Goal: Transaction & Acquisition: Purchase product/service

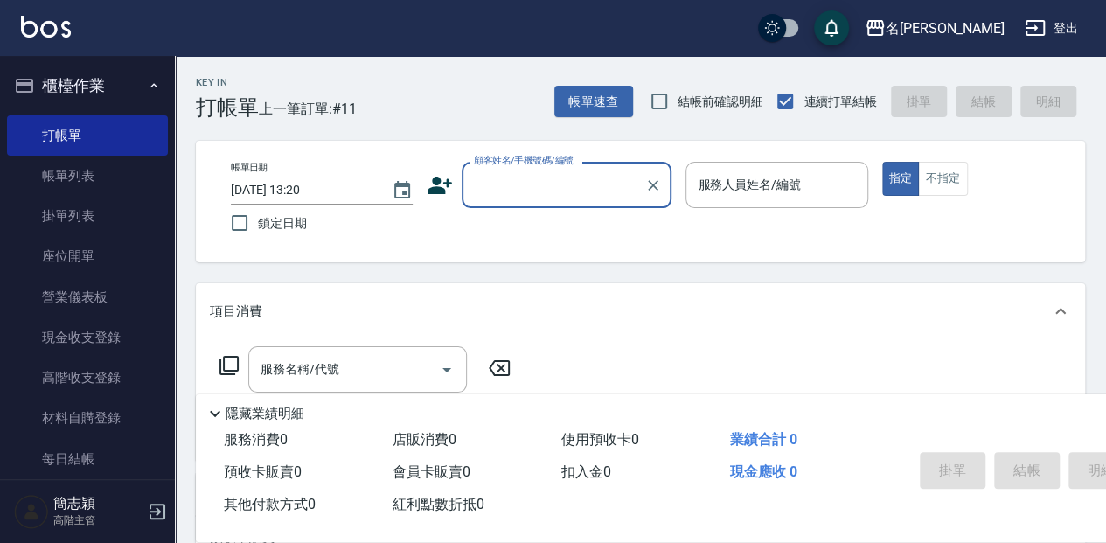
drag, startPoint x: 518, startPoint y: 182, endPoint x: 518, endPoint y: 195, distance: 13.1
click at [518, 182] on input "顧客姓名/手機號碼/編號" at bounding box center [554, 185] width 168 height 31
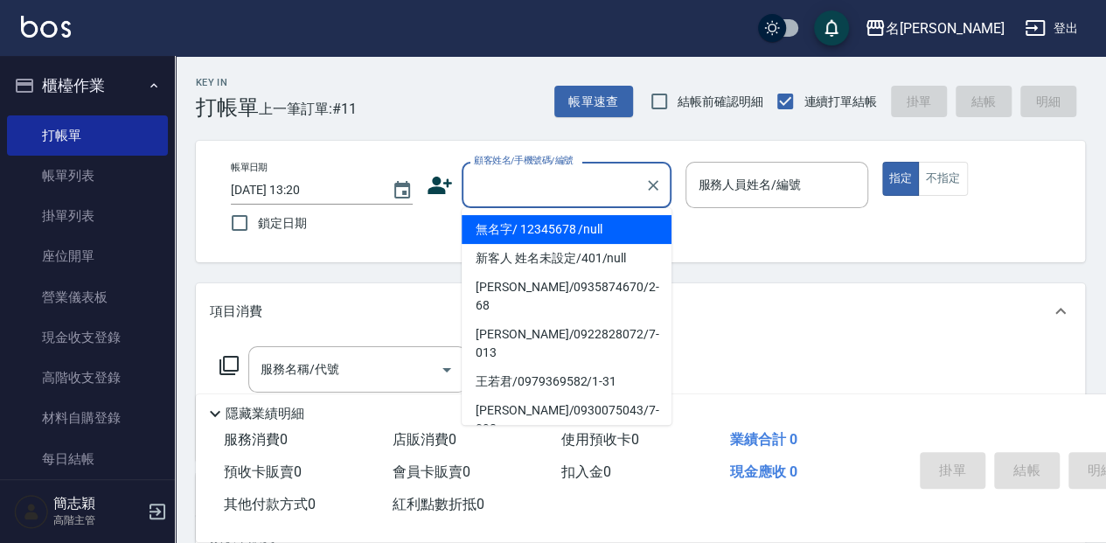
drag, startPoint x: 527, startPoint y: 226, endPoint x: 728, endPoint y: 192, distance: 203.9
click at [528, 226] on li "無名字/ 12345678 /null" at bounding box center [567, 229] width 210 height 29
type input "無名字/ 12345678 /null"
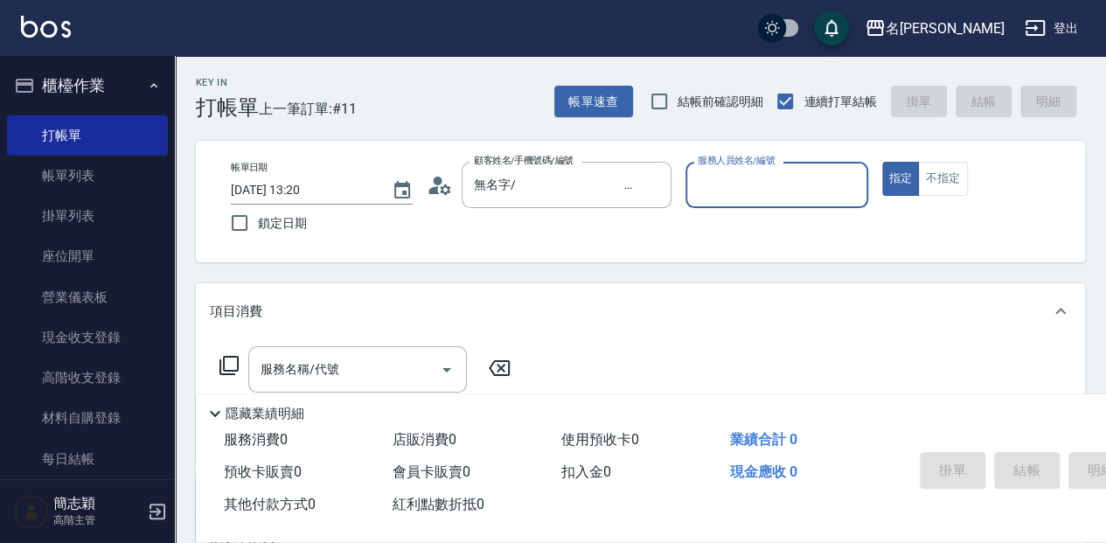
click at [743, 175] on input "服務人員姓名/編號" at bounding box center [777, 185] width 166 height 31
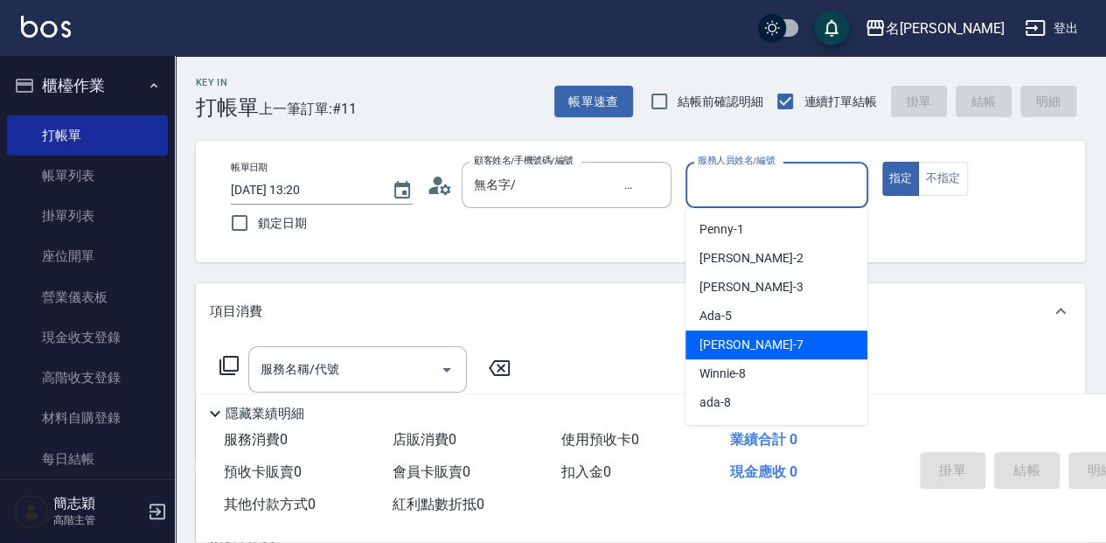
drag, startPoint x: 751, startPoint y: 338, endPoint x: 658, endPoint y: 336, distance: 93.6
click at [751, 338] on div "[PERSON_NAME] -7" at bounding box center [777, 345] width 182 height 29
type input "[PERSON_NAME]-7"
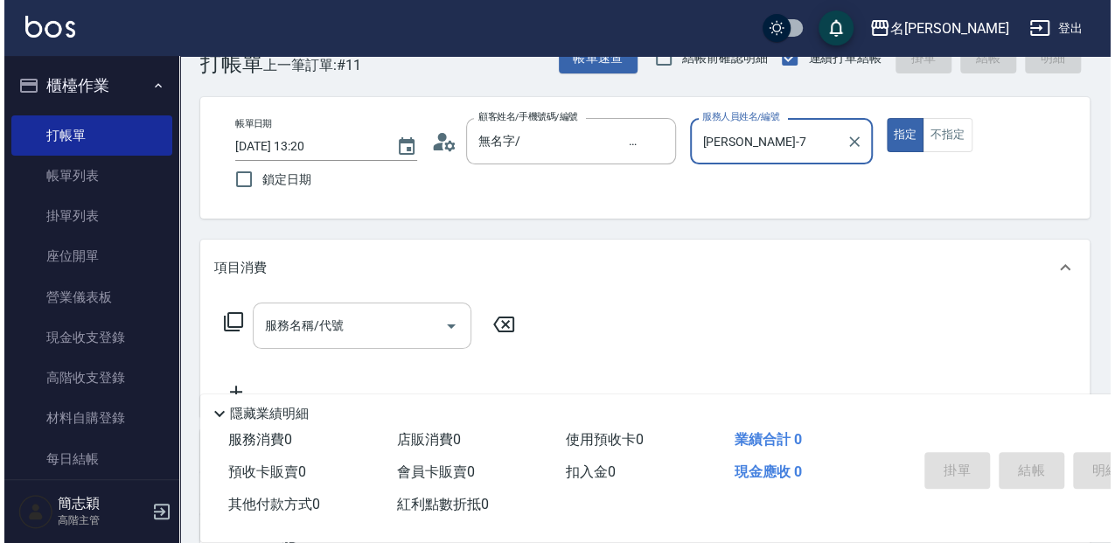
scroll to position [58, 0]
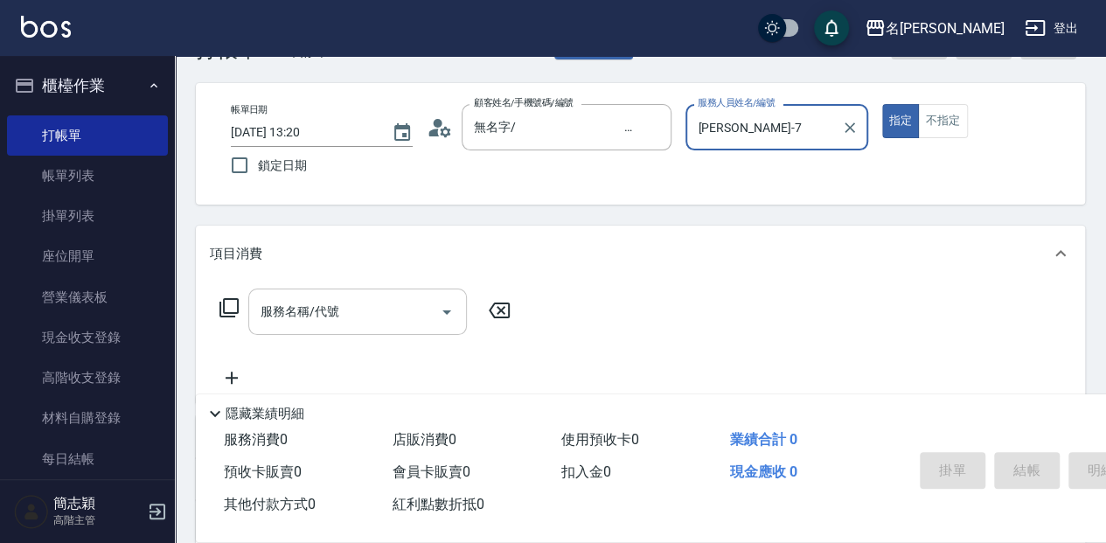
click at [336, 318] on div "服務名稱/代號 服務名稱/代號" at bounding box center [357, 312] width 219 height 46
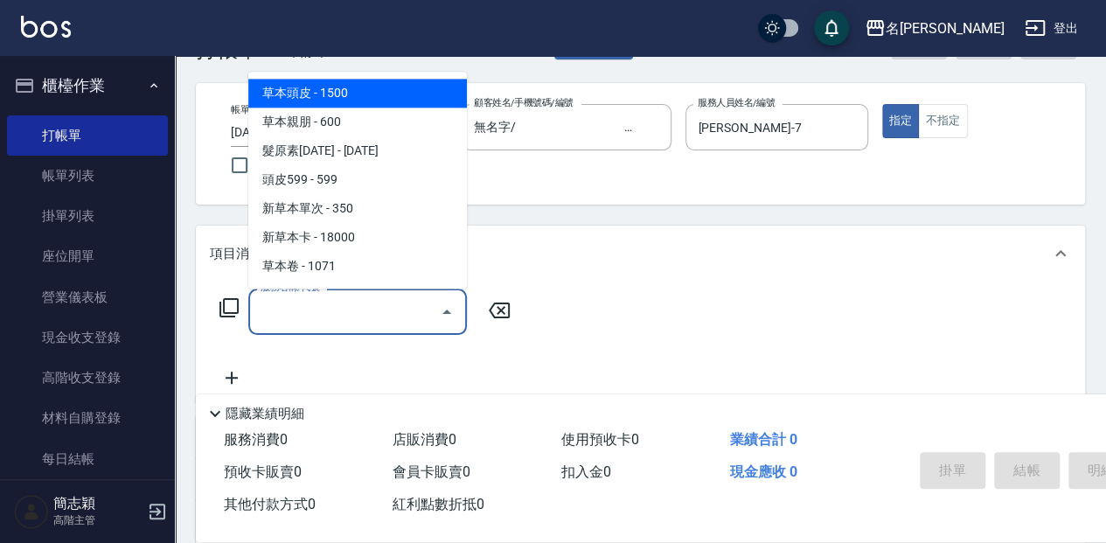
click at [234, 303] on icon at bounding box center [229, 307] width 21 height 21
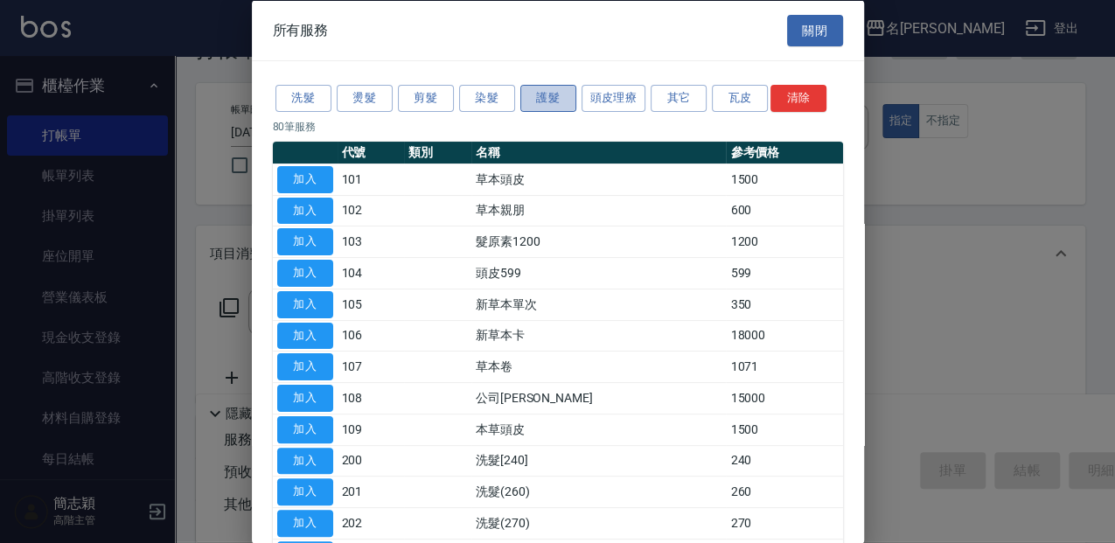
click at [548, 93] on button "護髮" at bounding box center [548, 98] width 56 height 27
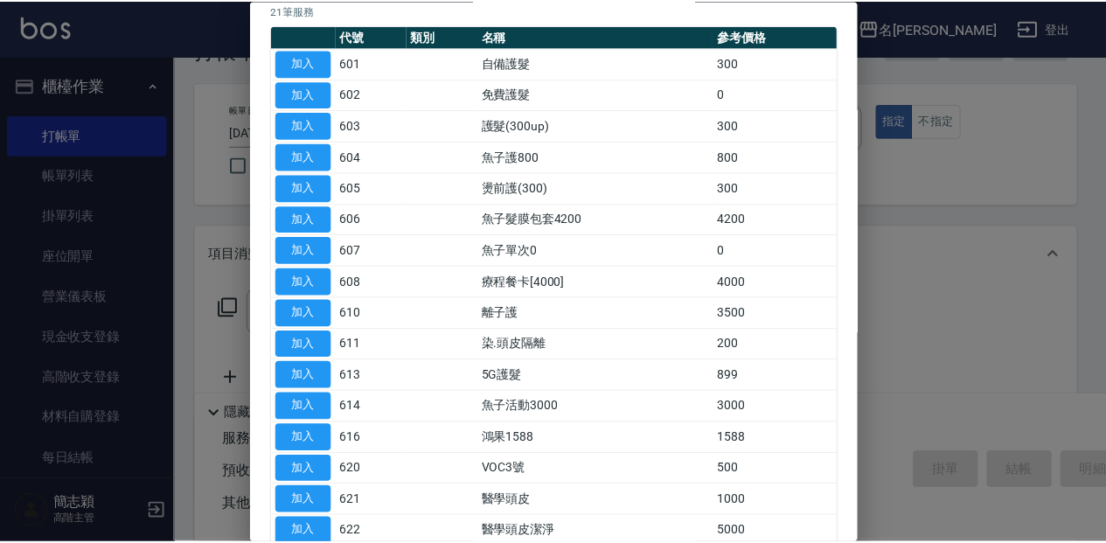
scroll to position [175, 0]
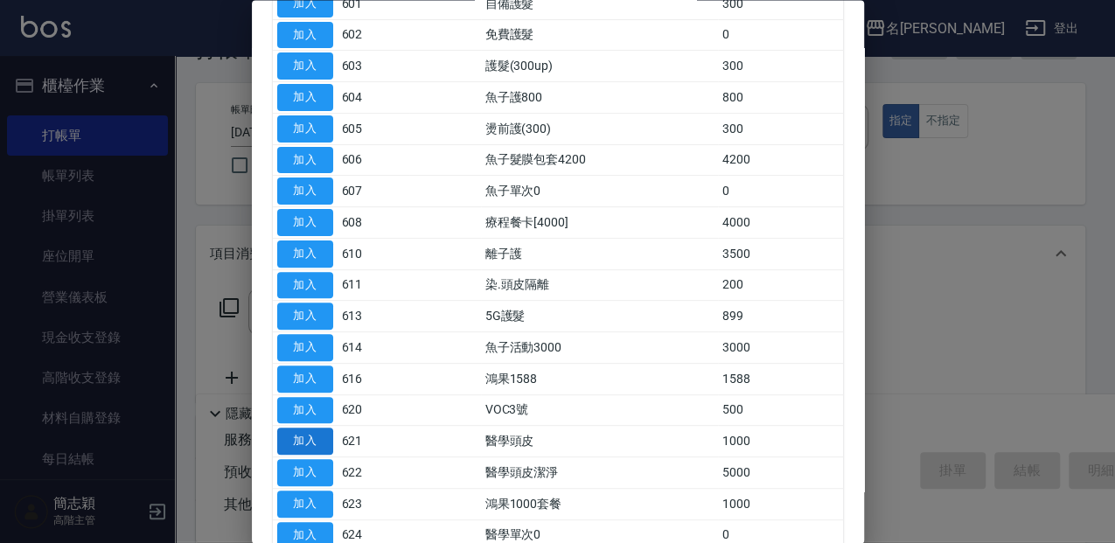
click at [299, 434] on button "加入" at bounding box center [305, 442] width 56 height 27
type input "醫學頭皮(621)"
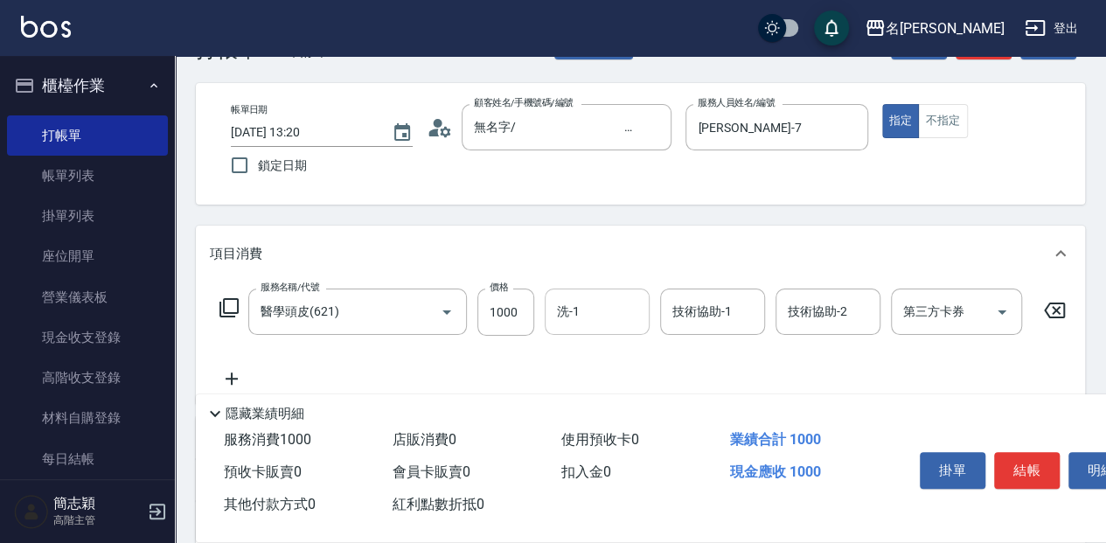
click at [596, 322] on input "洗-1" at bounding box center [597, 311] width 89 height 31
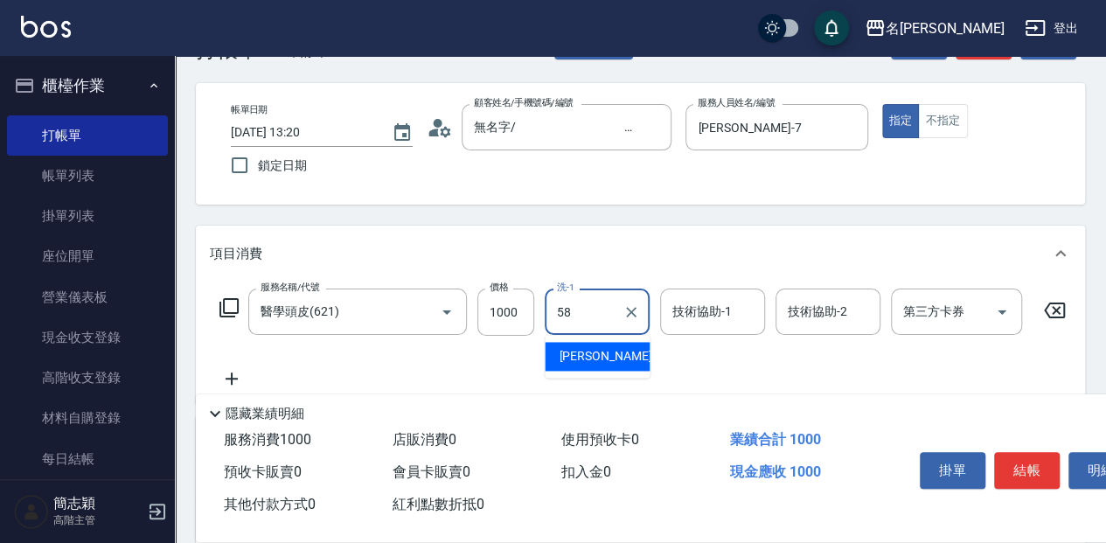
type input "[PERSON_NAME]-58"
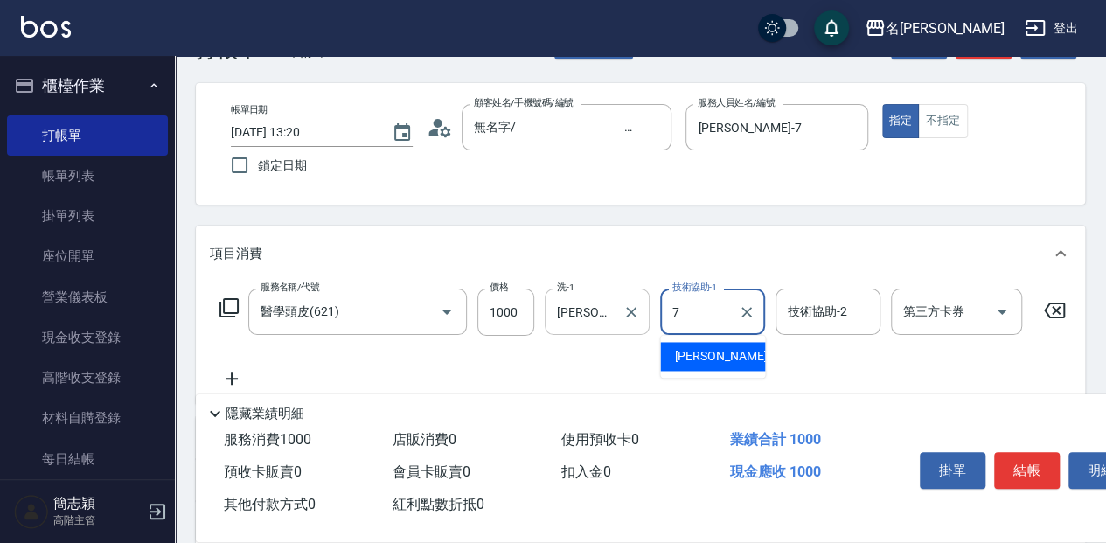
type input "[PERSON_NAME]-7"
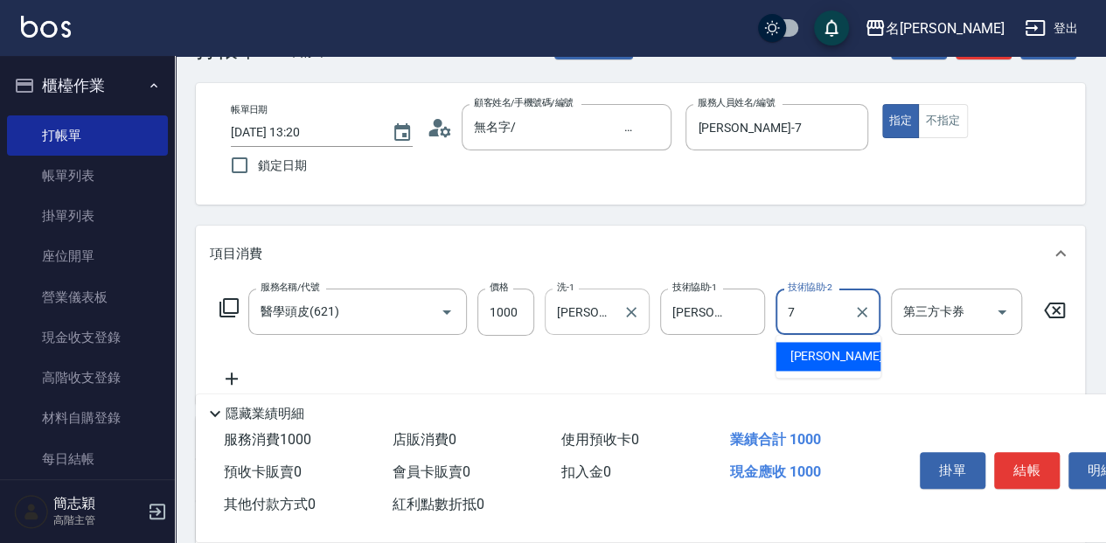
type input "[PERSON_NAME]-7"
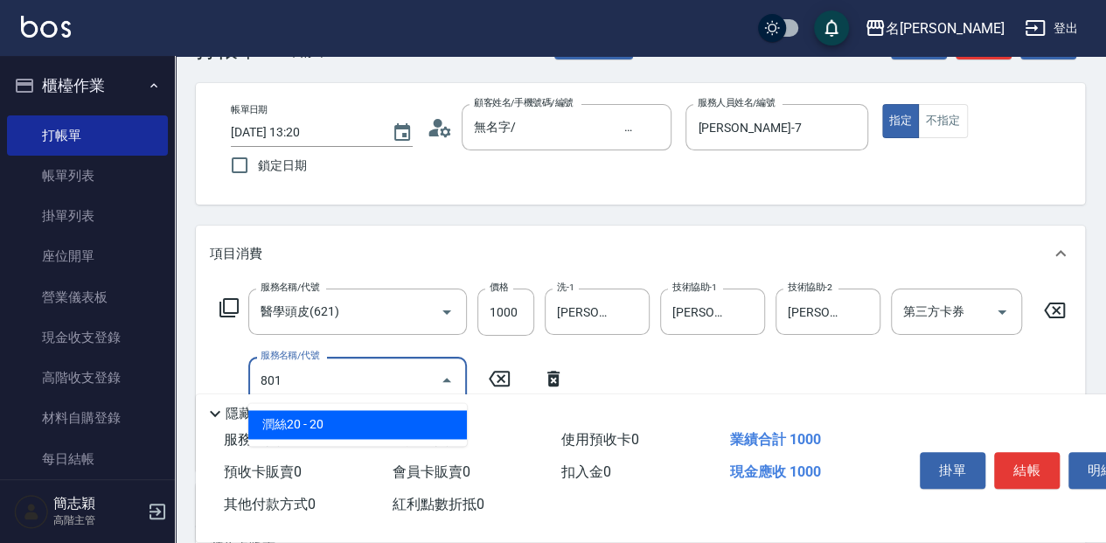
type input "潤絲20(801)"
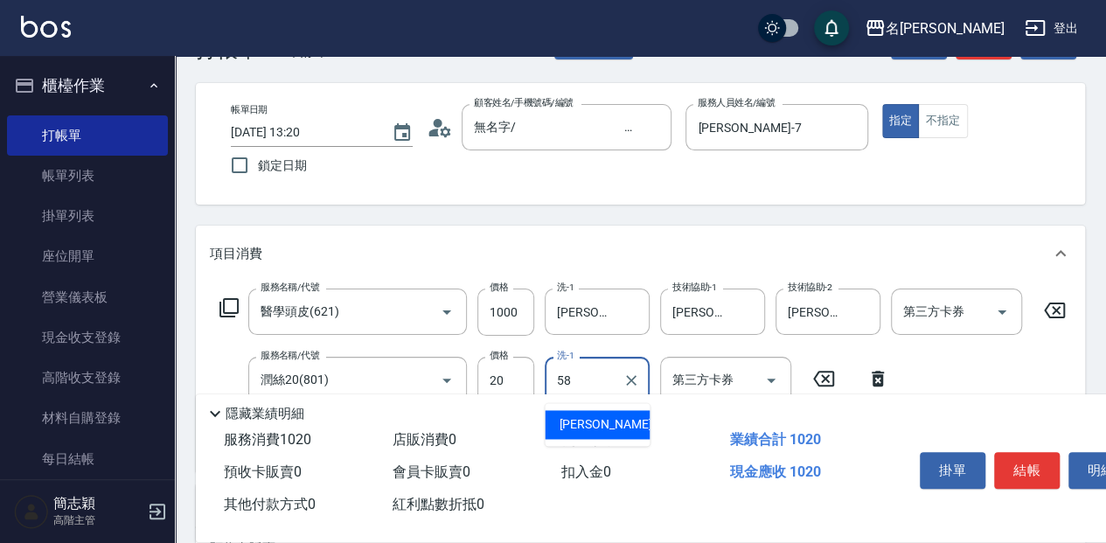
type input "[PERSON_NAME]-58"
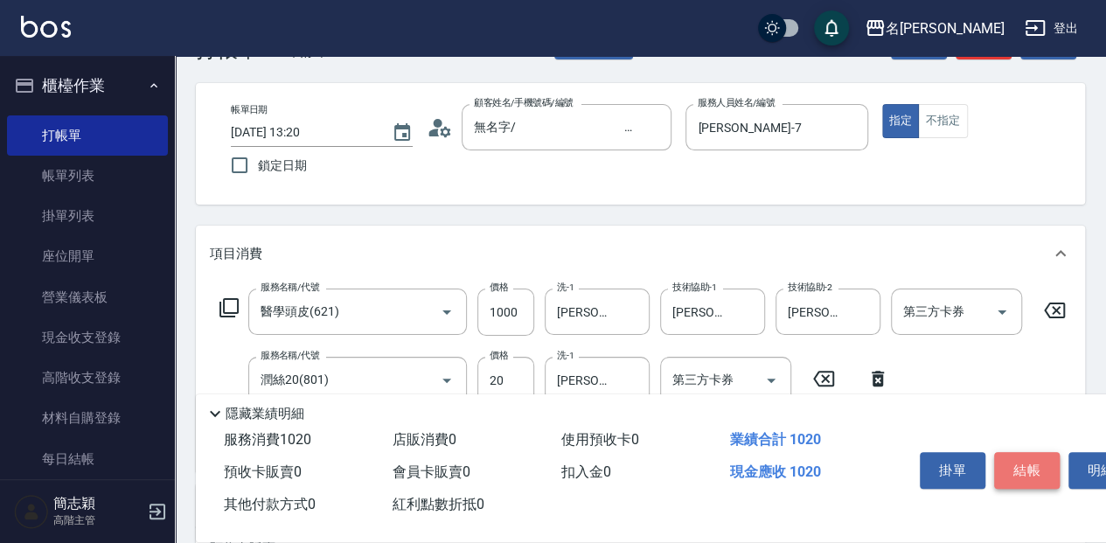
click at [1034, 458] on button "結帳" at bounding box center [1027, 470] width 66 height 37
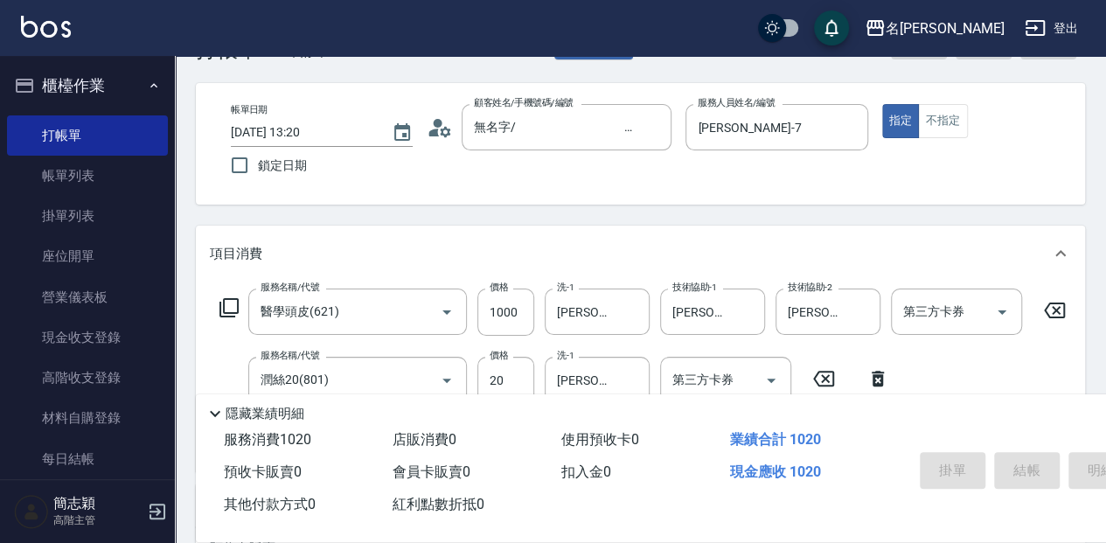
type input "[DATE] 14:43"
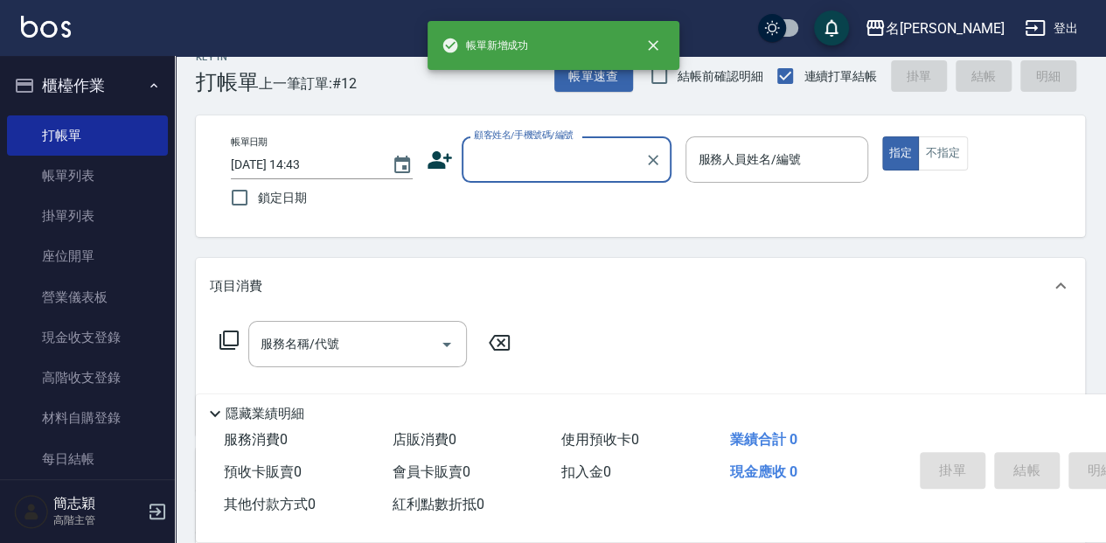
scroll to position [0, 0]
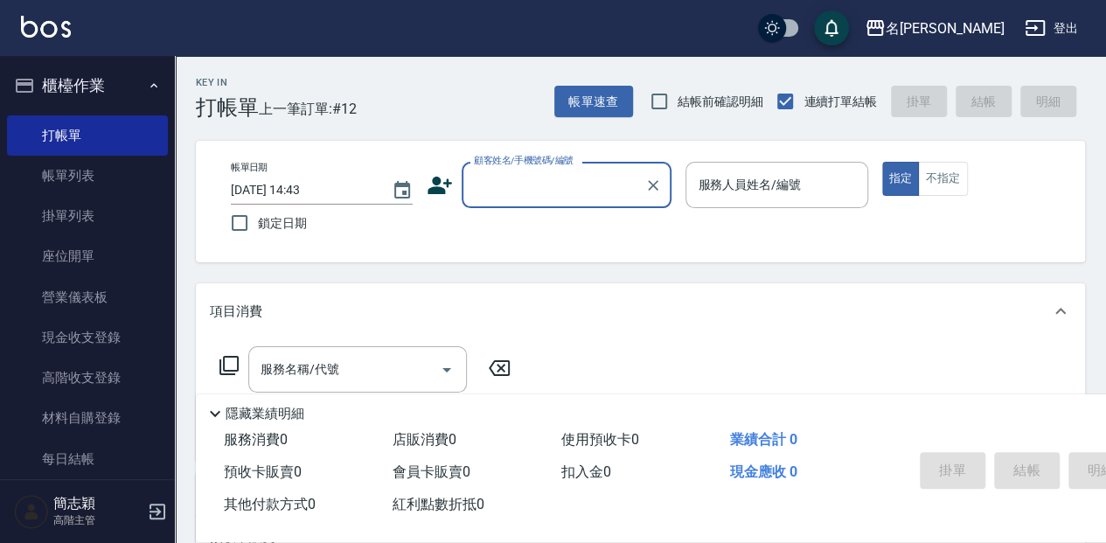
click at [510, 178] on input "顧客姓名/手機號碼/編號" at bounding box center [554, 185] width 168 height 31
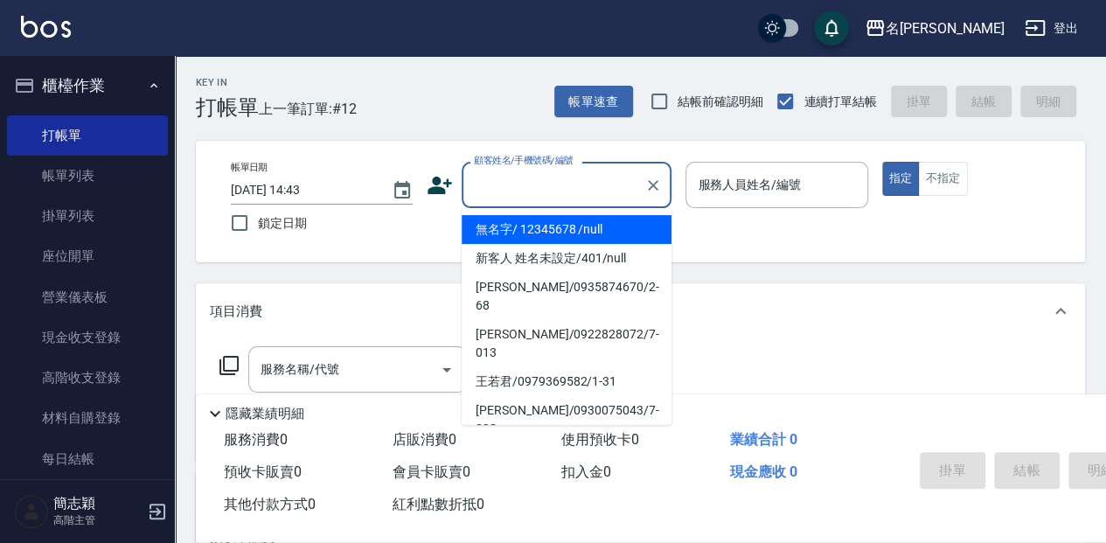
drag, startPoint x: 520, startPoint y: 233, endPoint x: 675, endPoint y: 212, distance: 156.2
click at [522, 233] on li "無名字/ 12345678 /null" at bounding box center [567, 229] width 210 height 29
type input "無名字/ 12345678 /null"
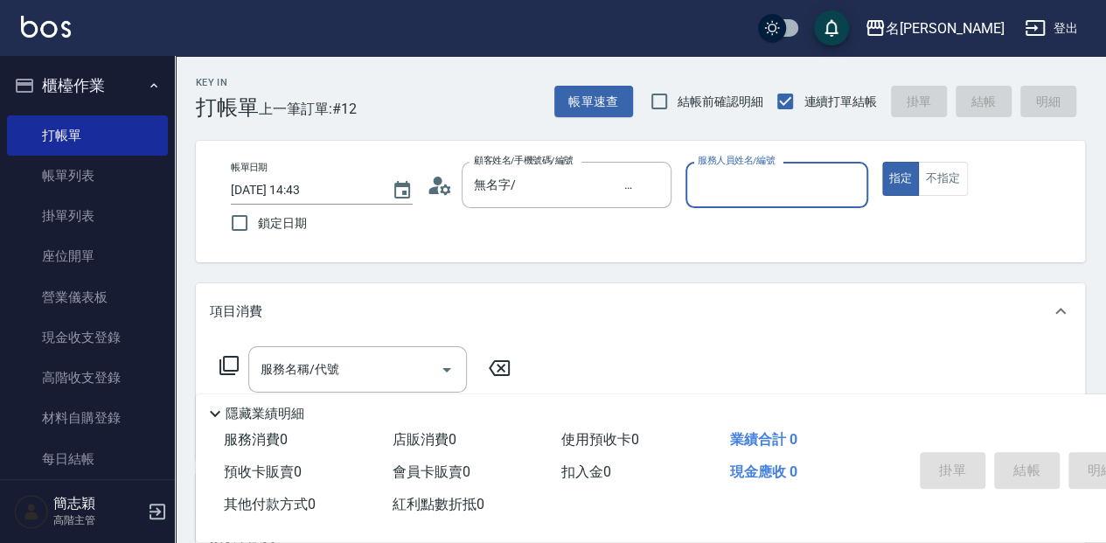
drag, startPoint x: 740, startPoint y: 178, endPoint x: 750, endPoint y: 196, distance: 20.4
click at [742, 179] on input "服務人員姓名/編號" at bounding box center [777, 185] width 166 height 31
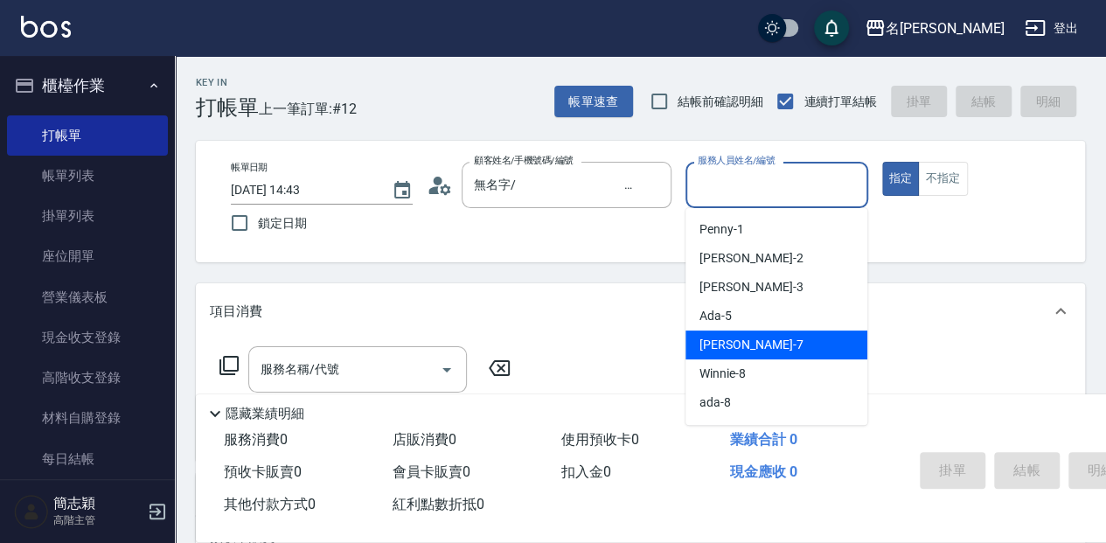
drag, startPoint x: 778, startPoint y: 339, endPoint x: 744, endPoint y: 332, distance: 34.0
click at [778, 340] on div "[PERSON_NAME] -7" at bounding box center [777, 345] width 182 height 29
type input "[PERSON_NAME]-7"
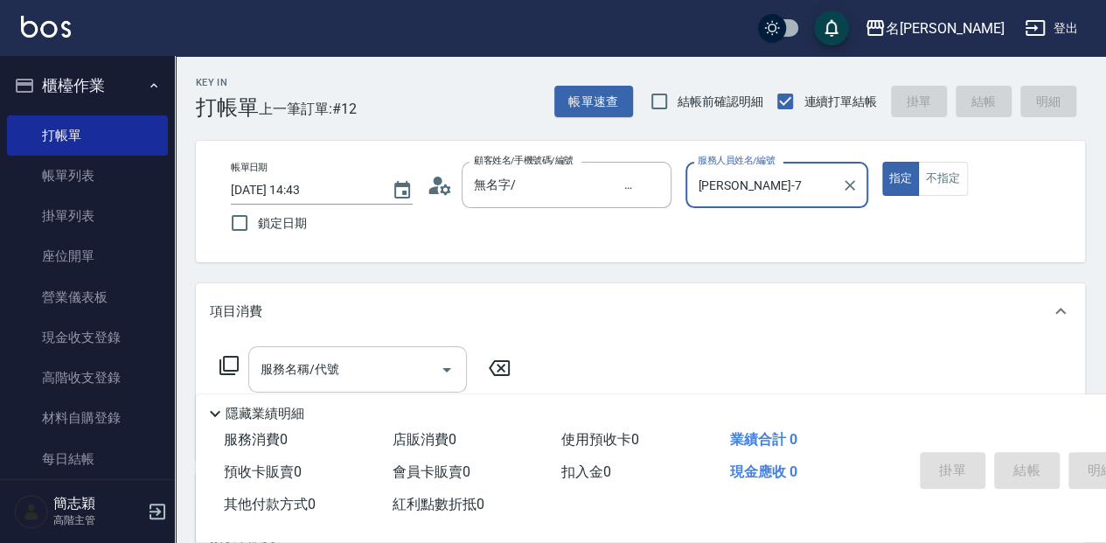
click at [357, 366] on input "服務名稱/代號" at bounding box center [344, 369] width 177 height 31
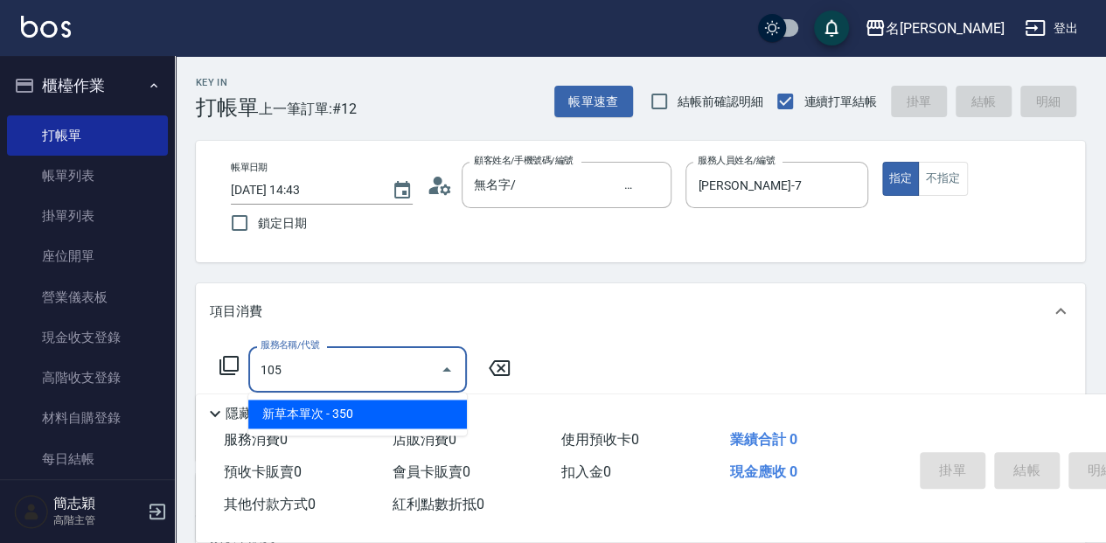
type input "新草本單次(105)"
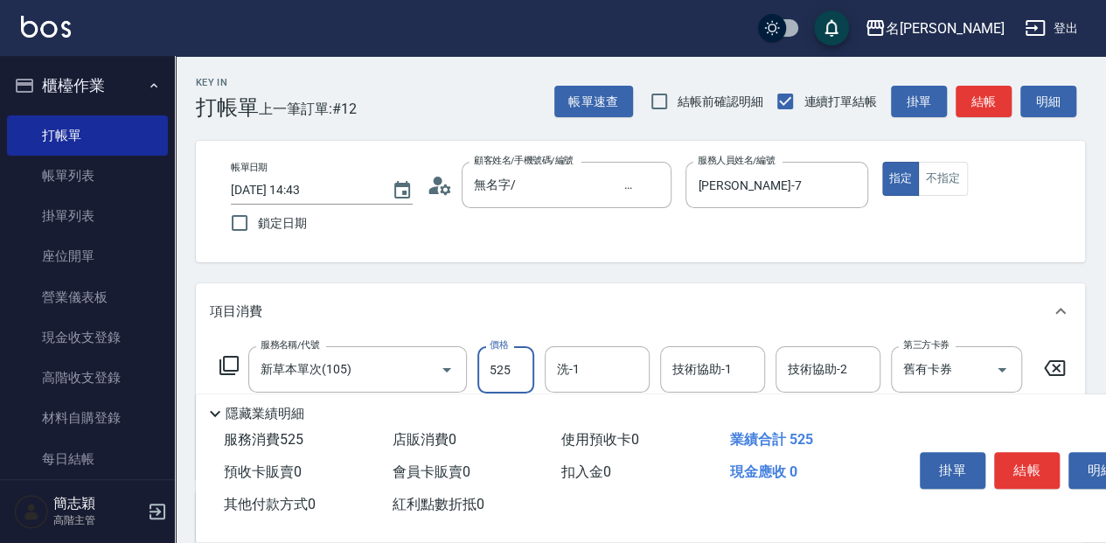
type input "525"
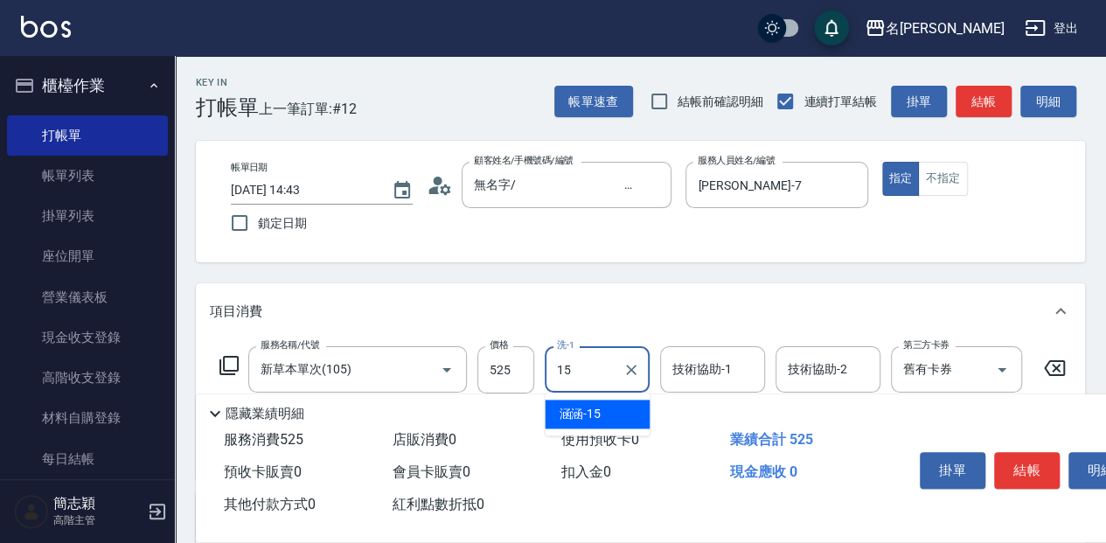
type input "涵涵-15"
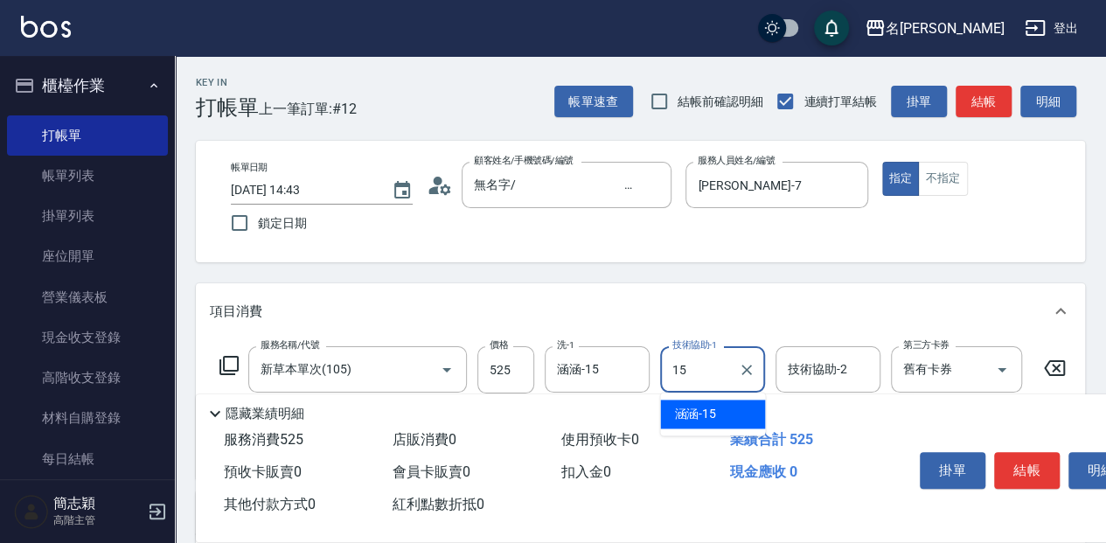
type input "涵涵-15"
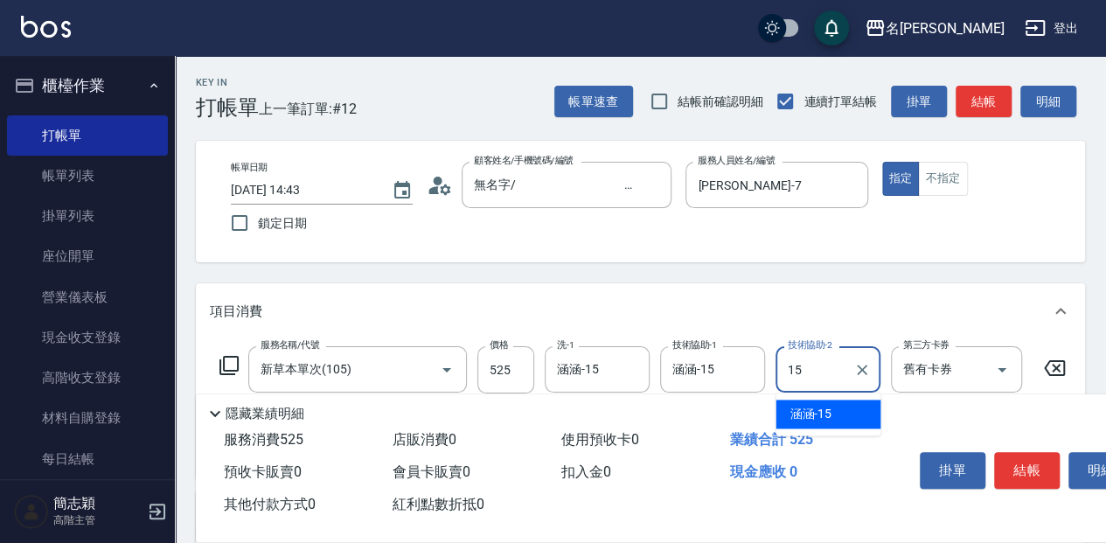
type input "涵涵-15"
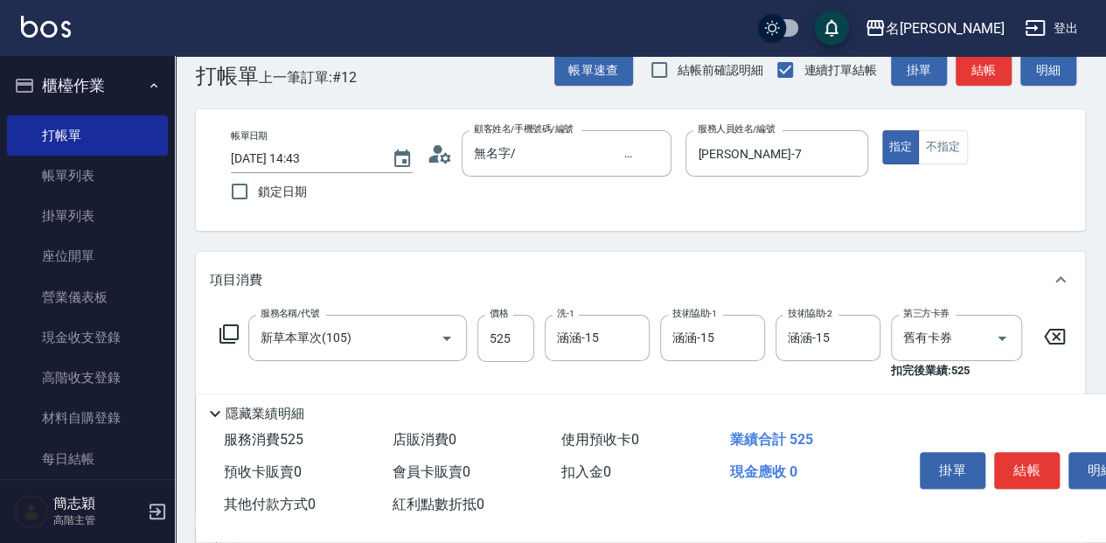
scroll to position [58, 0]
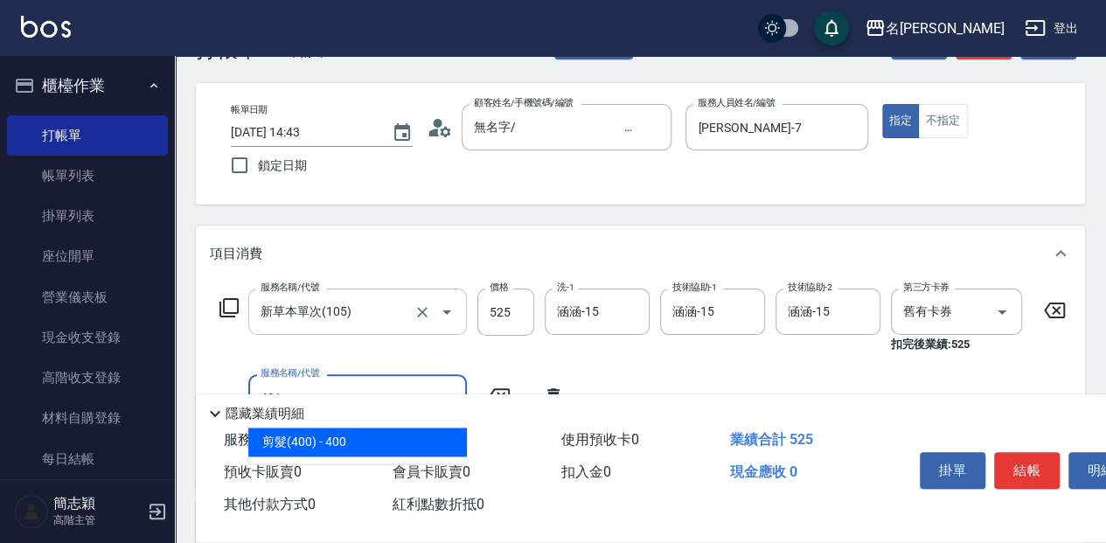
type input "剪髮(400)(401)"
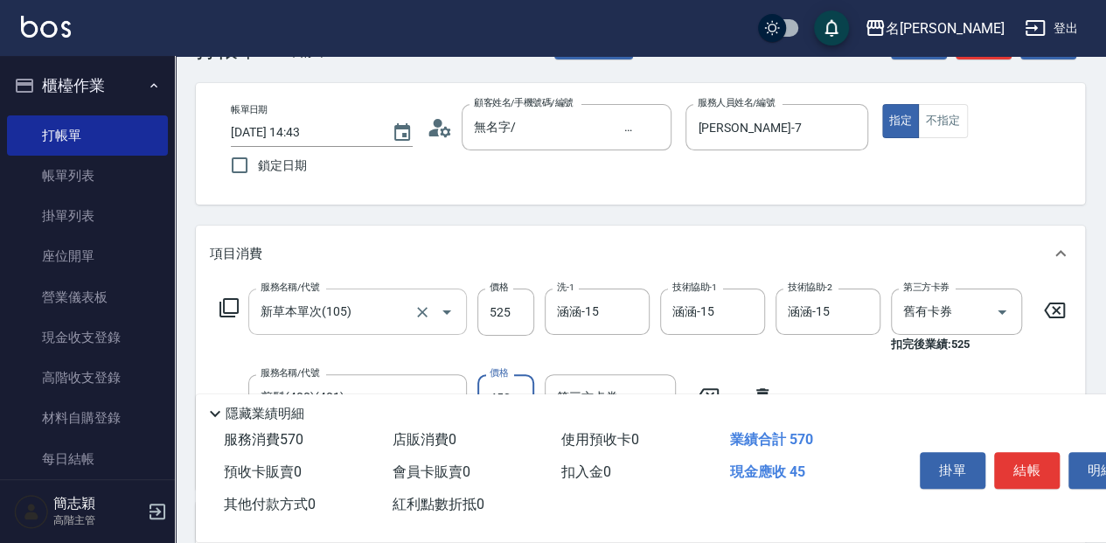
type input "450"
click at [1029, 471] on button "結帳" at bounding box center [1027, 470] width 66 height 37
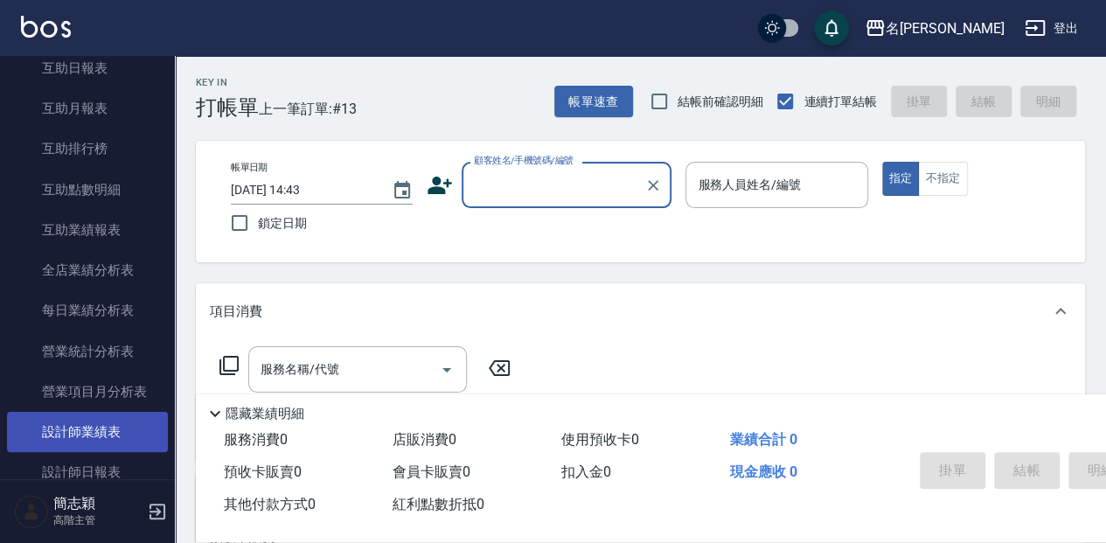
scroll to position [875, 0]
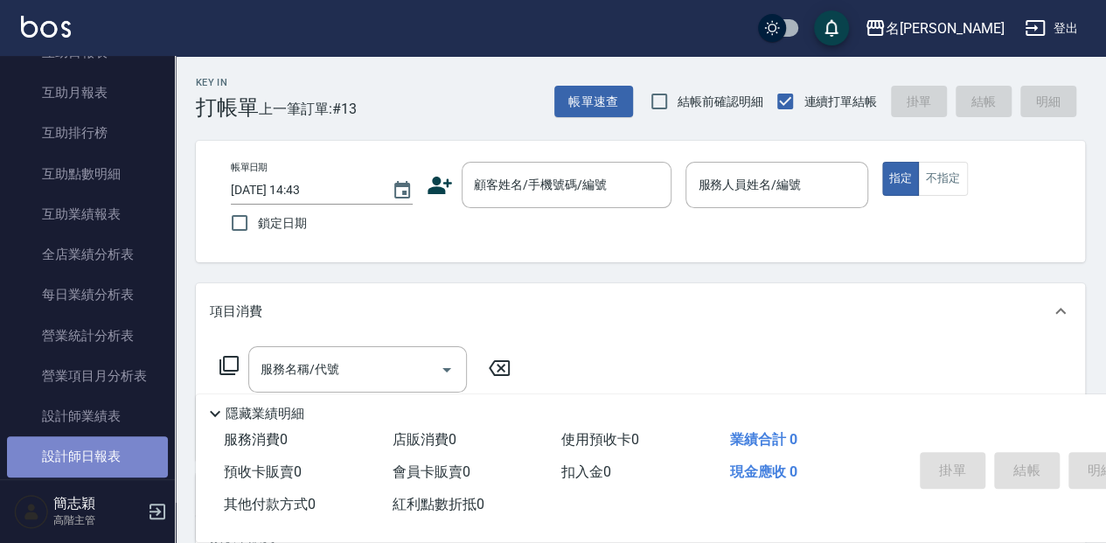
click at [110, 463] on link "設計師日報表" at bounding box center [87, 456] width 161 height 40
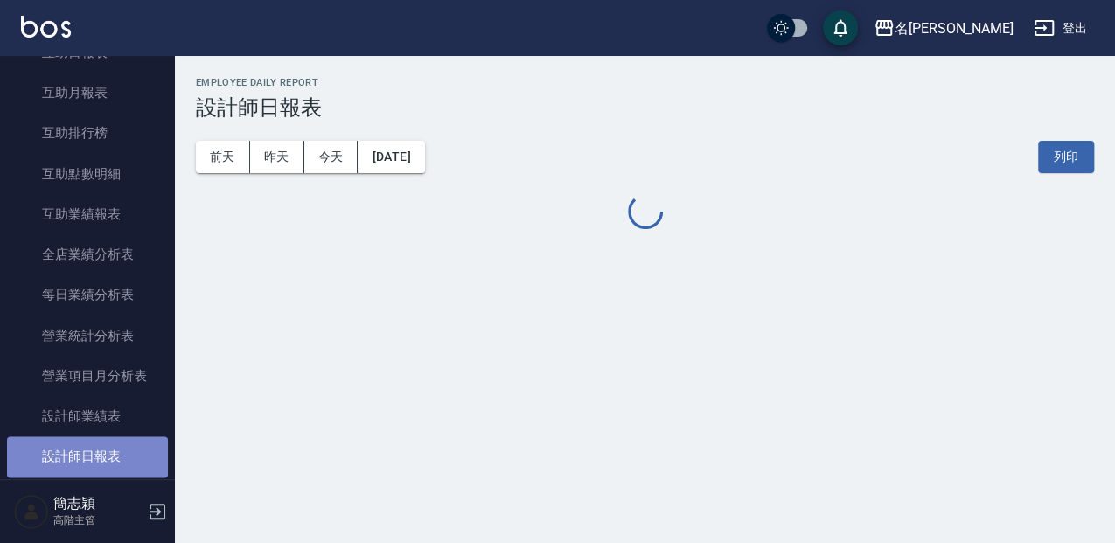
click at [110, 463] on link "設計師日報表" at bounding box center [87, 456] width 161 height 40
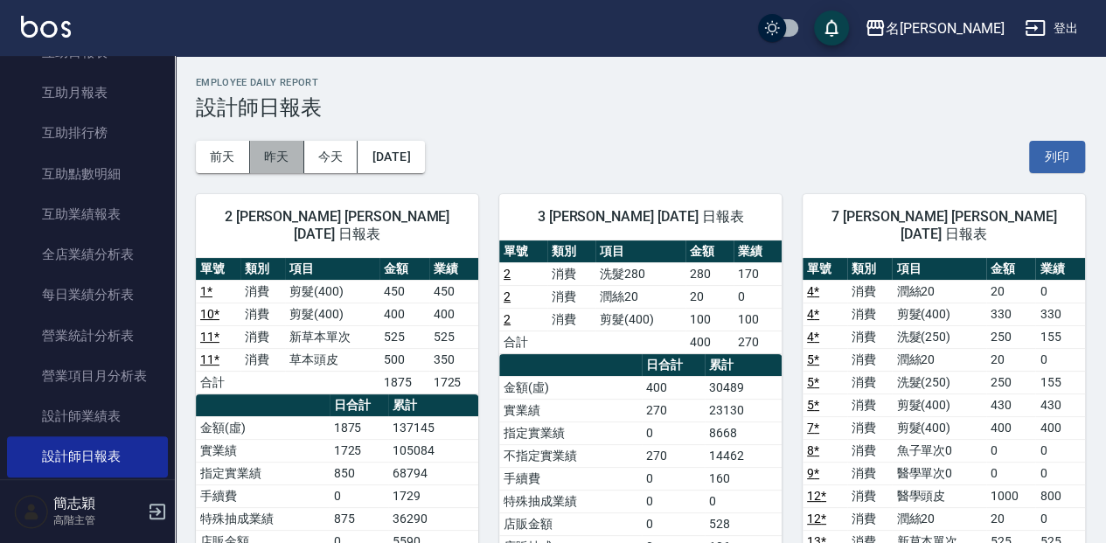
click at [292, 161] on button "昨天" at bounding box center [277, 157] width 54 height 32
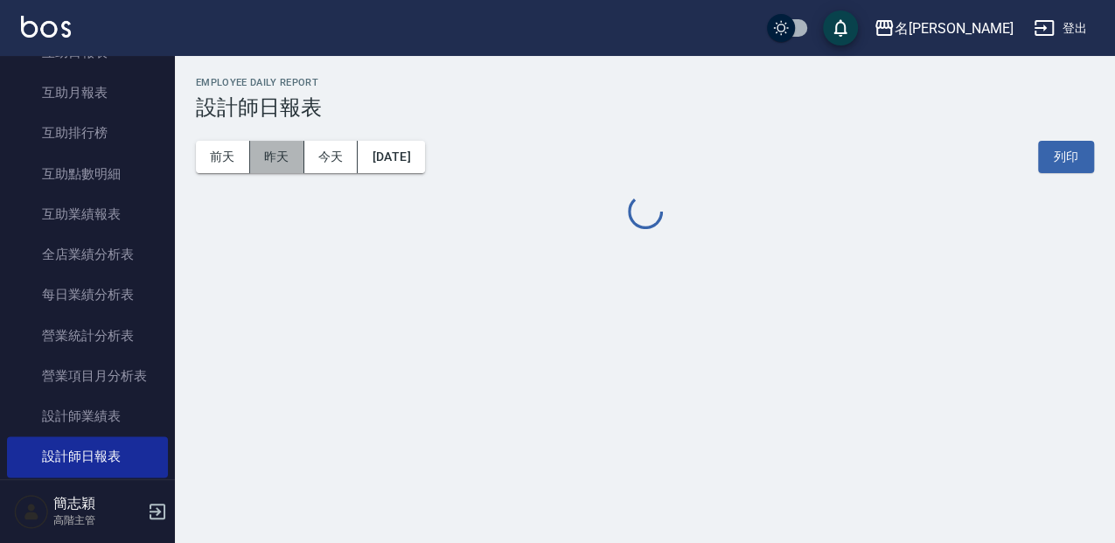
click at [290, 160] on button "昨天" at bounding box center [277, 157] width 54 height 32
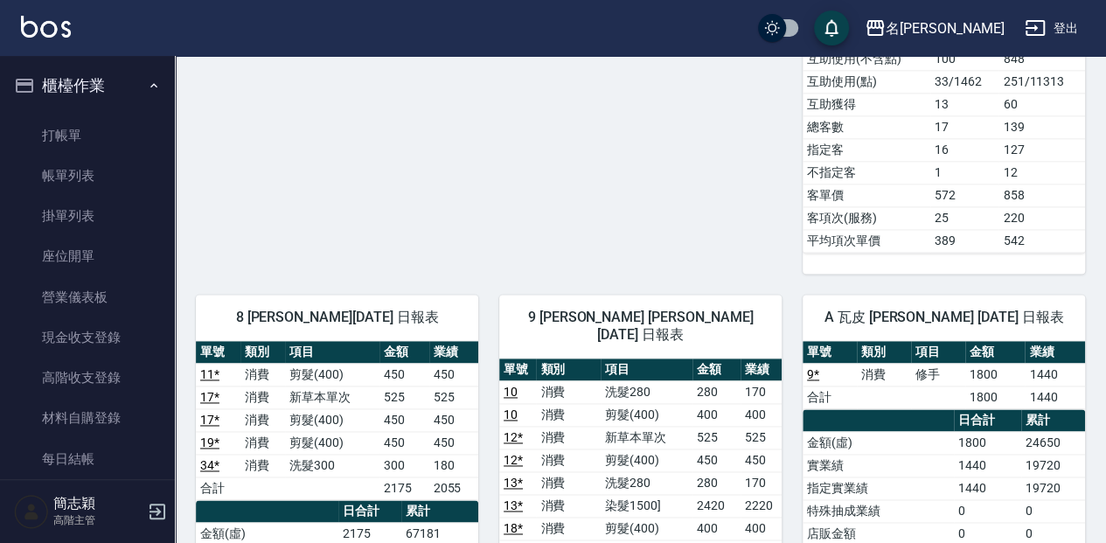
scroll to position [1050, 0]
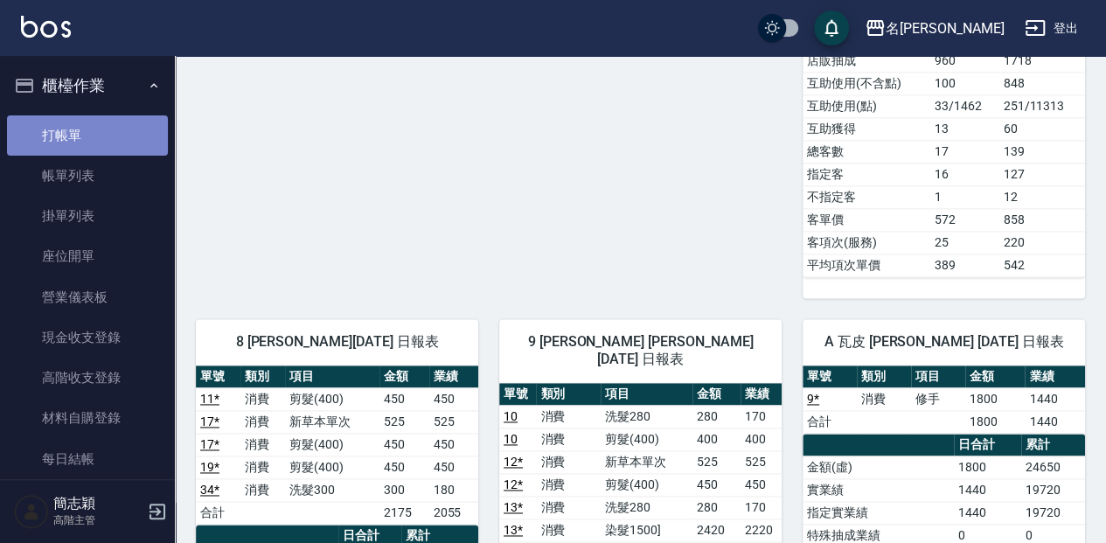
click at [107, 129] on link "打帳單" at bounding box center [87, 135] width 161 height 40
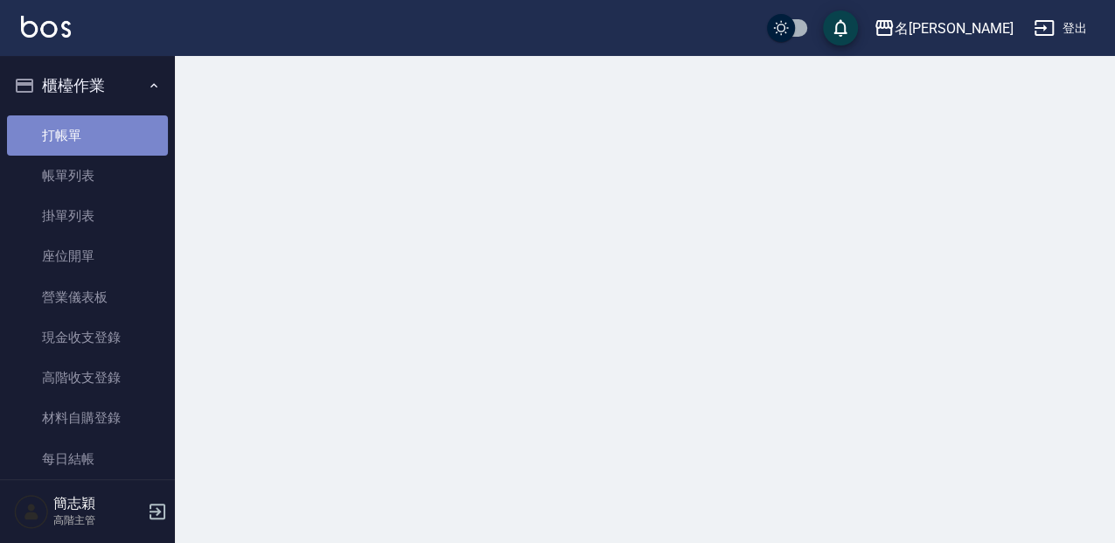
click at [107, 129] on link "打帳單" at bounding box center [87, 135] width 161 height 40
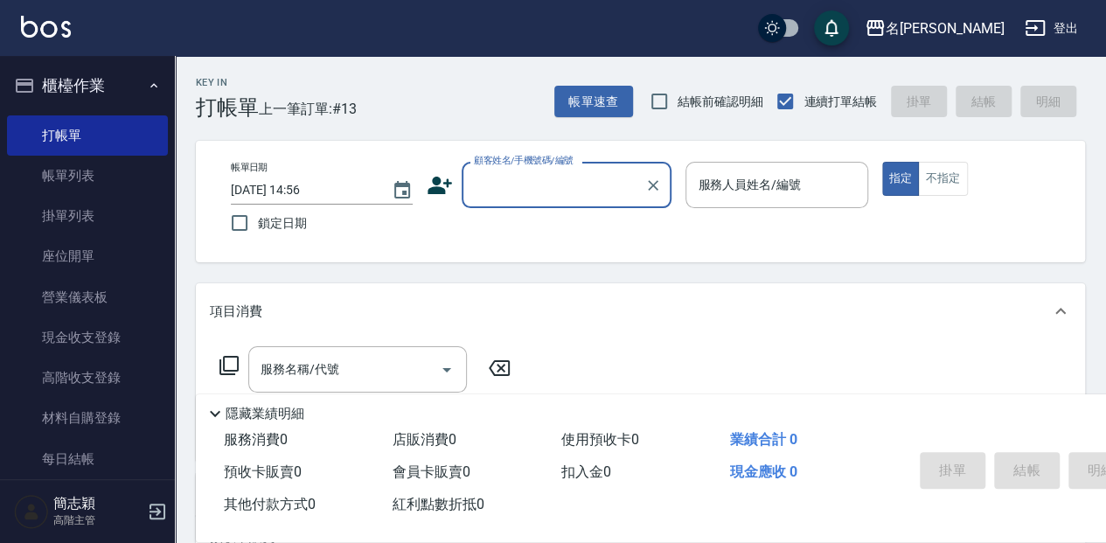
drag, startPoint x: 474, startPoint y: 166, endPoint x: 479, endPoint y: 190, distance: 24.2
click at [474, 168] on div "顧客姓名/手機號碼/編號 顧客姓名/手機號碼/編號" at bounding box center [567, 185] width 210 height 46
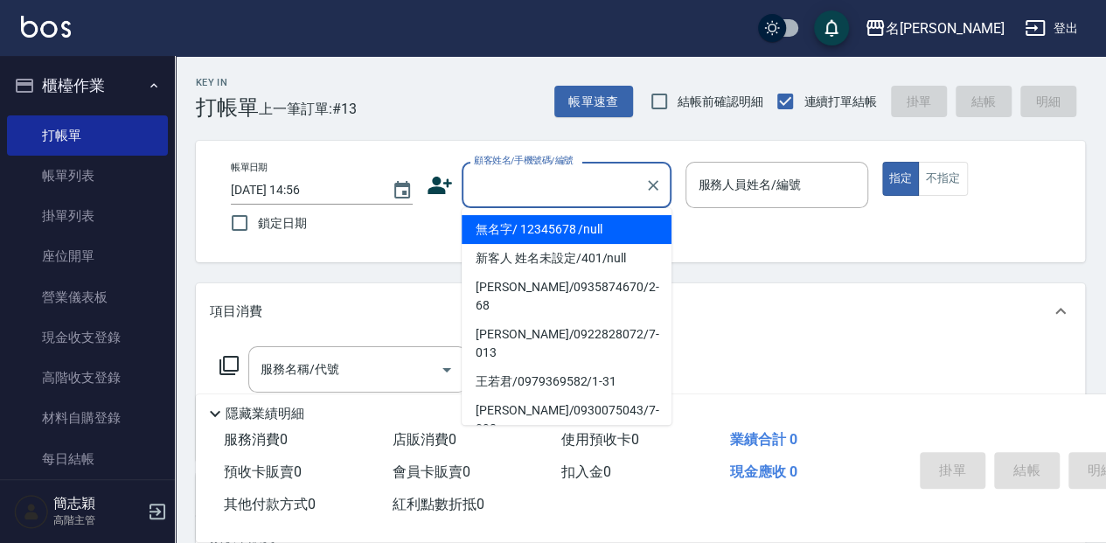
click at [480, 194] on input "顧客姓名/手機號碼/編號" at bounding box center [554, 185] width 168 height 31
click at [540, 234] on li "無名字/ 12345678 /null" at bounding box center [567, 229] width 210 height 29
type input "無名字/ 12345678 /null"
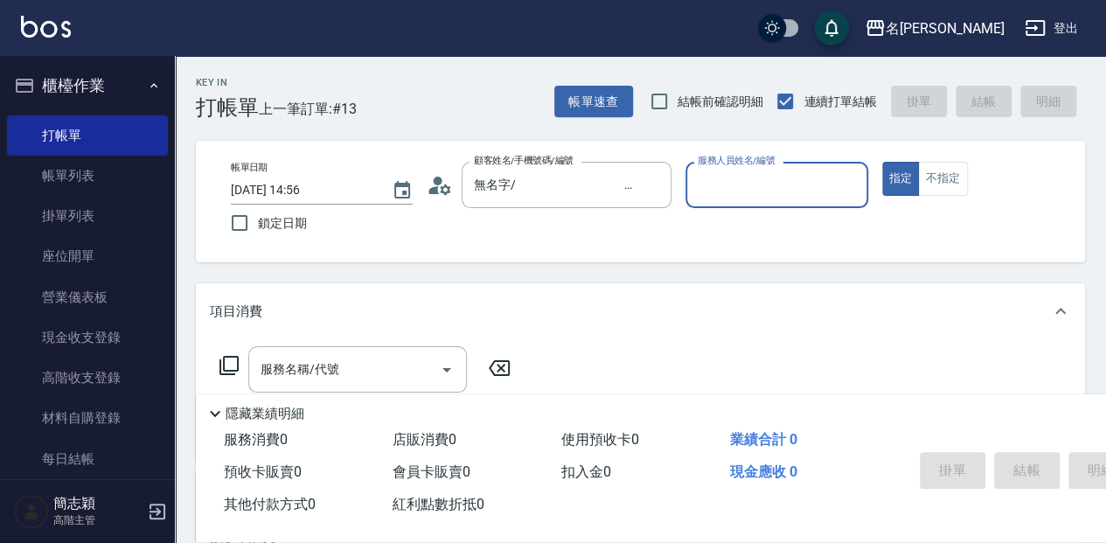
click at [705, 182] on input "服務人員姓名/編號" at bounding box center [777, 185] width 166 height 31
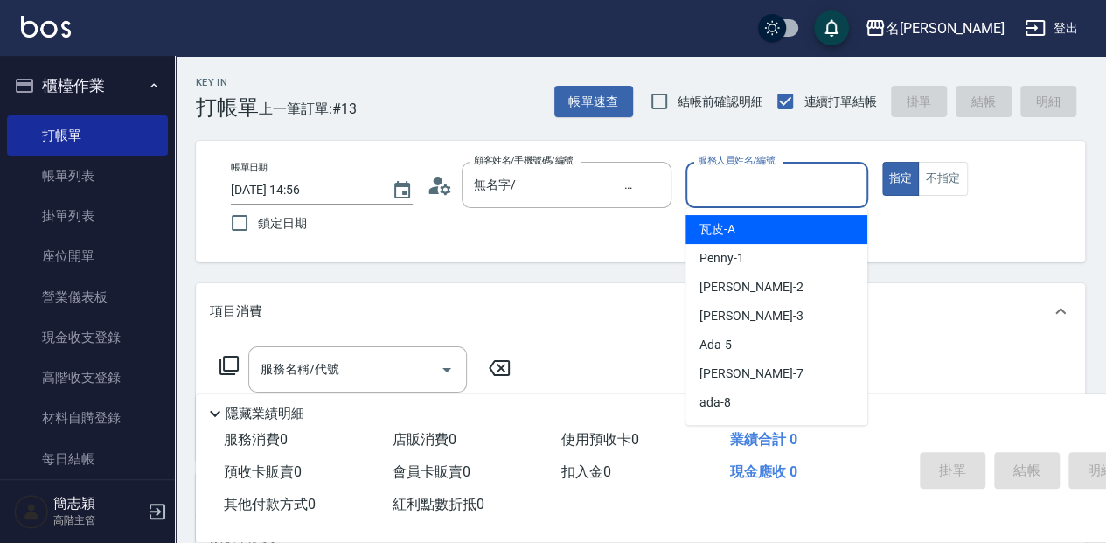
click at [724, 226] on span "瓦皮 -A" at bounding box center [718, 229] width 36 height 18
type input "瓦皮-A"
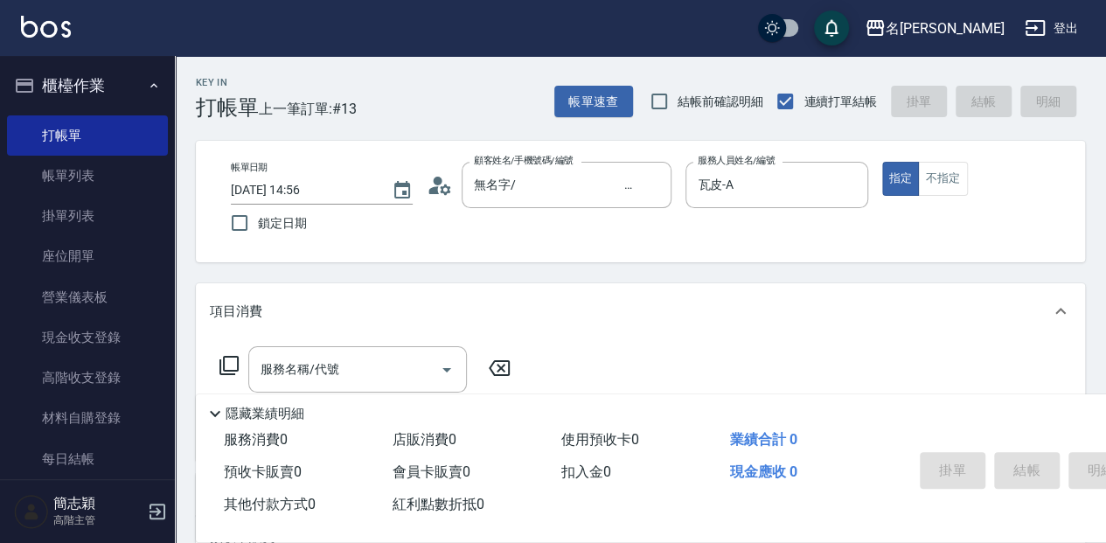
click at [276, 416] on p "隱藏業績明細" at bounding box center [265, 414] width 79 height 18
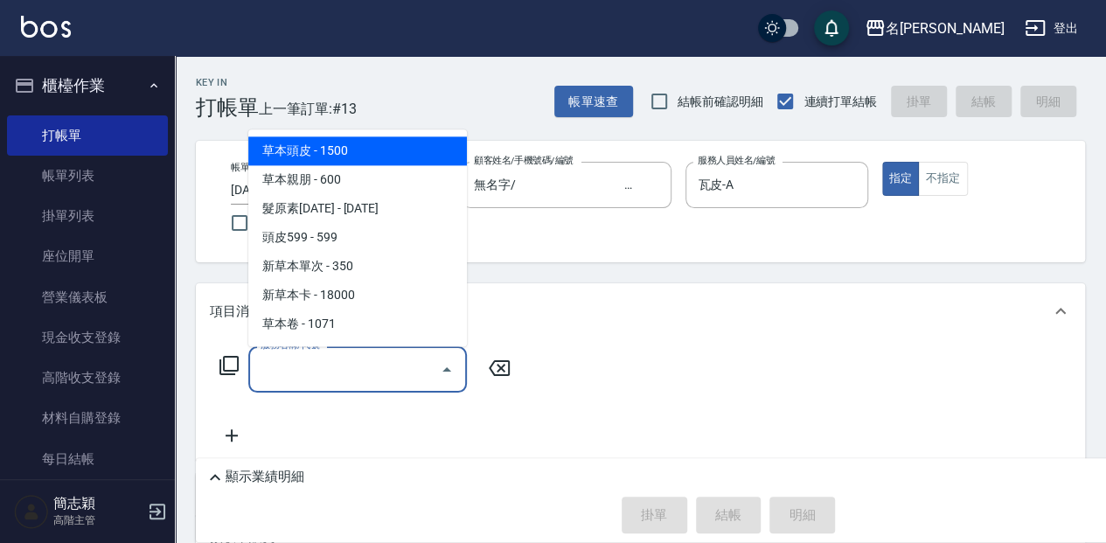
click at [264, 368] on input "服務名稱/代號" at bounding box center [344, 369] width 177 height 31
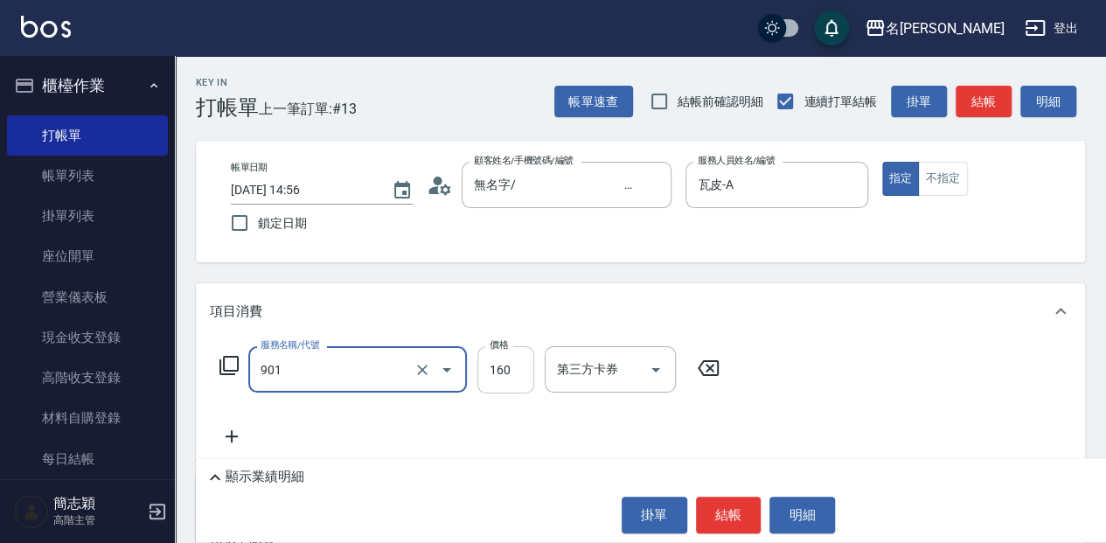
type input "修手(901)"
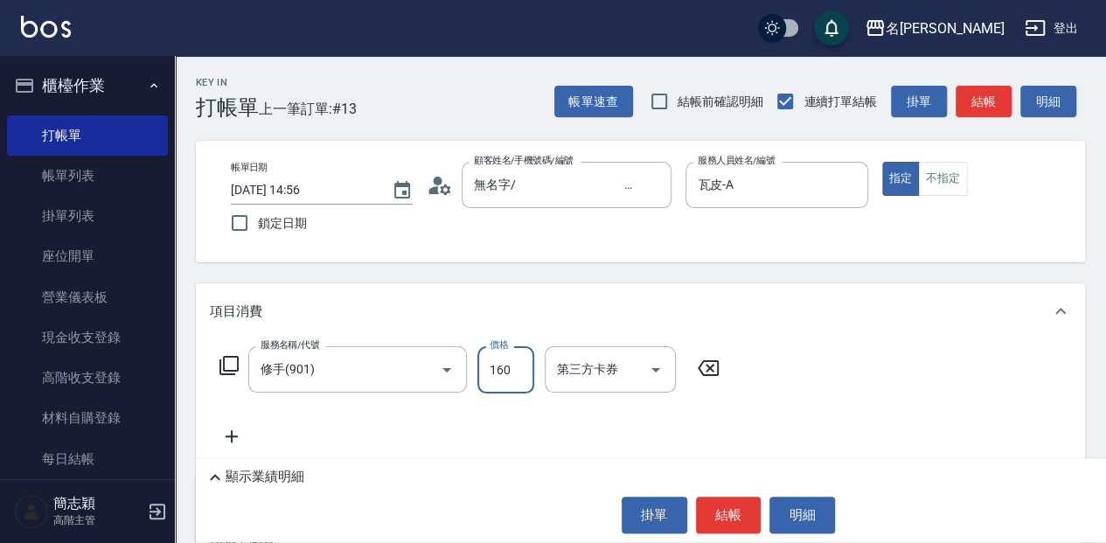
click at [494, 380] on input "160" at bounding box center [506, 369] width 57 height 47
type input "1400"
click at [741, 516] on button "結帳" at bounding box center [729, 515] width 66 height 37
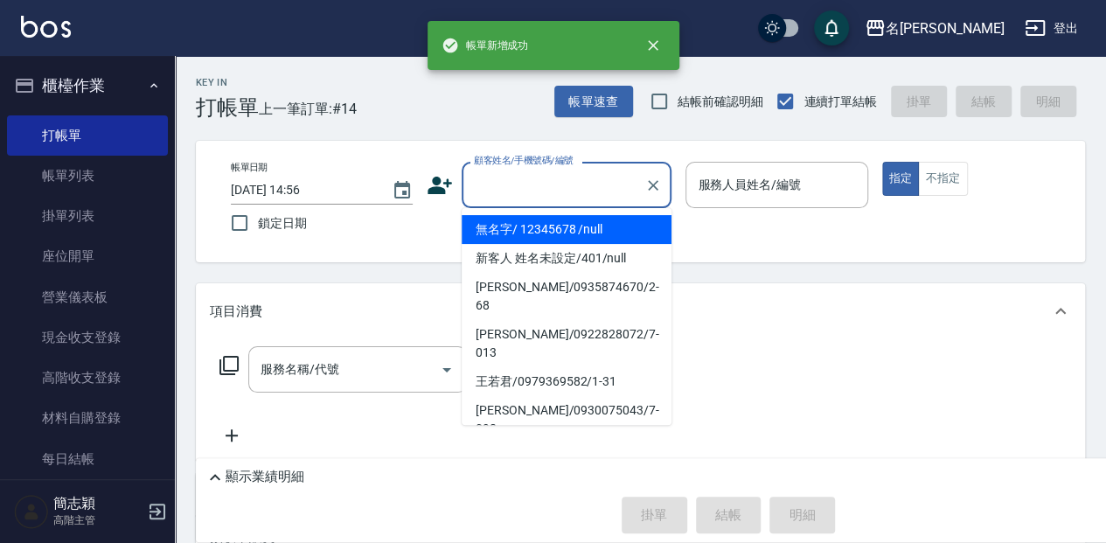
click at [497, 183] on input "顧客姓名/手機號碼/編號" at bounding box center [554, 185] width 168 height 31
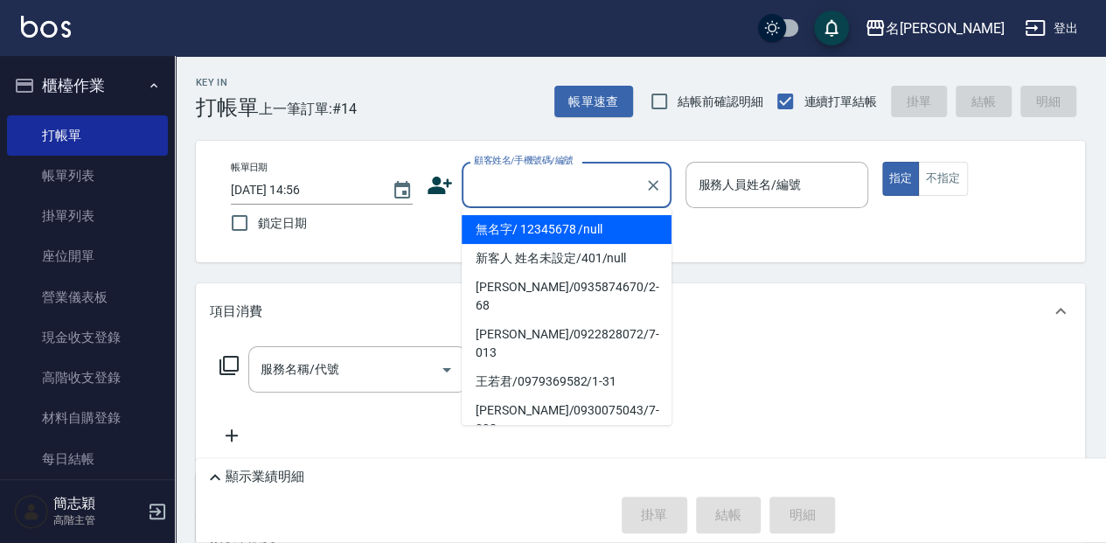
click at [513, 235] on li "無名字/ 12345678 /null" at bounding box center [567, 229] width 210 height 29
type input "無名字/ 12345678 /null"
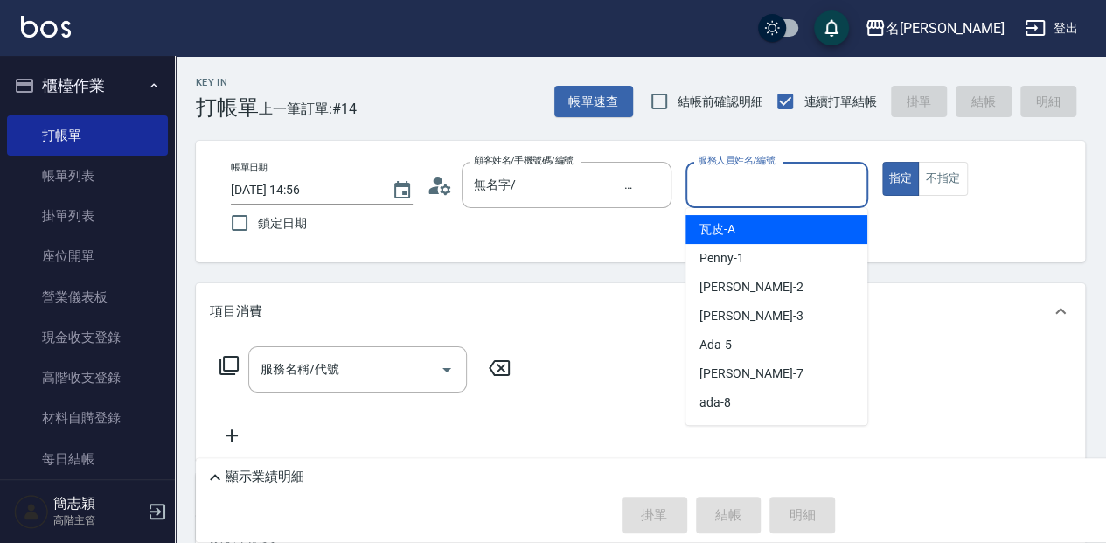
click at [719, 177] on input "服務人員姓名/編號" at bounding box center [777, 185] width 166 height 31
click at [736, 227] on div "瓦皮 -A" at bounding box center [777, 229] width 182 height 29
type input "瓦皮-A"
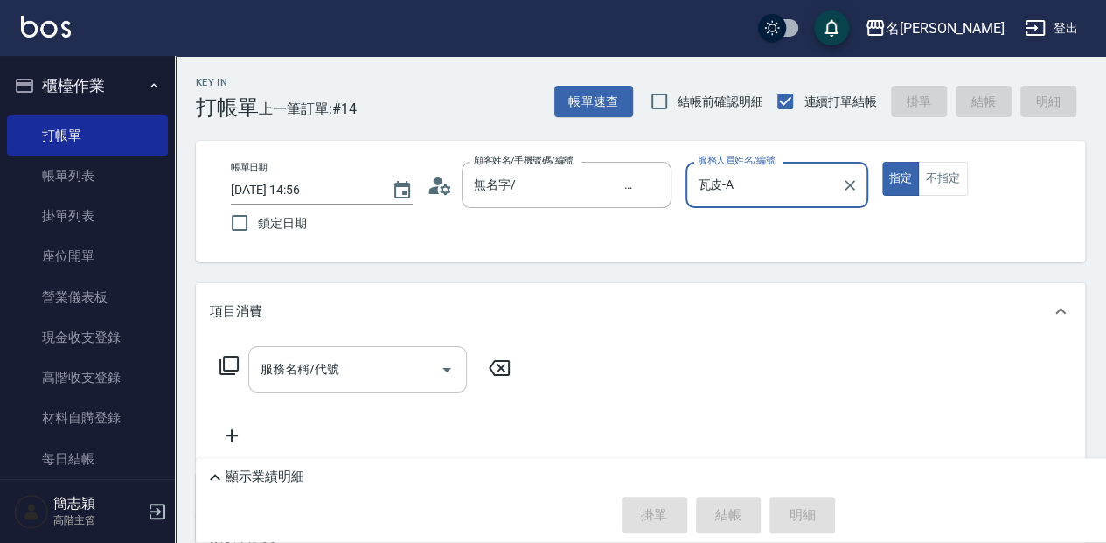
click at [255, 364] on div "服務名稱/代號" at bounding box center [357, 369] width 219 height 46
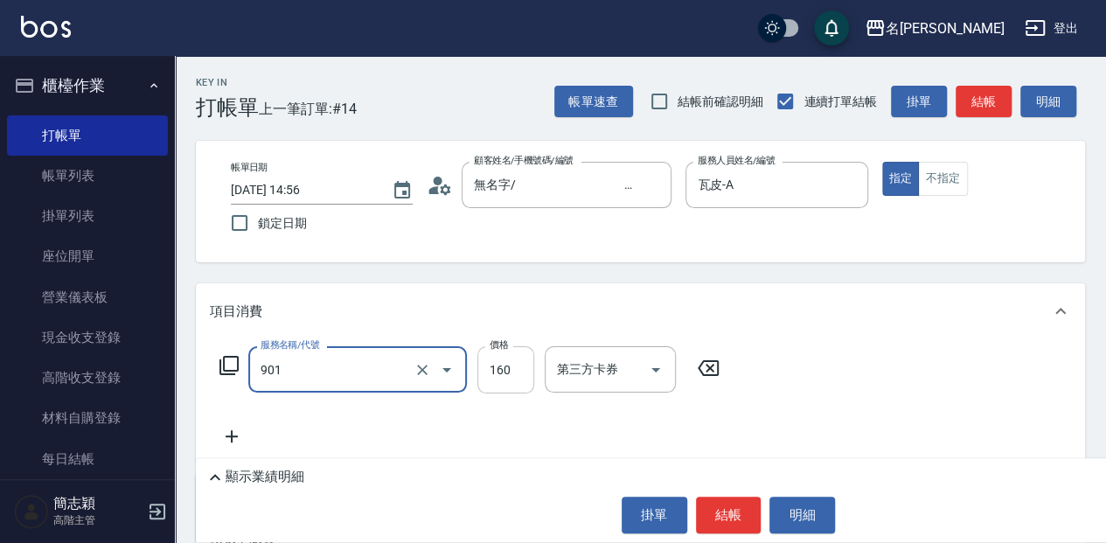
type input "修手(901)"
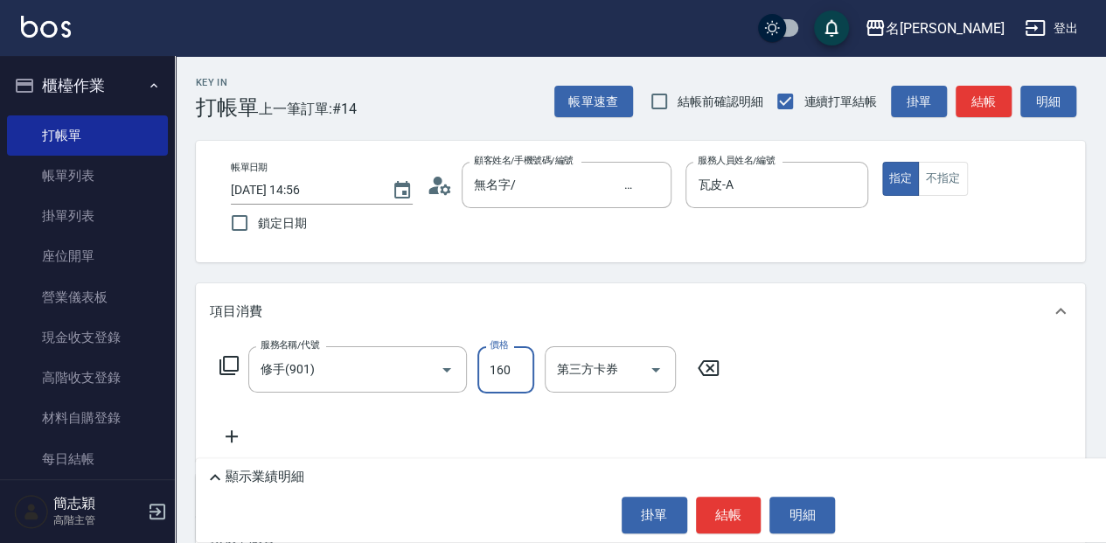
click at [504, 376] on input "160" at bounding box center [506, 369] width 57 height 47
type input "300"
click at [747, 519] on button "結帳" at bounding box center [729, 515] width 66 height 37
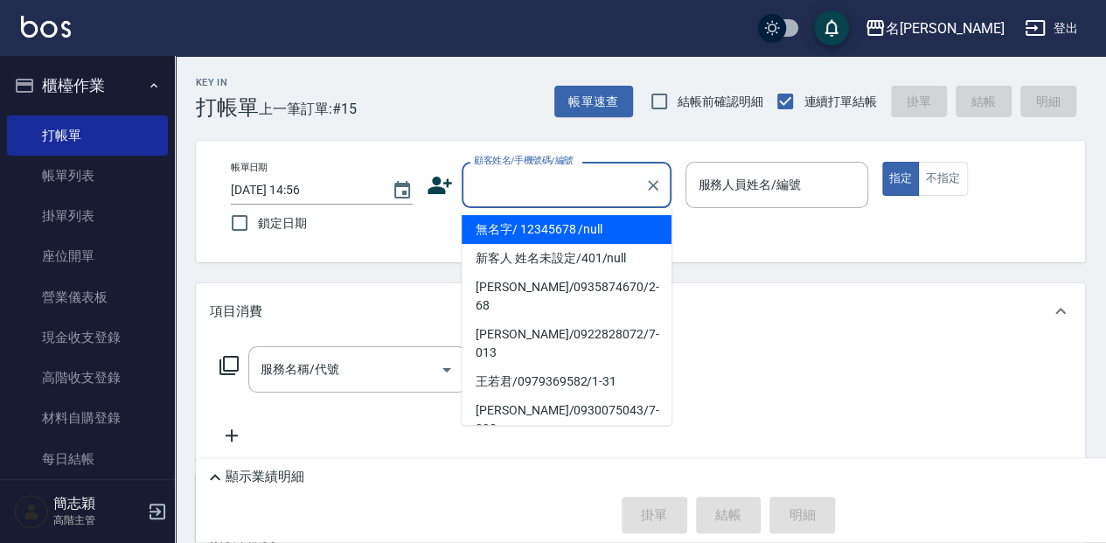
click at [579, 185] on input "顧客姓名/手機號碼/編號" at bounding box center [554, 185] width 168 height 31
click at [582, 224] on li "無名字/ 12345678 /null" at bounding box center [567, 229] width 210 height 29
type input "無名字/ 12345678 /null"
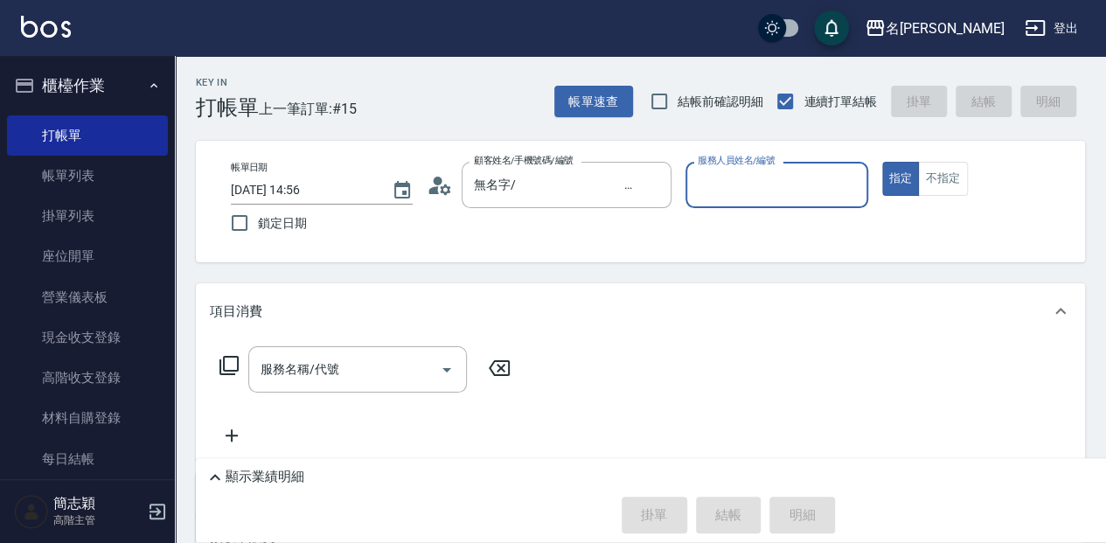
click at [757, 168] on div "服務人員姓名/編號" at bounding box center [777, 185] width 182 height 46
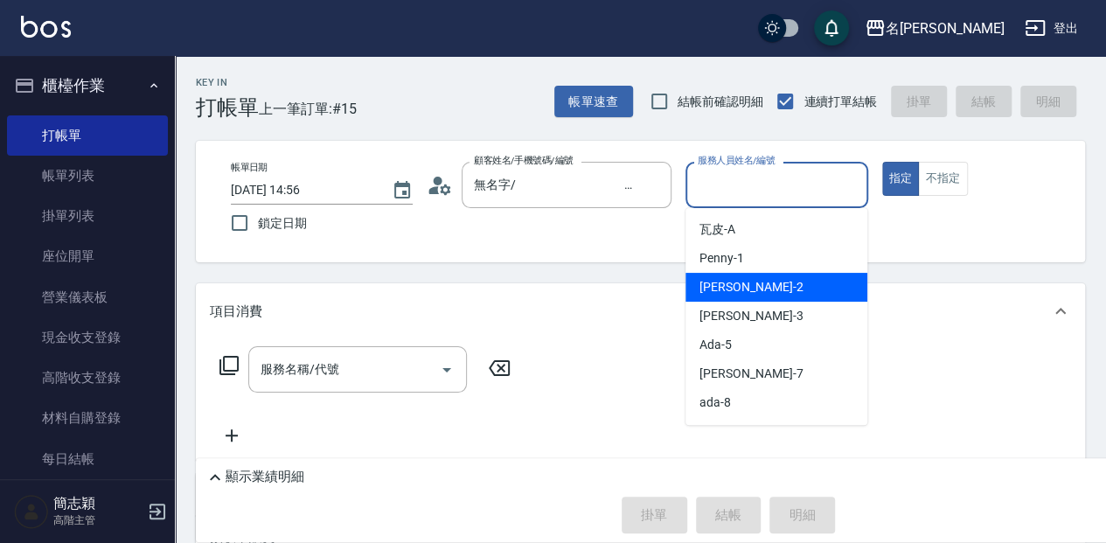
click at [759, 279] on div "[PERSON_NAME] -2" at bounding box center [777, 287] width 182 height 29
type input "[PERSON_NAME]-2"
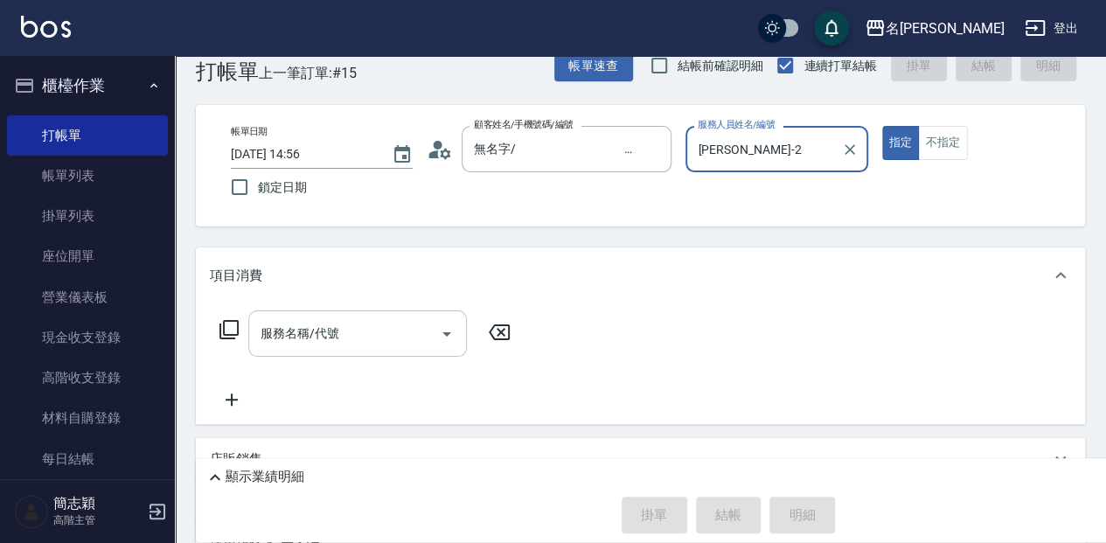
scroll to position [58, 0]
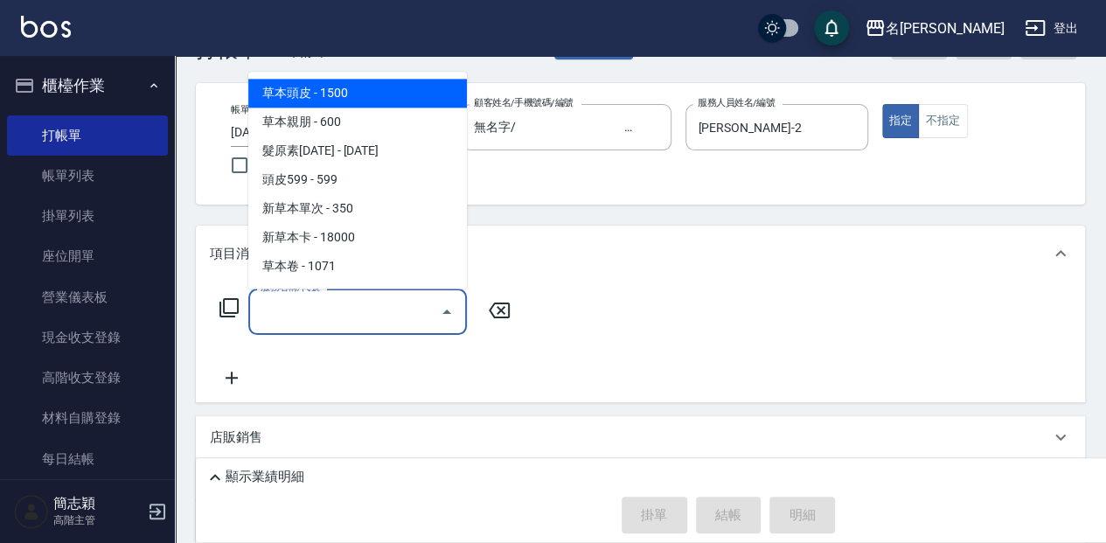
click at [371, 310] on input "服務名稱/代號" at bounding box center [344, 311] width 177 height 31
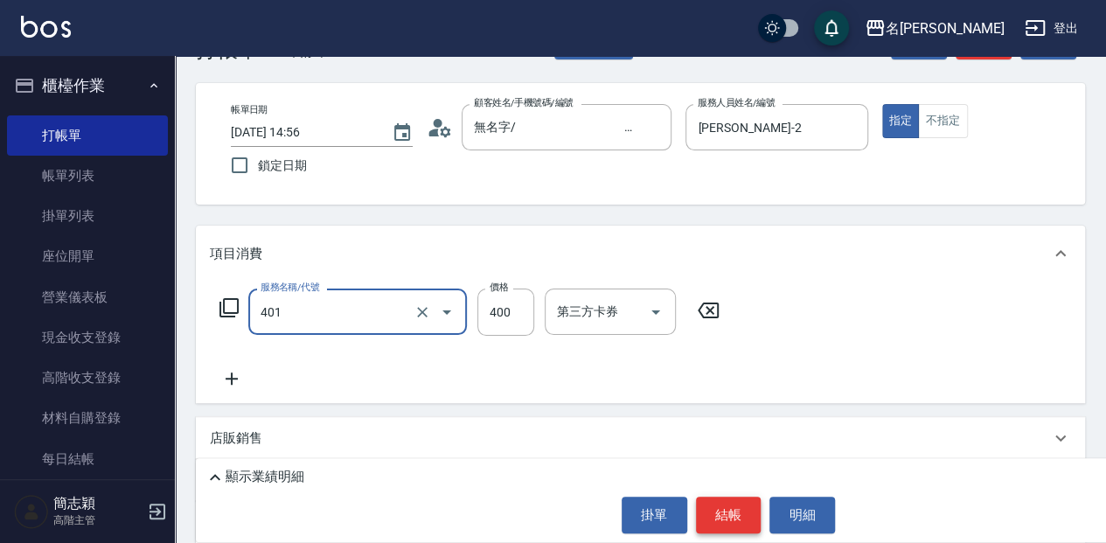
type input "剪髮(400)(401)"
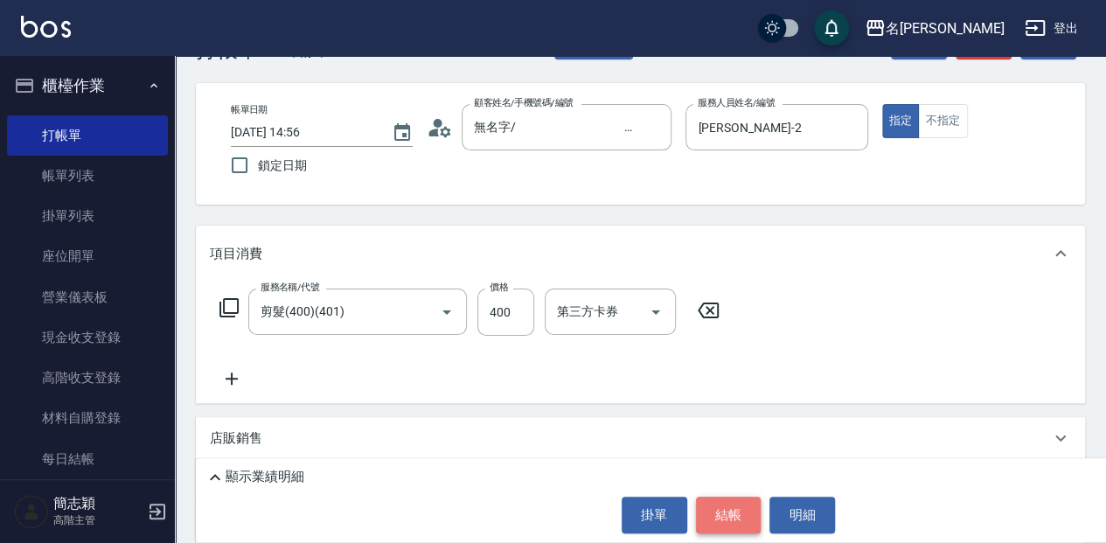
click at [723, 518] on button "結帳" at bounding box center [729, 515] width 66 height 37
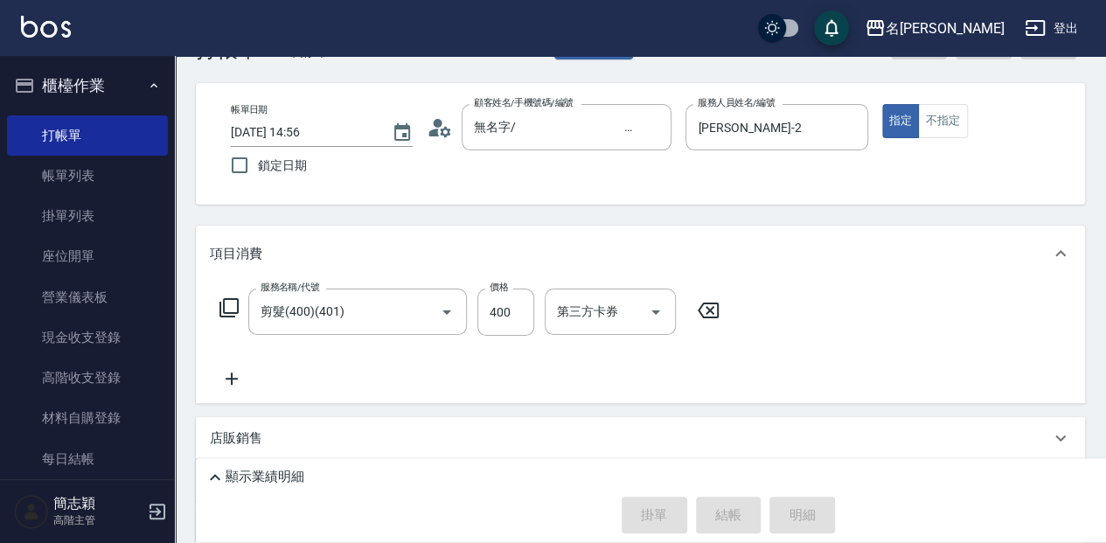
type input "[DATE] 15:06"
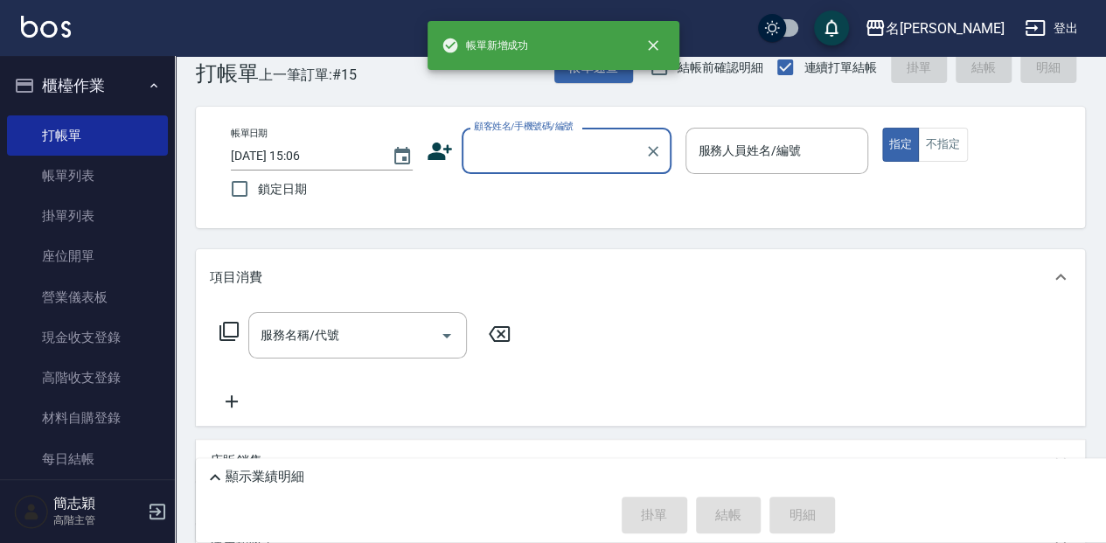
scroll to position [0, 0]
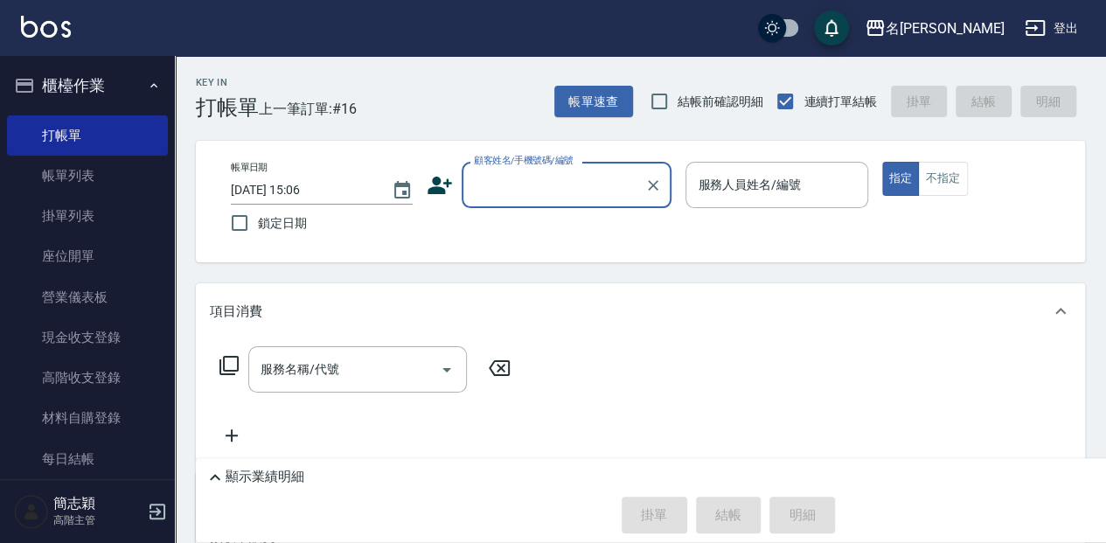
drag, startPoint x: 556, startPoint y: 174, endPoint x: 548, endPoint y: 200, distance: 27.7
click at [556, 174] on input "顧客姓名/手機號碼/編號" at bounding box center [554, 185] width 168 height 31
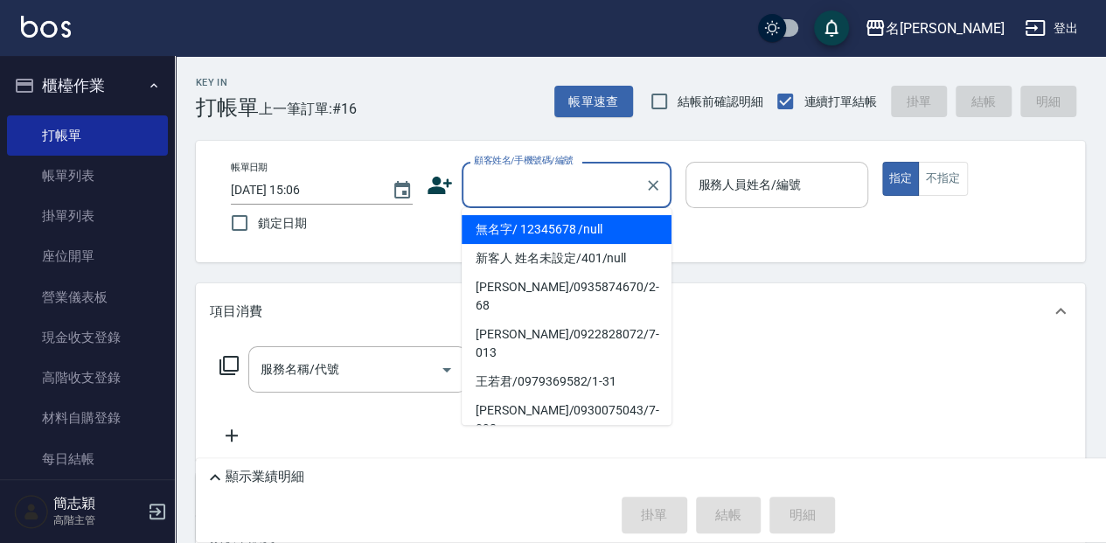
drag, startPoint x: 539, startPoint y: 226, endPoint x: 695, endPoint y: 189, distance: 160.8
click at [539, 226] on li "無名字/ 12345678 /null" at bounding box center [567, 229] width 210 height 29
type input "無名字/ 12345678 /null"
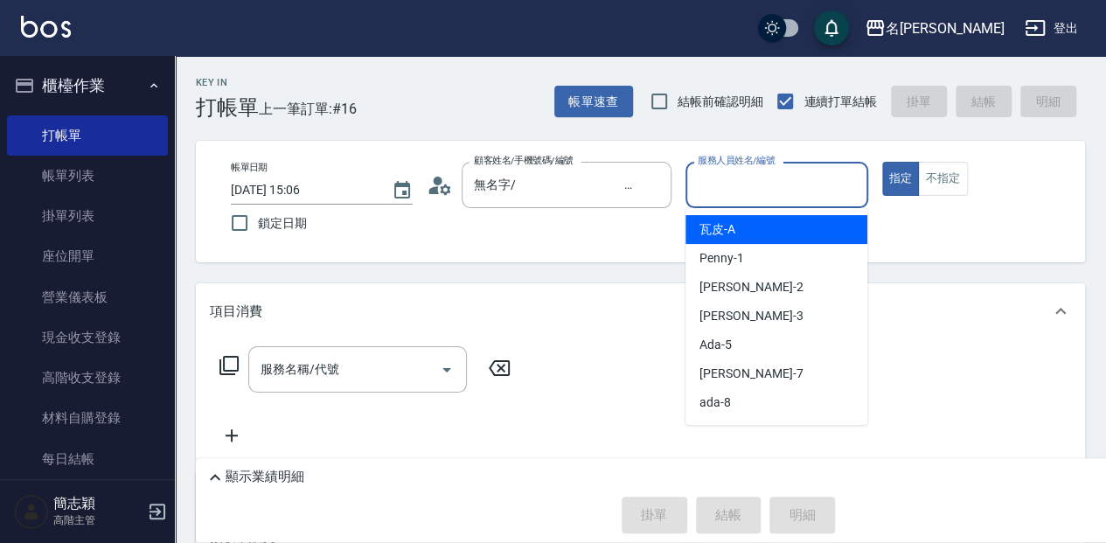
drag, startPoint x: 748, startPoint y: 187, endPoint x: 740, endPoint y: 259, distance: 72.1
click at [748, 186] on input "服務人員姓名/編號" at bounding box center [777, 185] width 166 height 31
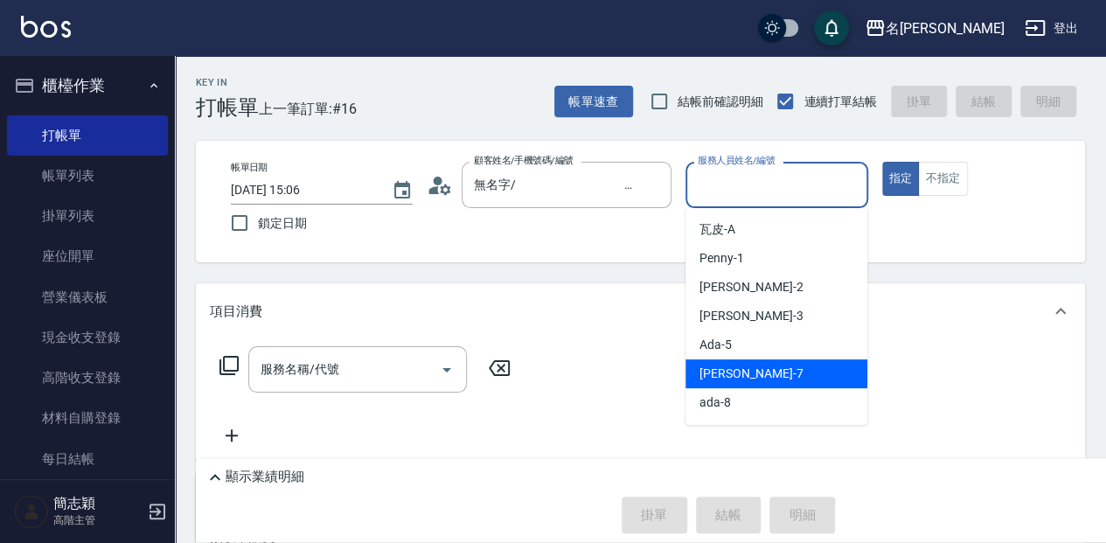
click at [737, 373] on span "[PERSON_NAME] -7" at bounding box center [751, 374] width 103 height 18
type input "[PERSON_NAME]-7"
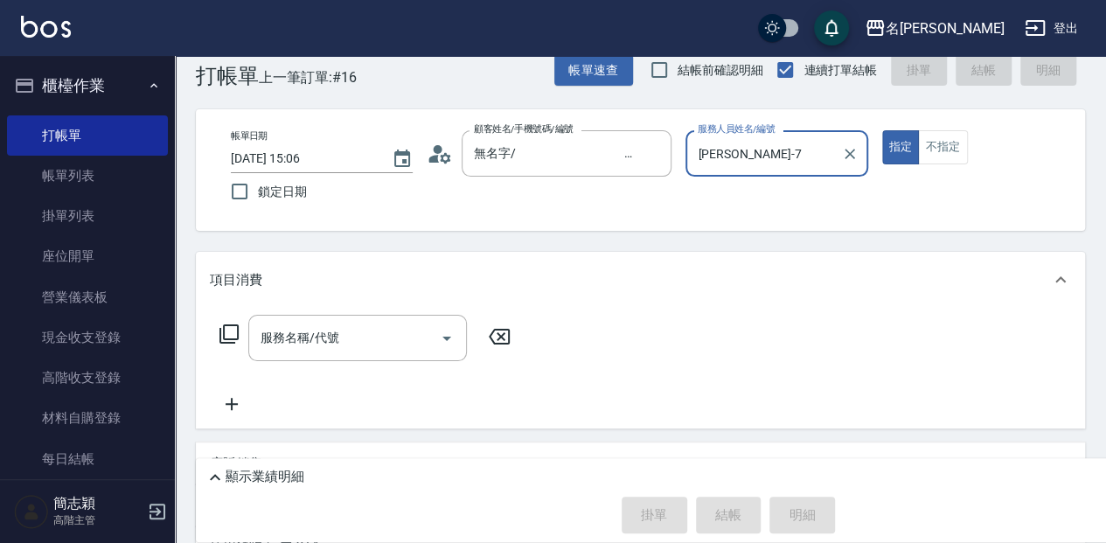
scroll to position [58, 0]
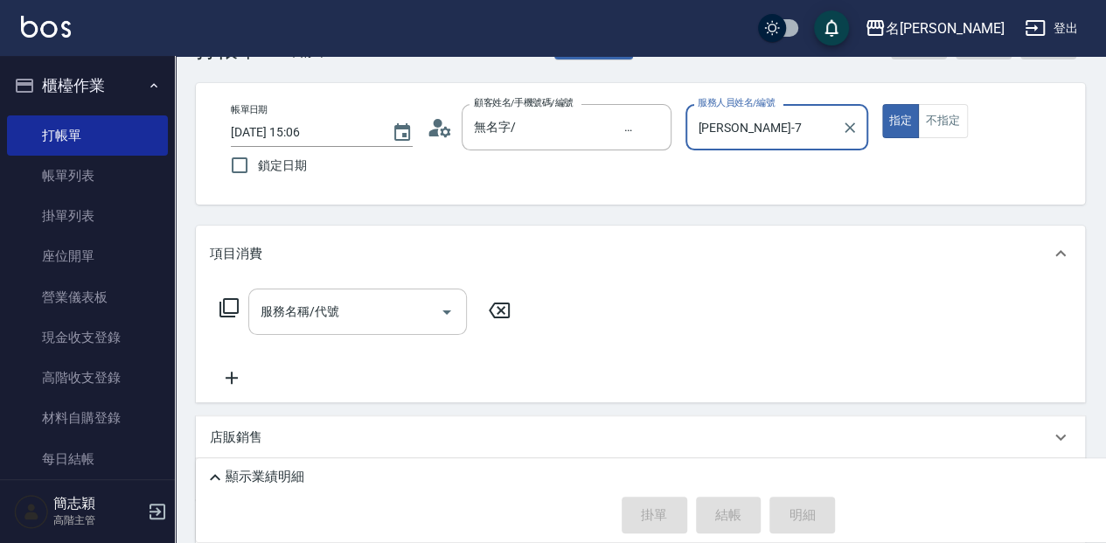
click at [431, 301] on input "服務名稱/代號" at bounding box center [344, 311] width 177 height 31
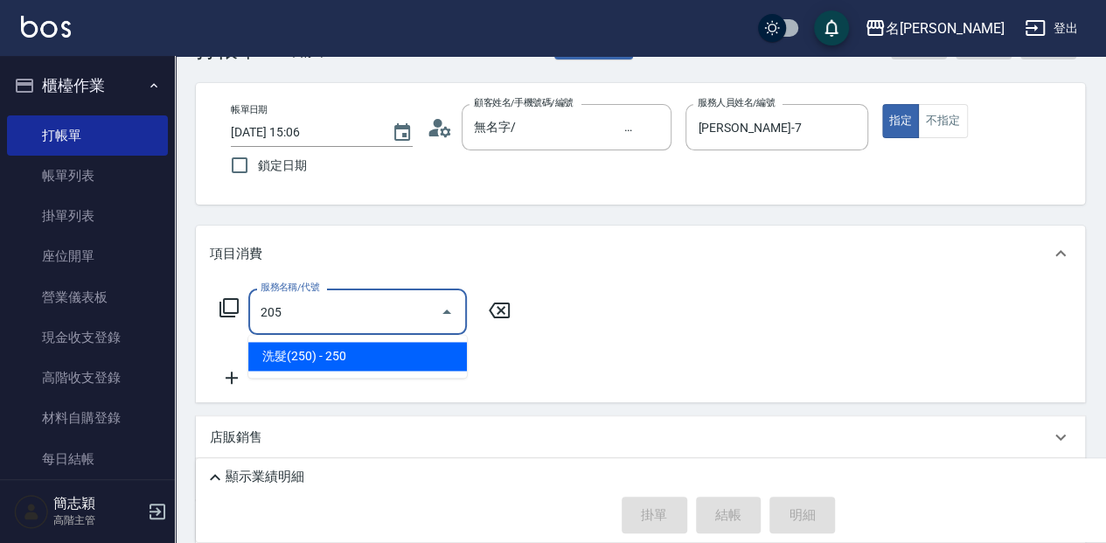
type input "洗髮(250)(205)"
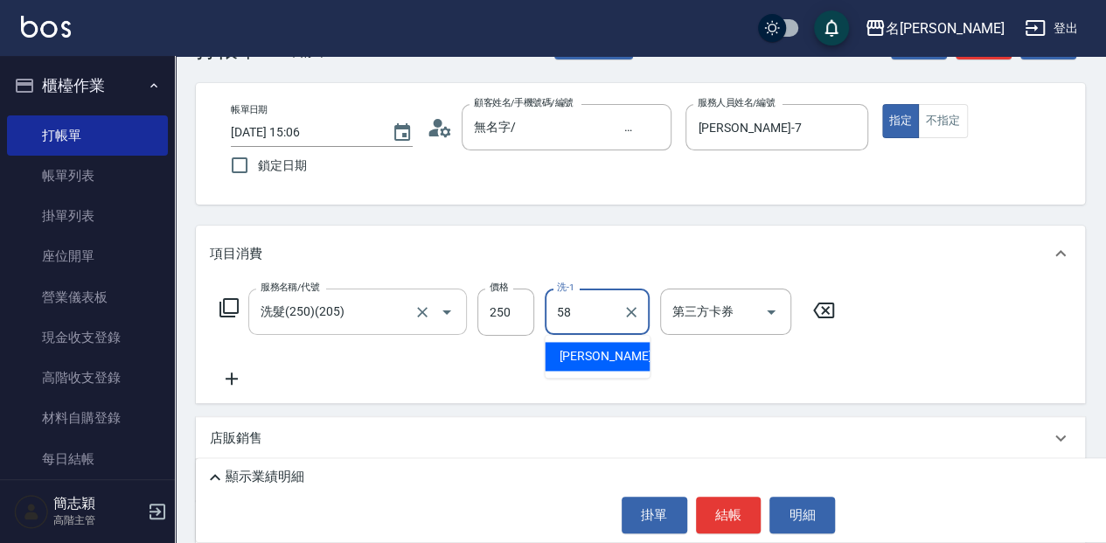
type input "[PERSON_NAME]-58"
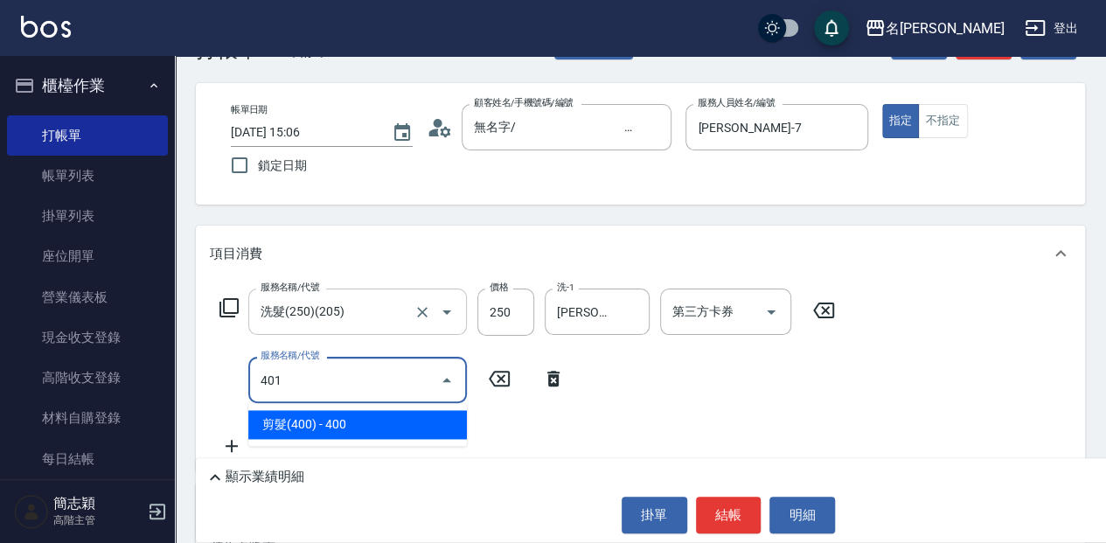
type input "剪髮(400)(401)"
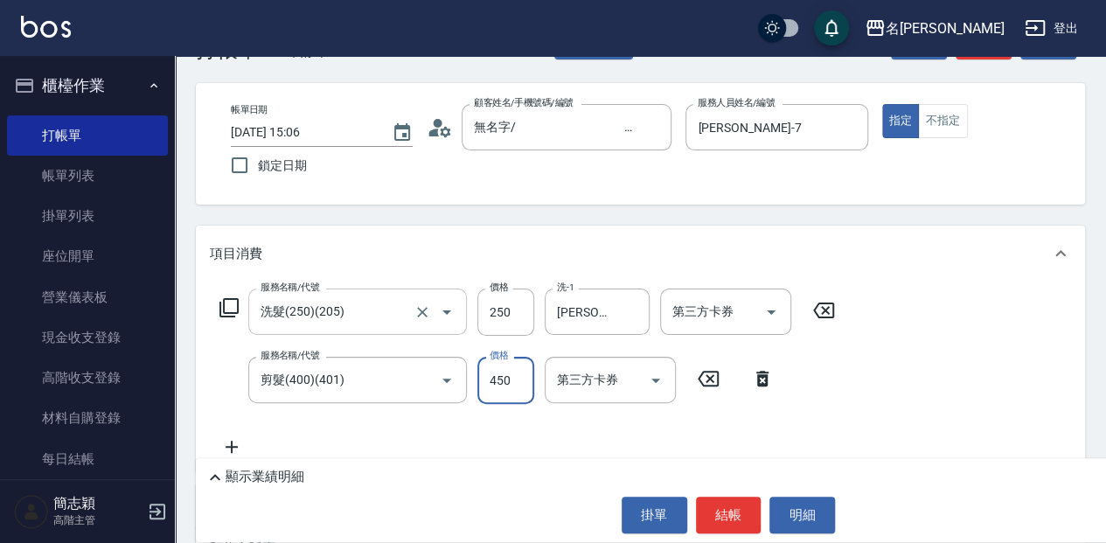
type input "450"
click at [744, 514] on button "結帳" at bounding box center [729, 515] width 66 height 37
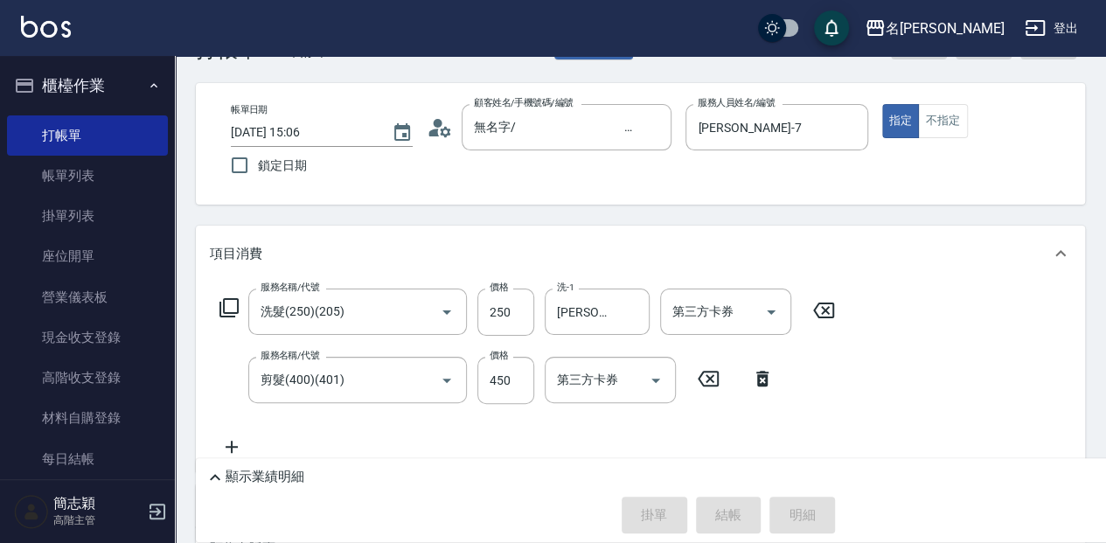
type input "[DATE] 15:15"
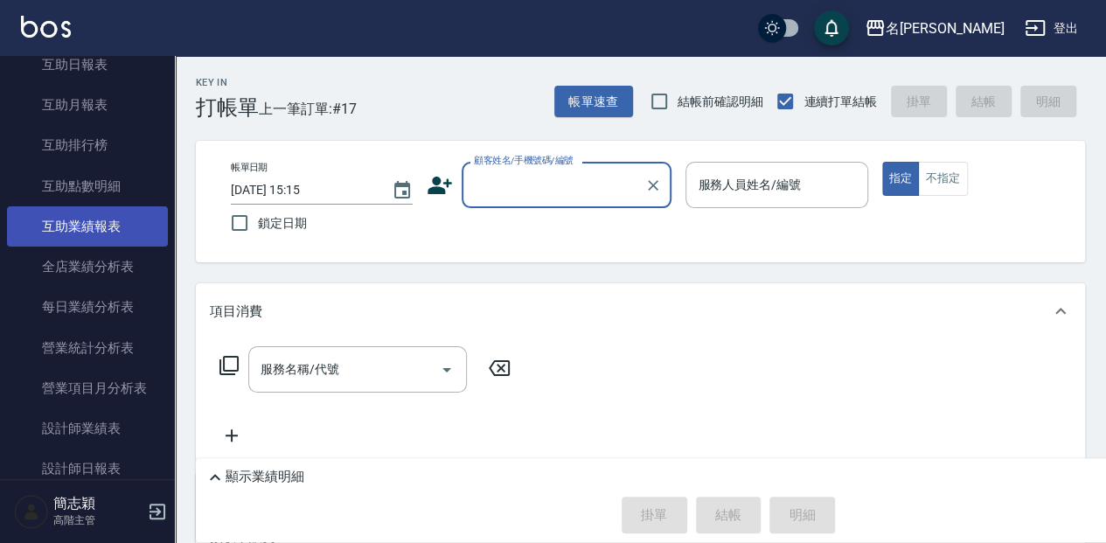
scroll to position [875, 0]
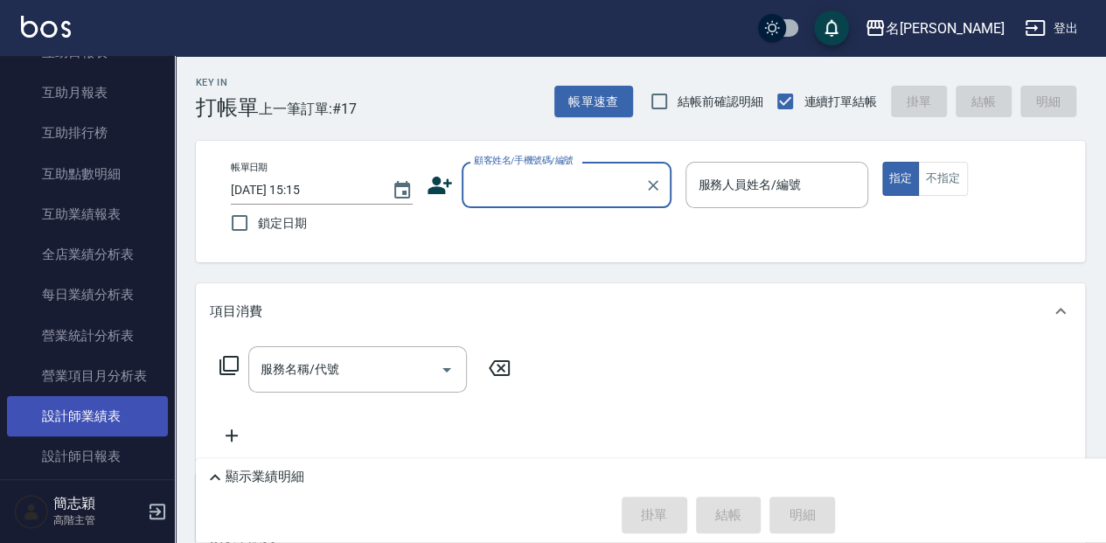
click at [111, 448] on link "設計師日報表" at bounding box center [87, 456] width 161 height 40
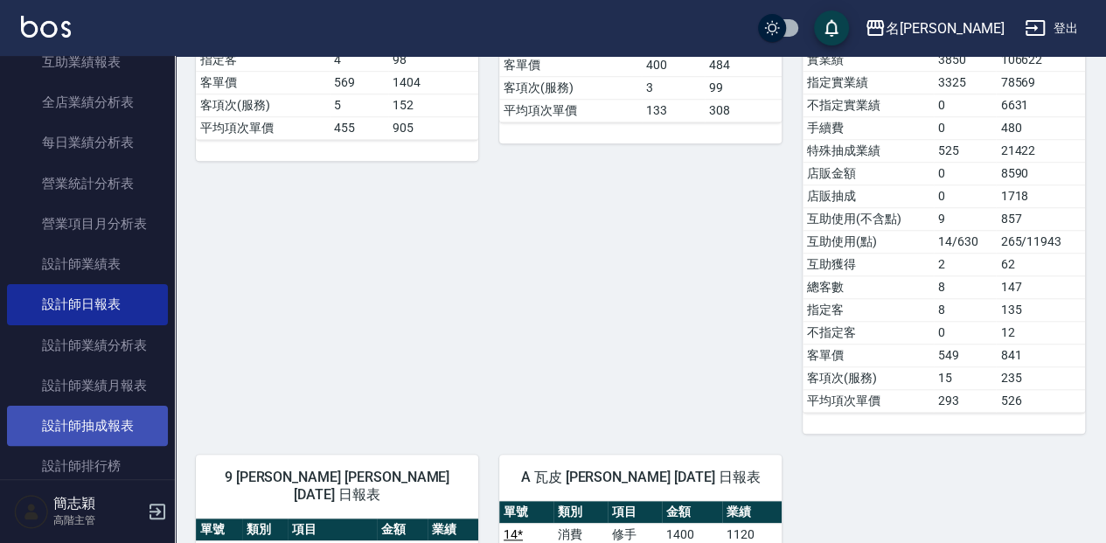
scroll to position [1050, 0]
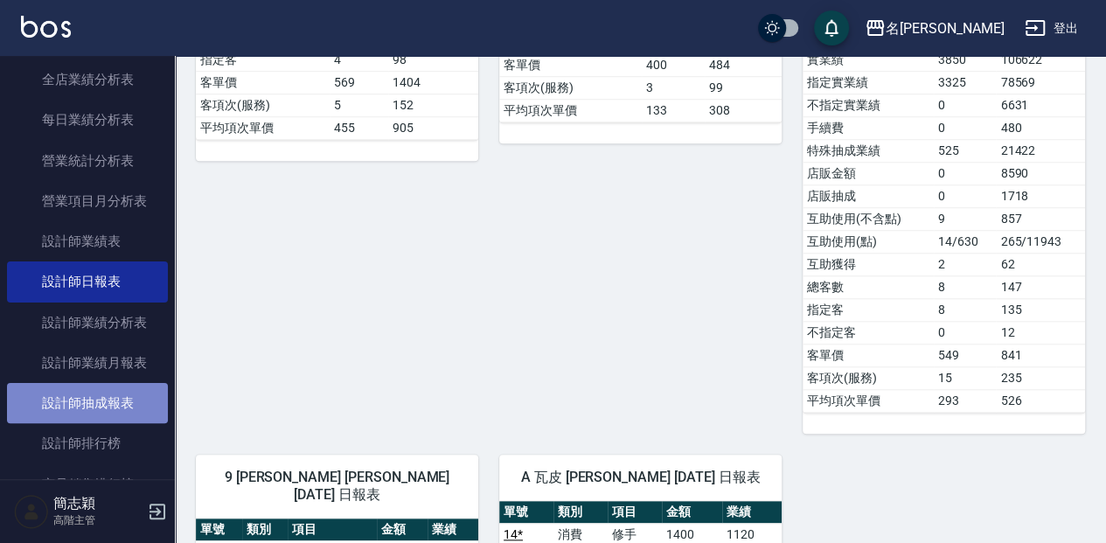
click at [87, 402] on link "設計師抽成報表" at bounding box center [87, 403] width 161 height 40
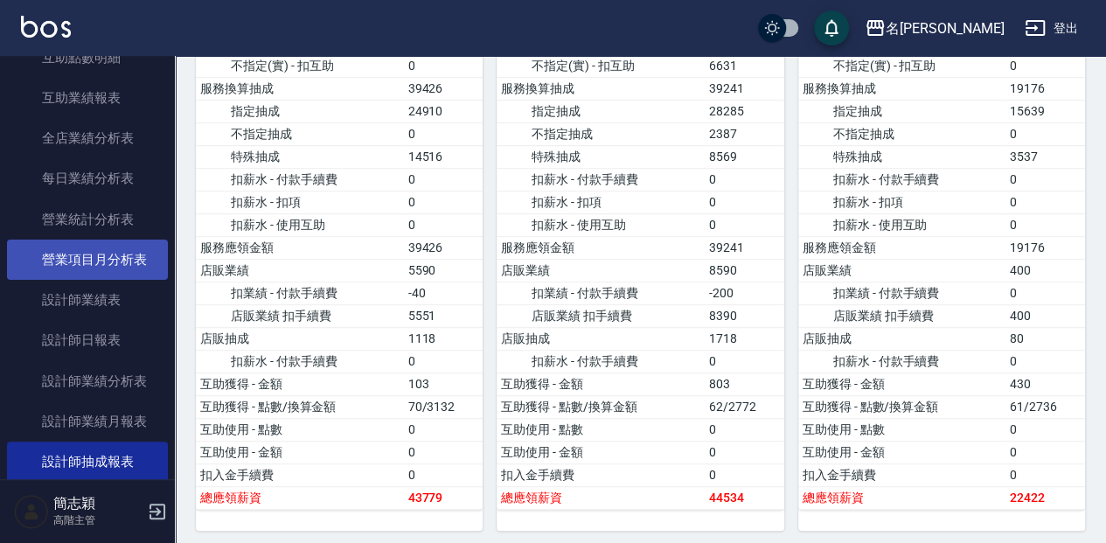
scroll to position [932, 0]
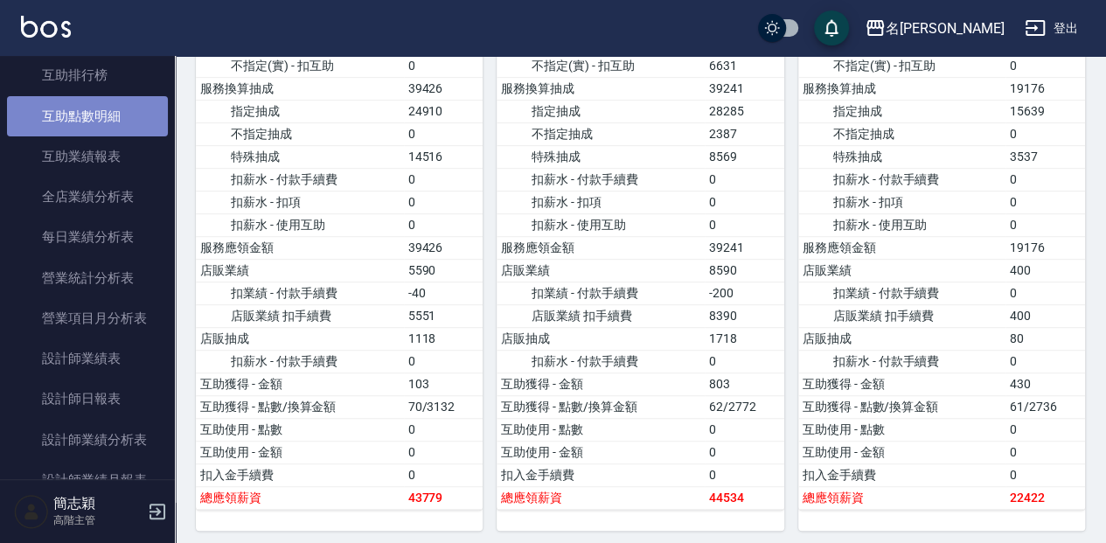
click at [119, 122] on link "互助點數明細" at bounding box center [87, 116] width 161 height 40
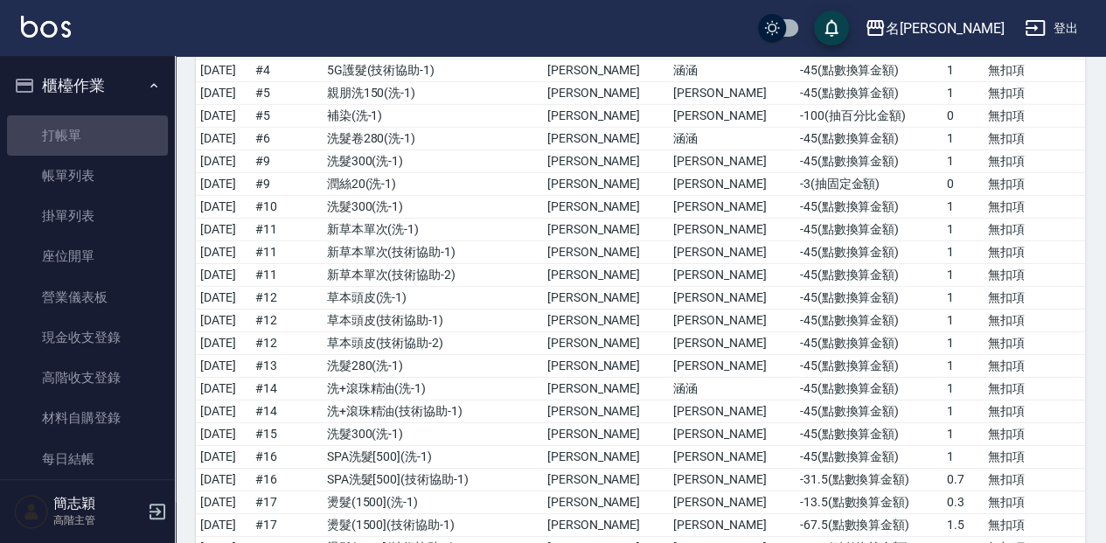
drag, startPoint x: 114, startPoint y: 128, endPoint x: 0, endPoint y: 206, distance: 137.8
click at [114, 129] on link "打帳單" at bounding box center [87, 135] width 161 height 40
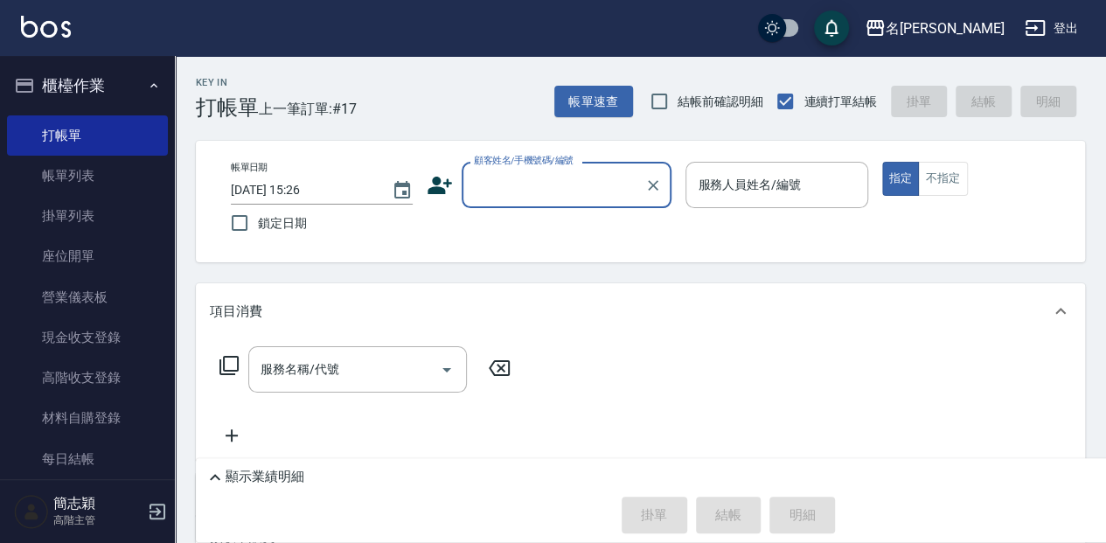
drag, startPoint x: 522, startPoint y: 178, endPoint x: 522, endPoint y: 196, distance: 17.5
click at [520, 179] on input "顧客姓名/手機號碼/編號" at bounding box center [554, 185] width 168 height 31
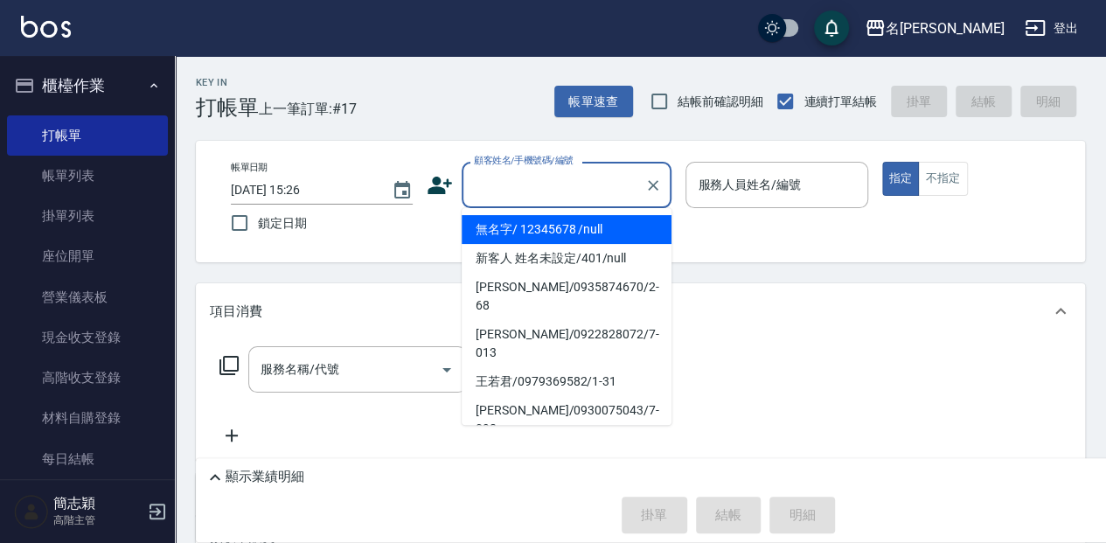
click at [520, 234] on li "無名字/ 12345678 /null" at bounding box center [567, 229] width 210 height 29
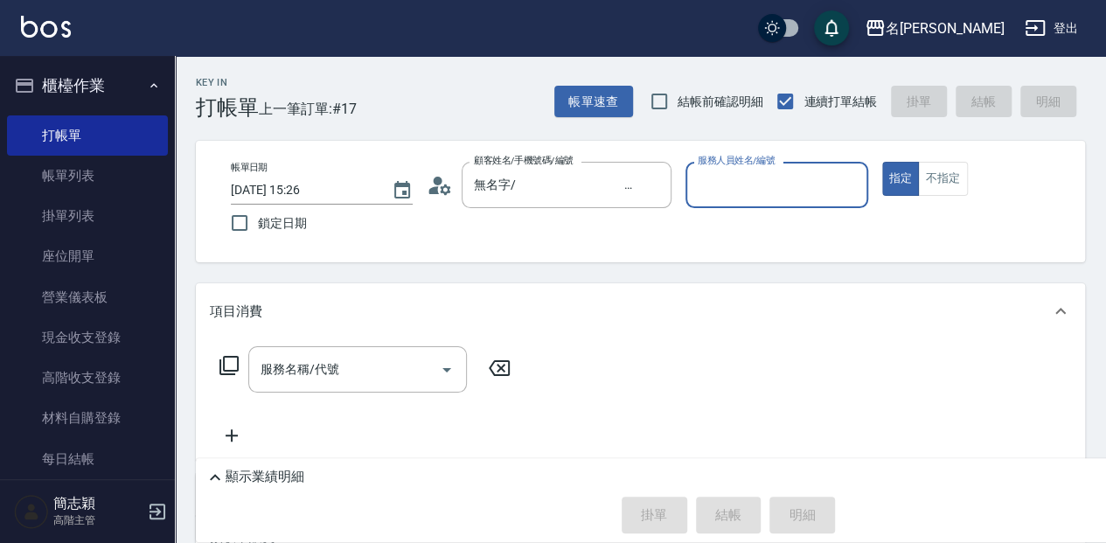
type input "無名字/ 12345678 /null"
drag, startPoint x: 754, startPoint y: 189, endPoint x: 750, endPoint y: 205, distance: 16.3
click at [754, 188] on input "服務人員姓名/編號" at bounding box center [777, 185] width 166 height 31
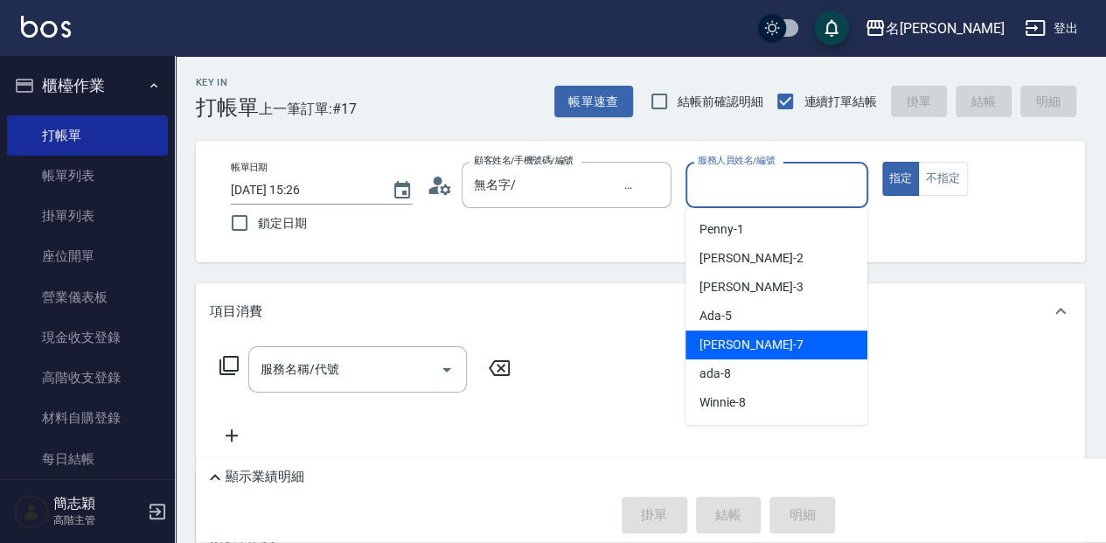
drag, startPoint x: 787, startPoint y: 348, endPoint x: 730, endPoint y: 343, distance: 57.1
click at [787, 348] on div "[PERSON_NAME] -7" at bounding box center [777, 345] width 182 height 29
type input "[PERSON_NAME]-7"
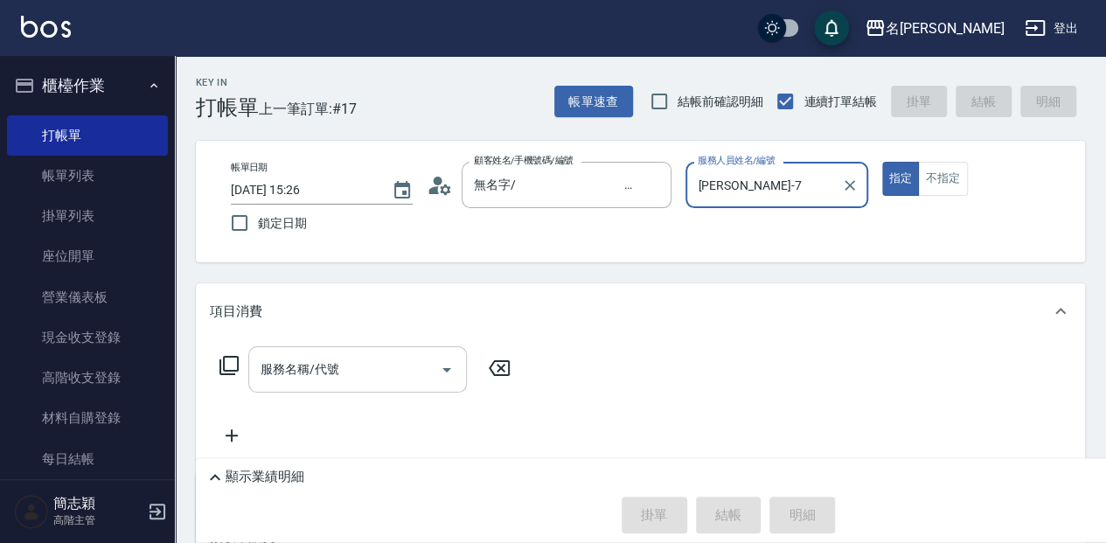
click at [262, 371] on div "服務名稱/代號 服務名稱/代號" at bounding box center [357, 369] width 219 height 46
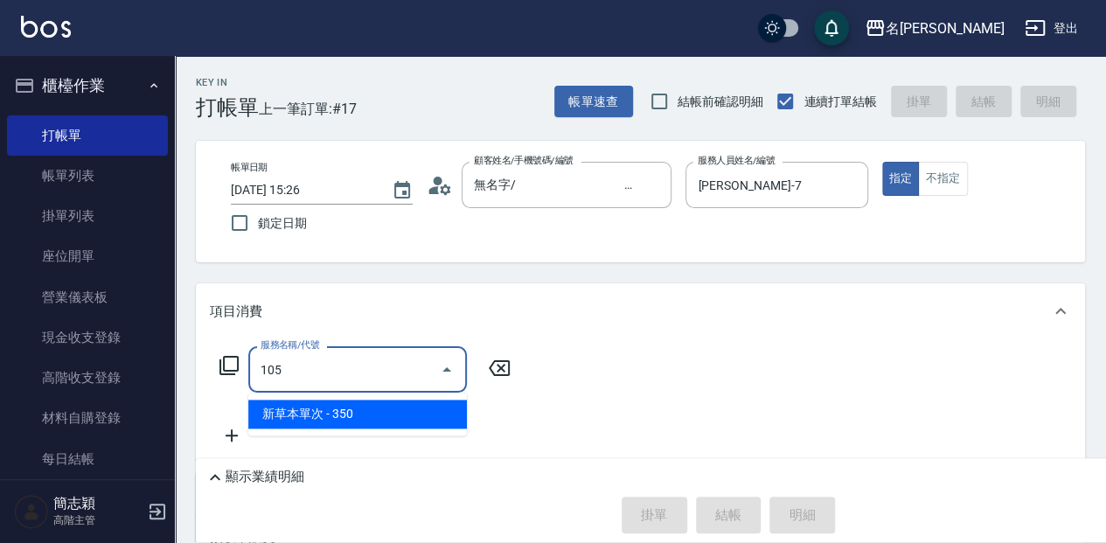
type input "新草本單次(105)"
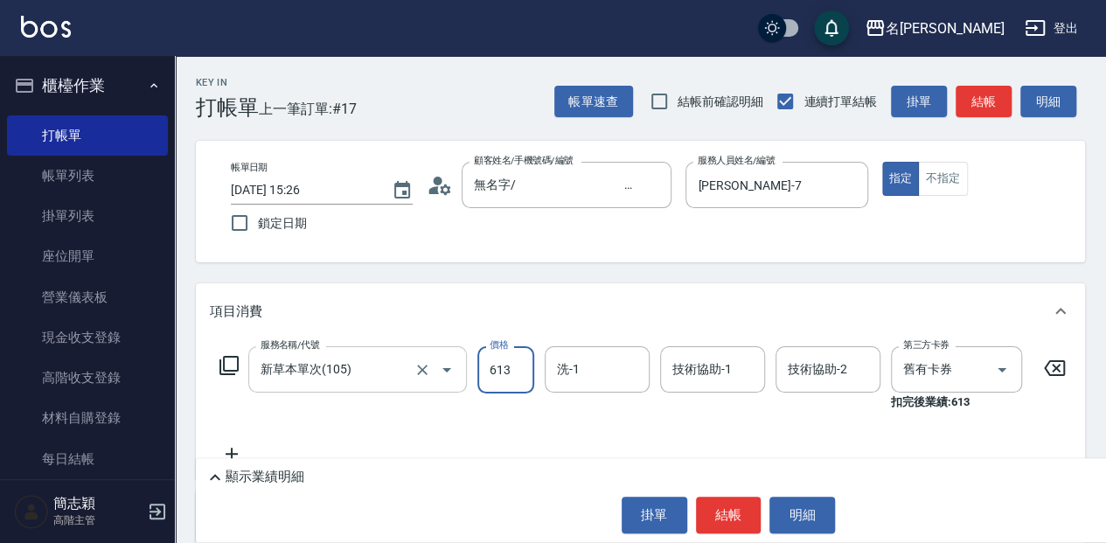
type input "613"
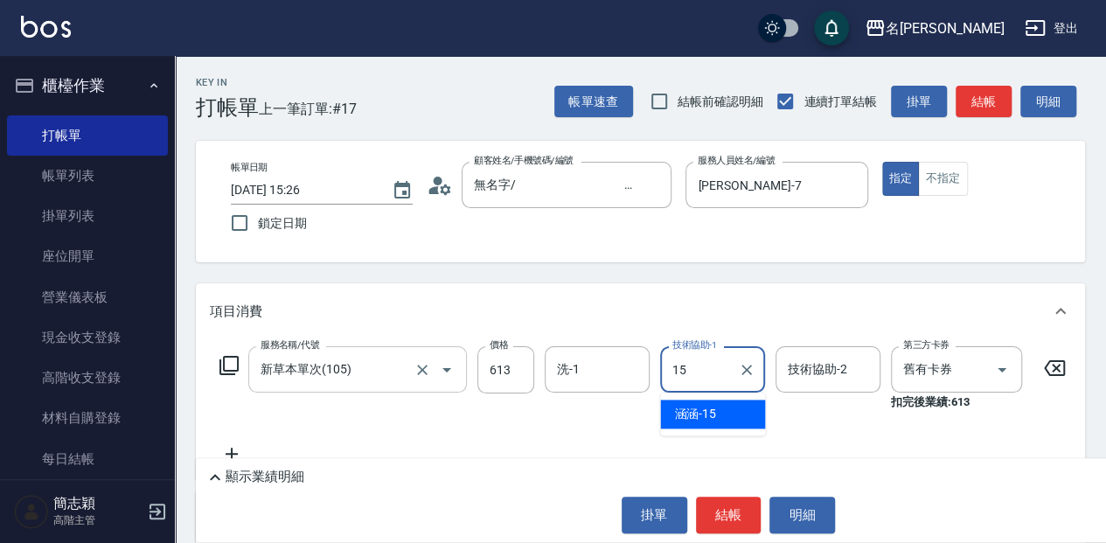
type input "涵涵-15"
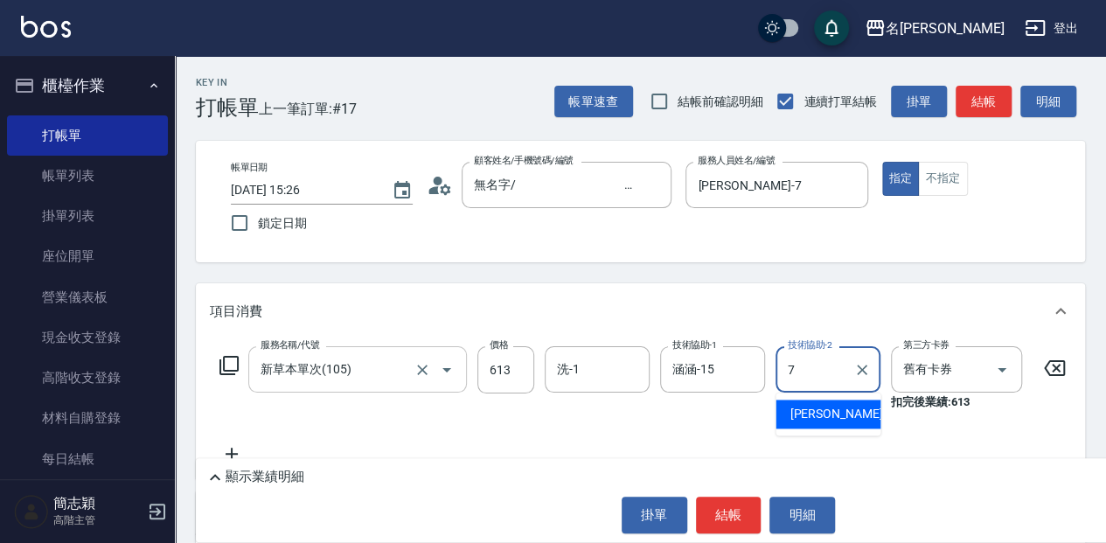
type input "[PERSON_NAME]-7"
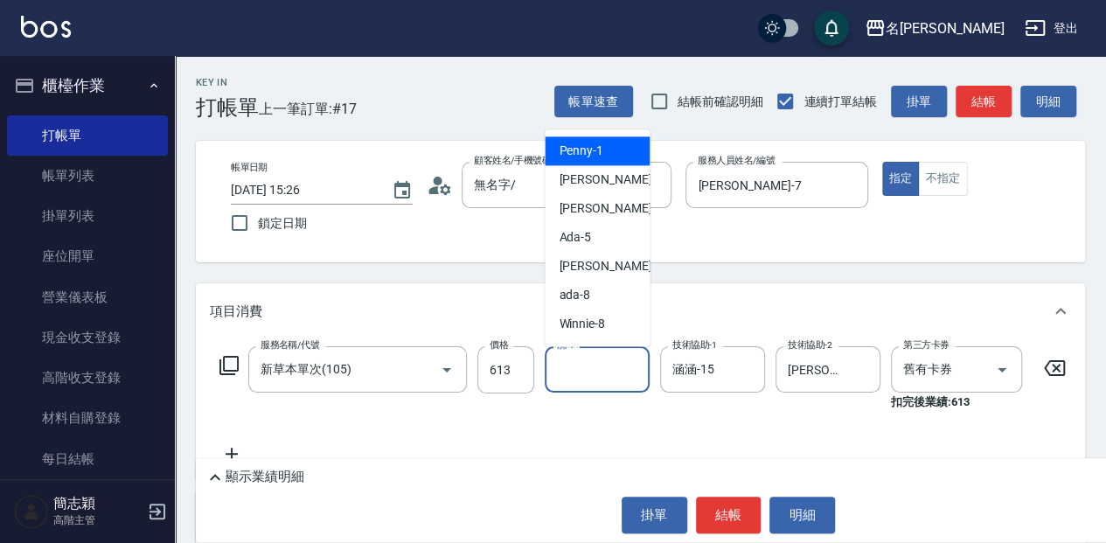
drag, startPoint x: 593, startPoint y: 383, endPoint x: 556, endPoint y: 390, distance: 37.4
click at [591, 383] on input "洗-1" at bounding box center [597, 369] width 89 height 31
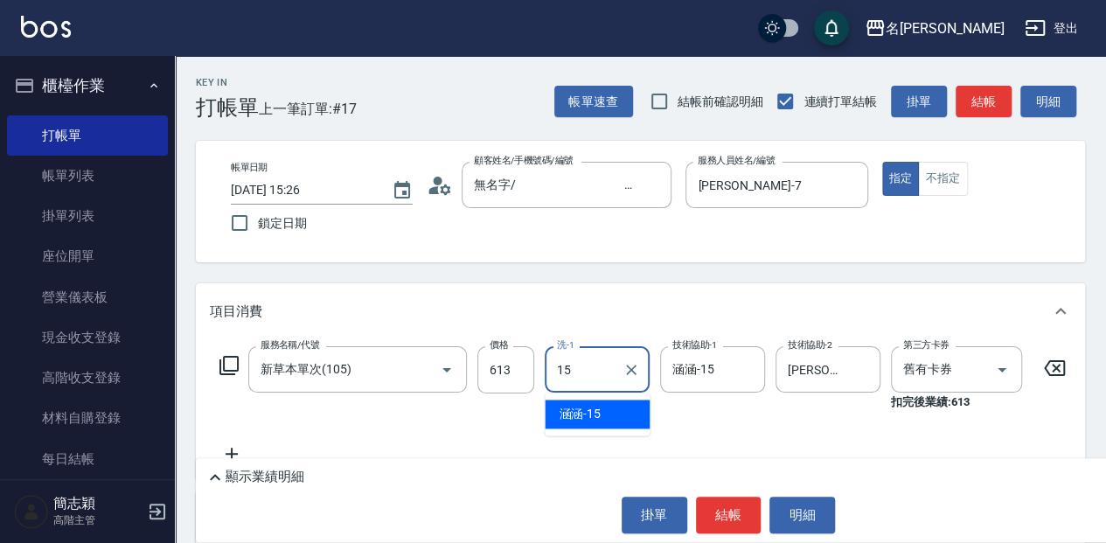
type input "涵涵-15"
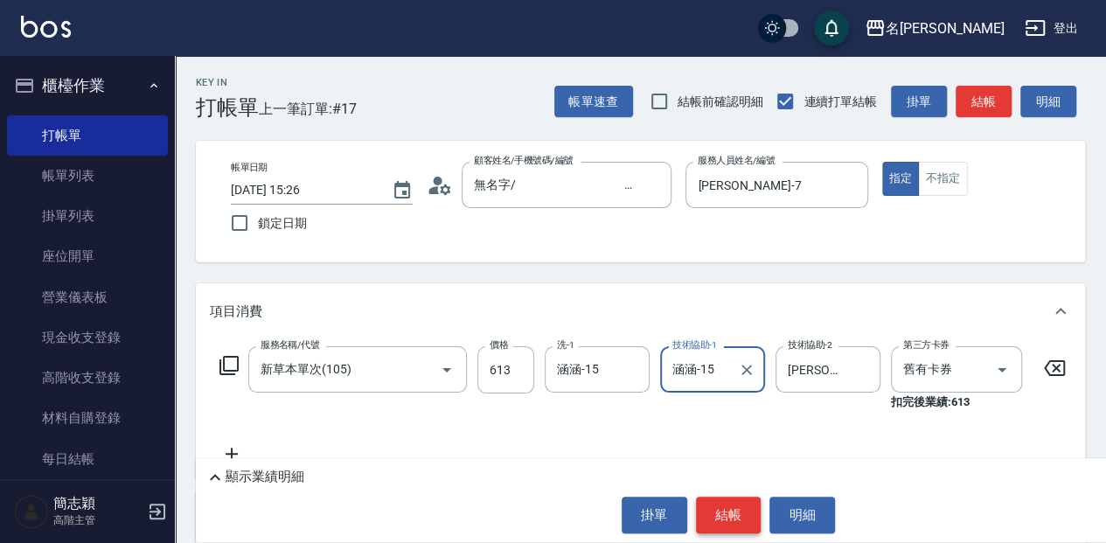
click at [713, 512] on button "結帳" at bounding box center [729, 515] width 66 height 37
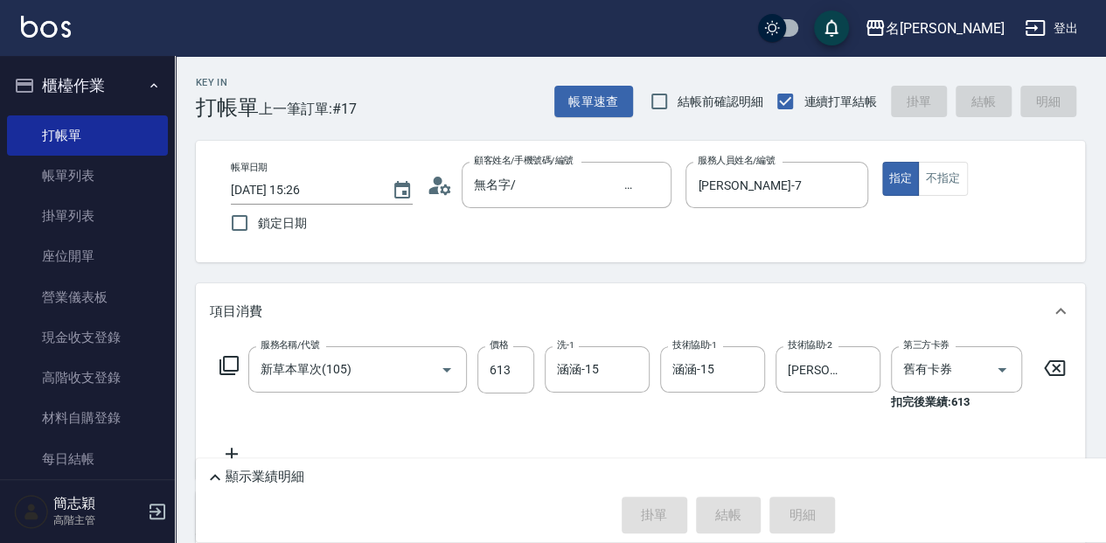
type input "[DATE] 15:39"
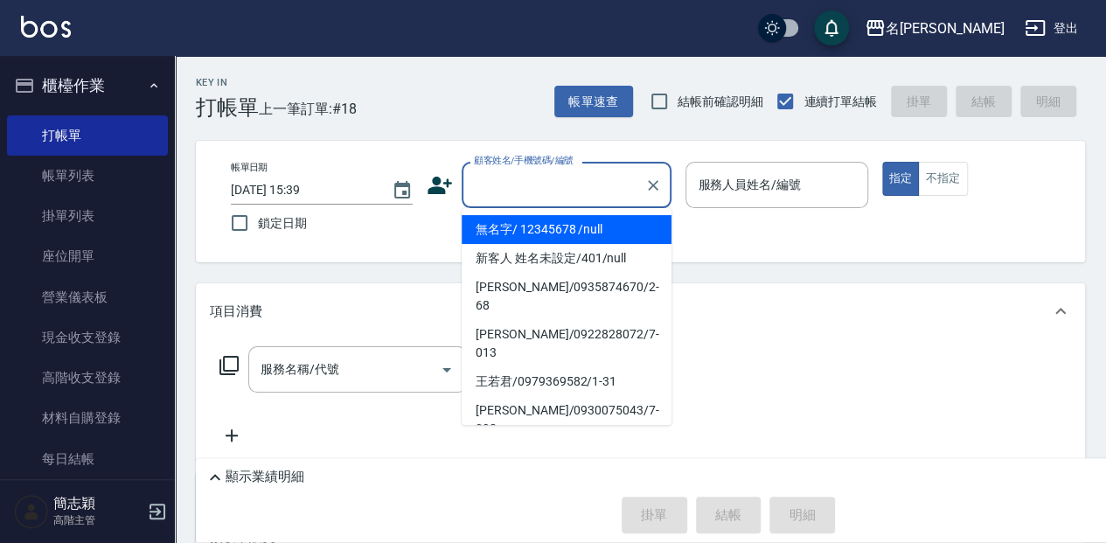
click at [486, 179] on input "顧客姓名/手機號碼/編號" at bounding box center [554, 185] width 168 height 31
click at [507, 227] on li "無名字/ 12345678 /null" at bounding box center [567, 229] width 210 height 29
type input "無名字/ 12345678 /null"
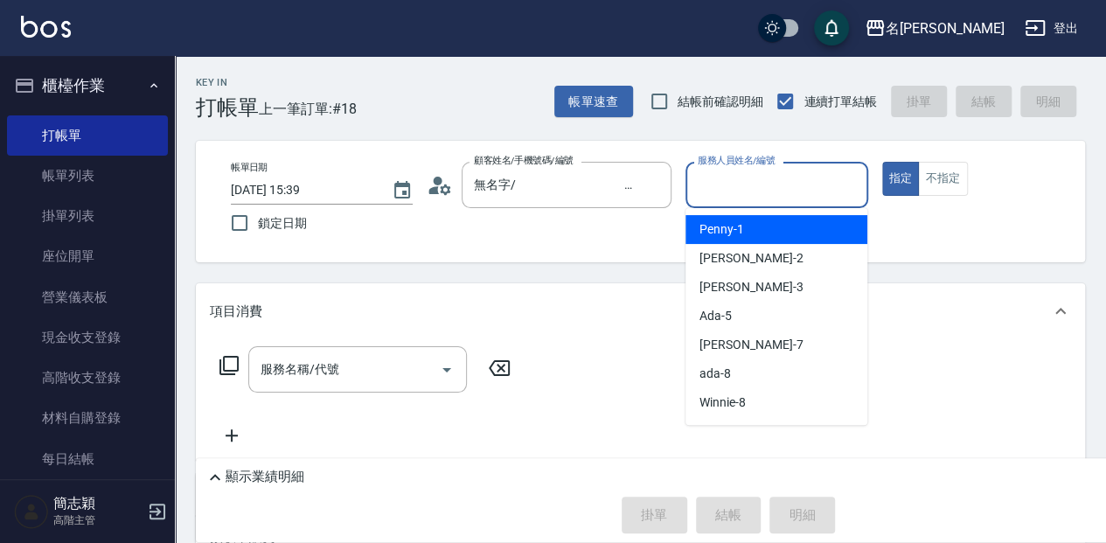
click at [721, 189] on input "服務人員姓名/編號" at bounding box center [777, 185] width 166 height 31
type input "瓦皮-A"
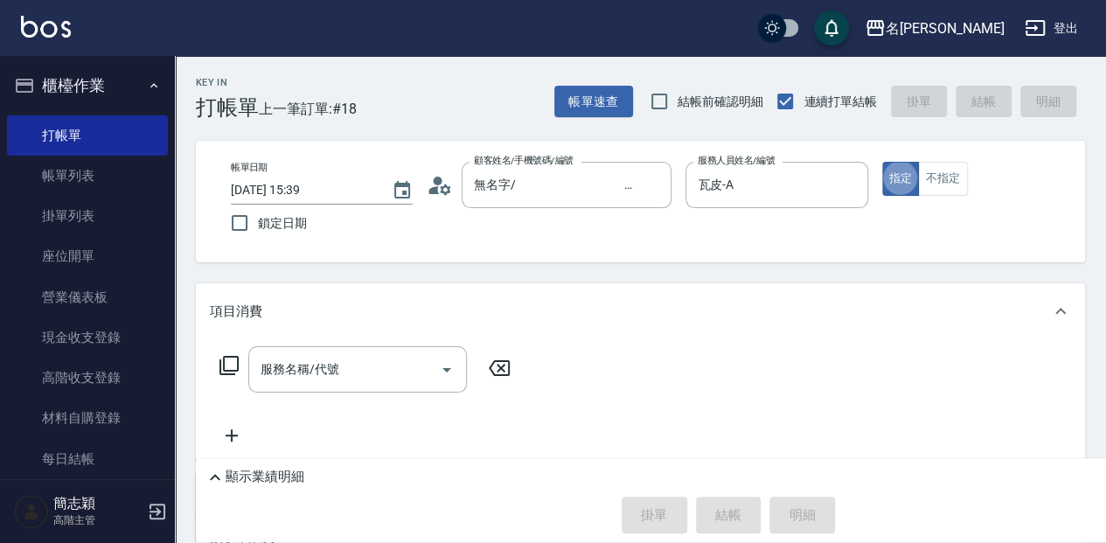
type button "true"
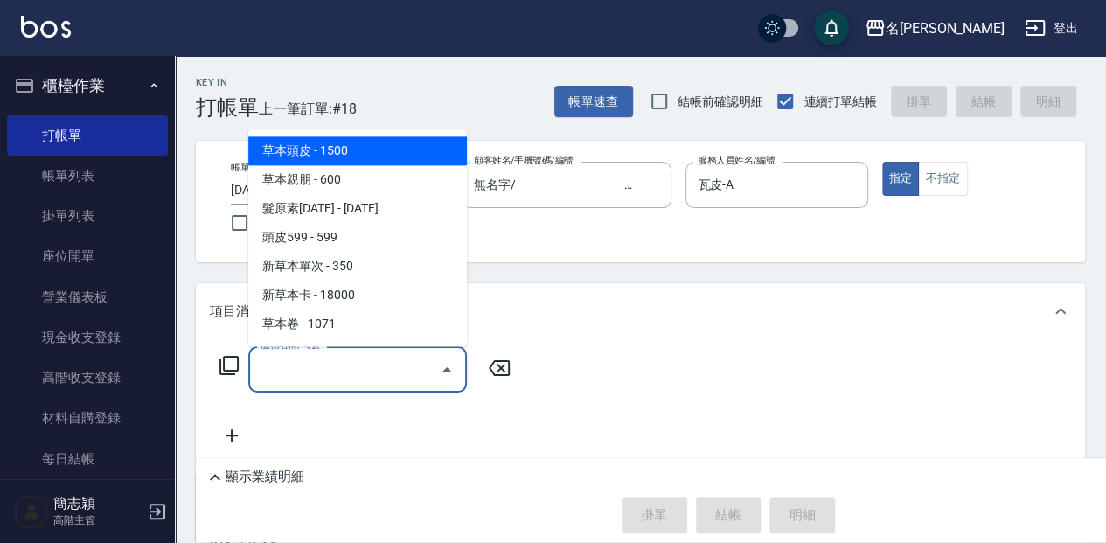
click at [316, 369] on input "服務名稱/代號" at bounding box center [344, 369] width 177 height 31
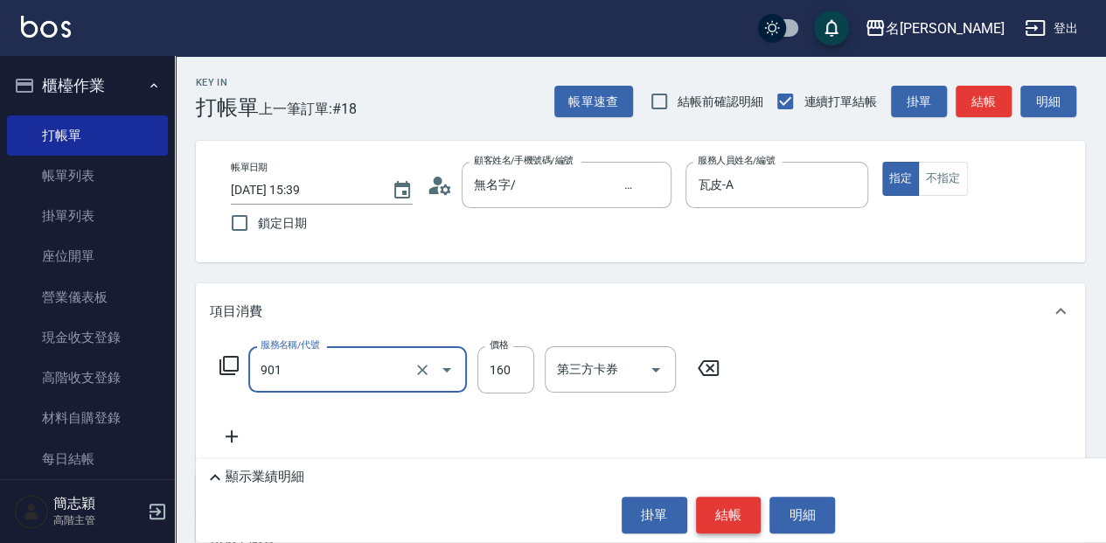
type input "修手(901)"
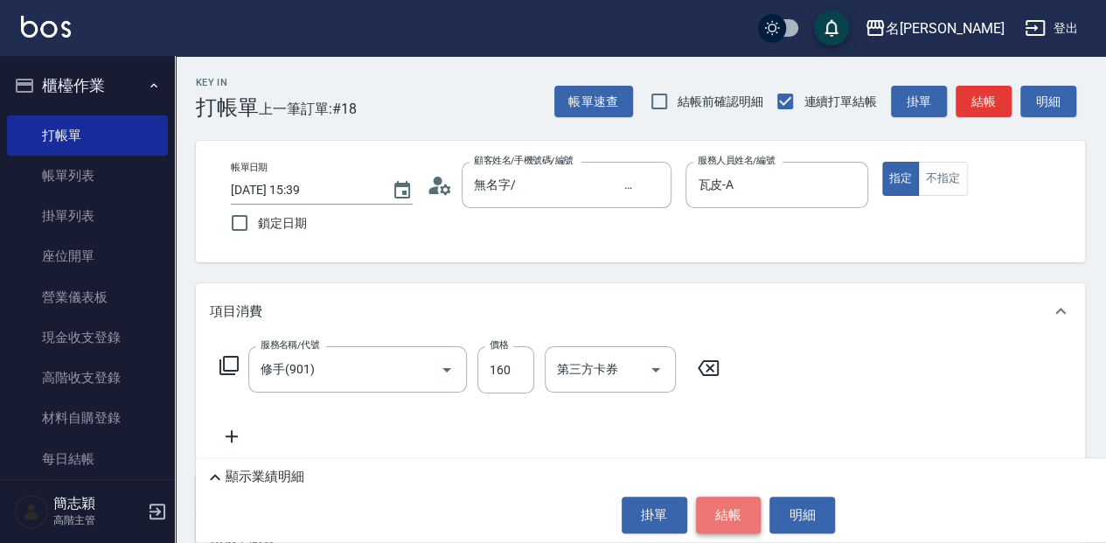
click at [744, 519] on button "結帳" at bounding box center [729, 515] width 66 height 37
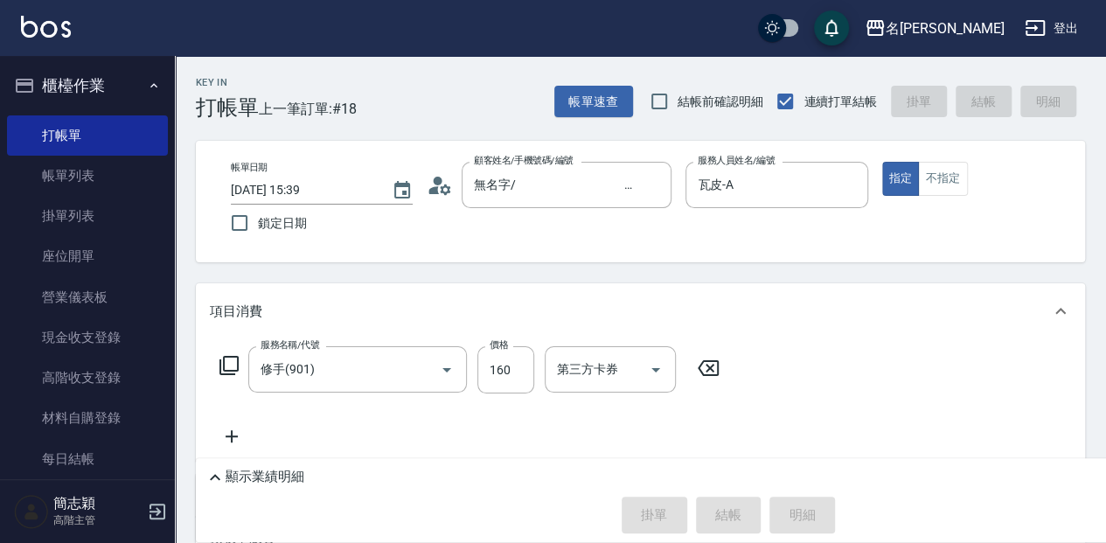
type input "[DATE] 16:22"
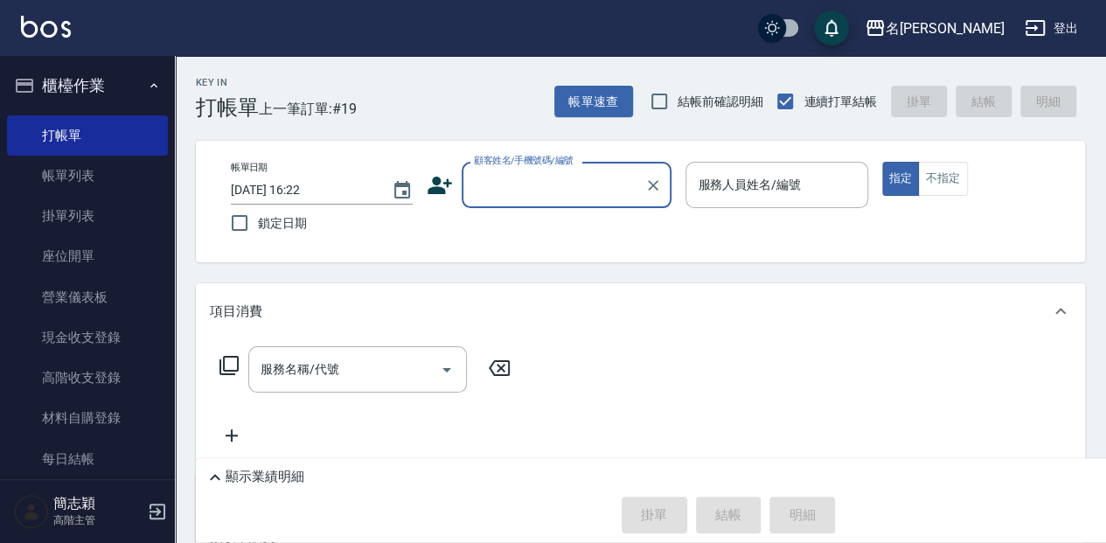
click at [569, 189] on input "顧客姓名/手機號碼/編號" at bounding box center [554, 185] width 168 height 31
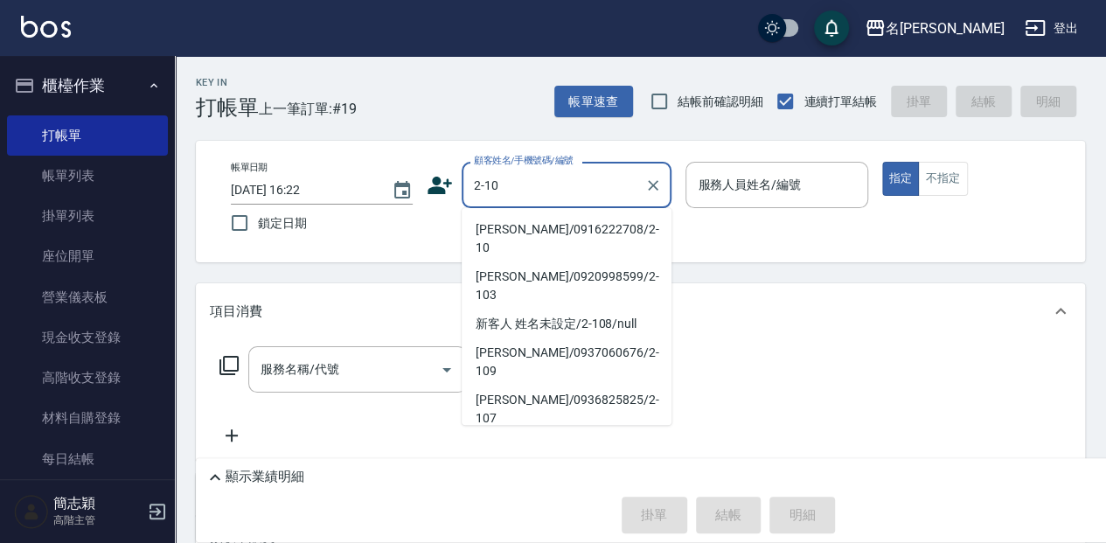
click at [530, 226] on li "[PERSON_NAME]/0916222708/2-10" at bounding box center [567, 238] width 210 height 47
type input "[PERSON_NAME]/0916222708/2-10"
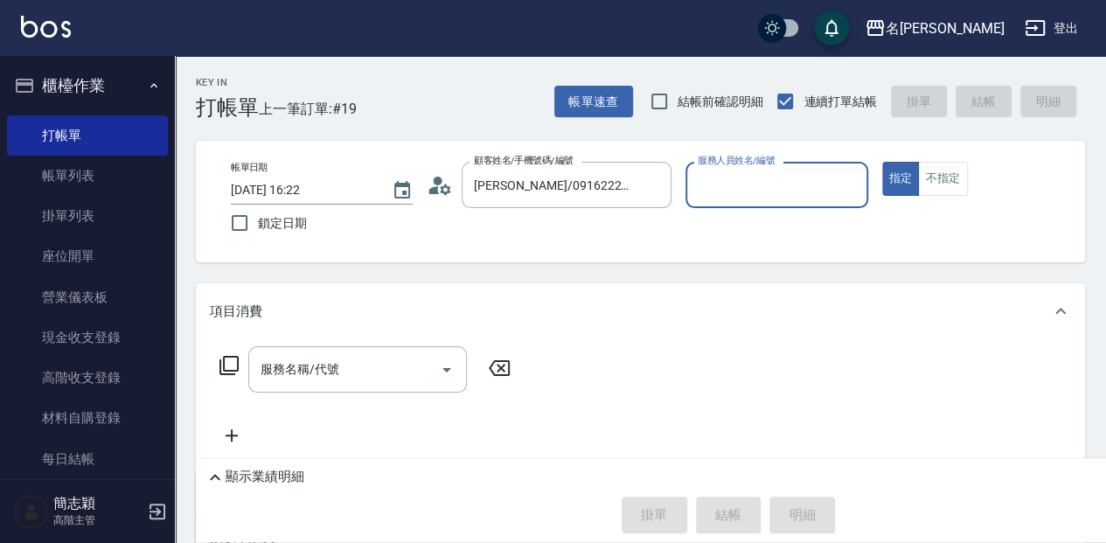
type input "[PERSON_NAME]-2"
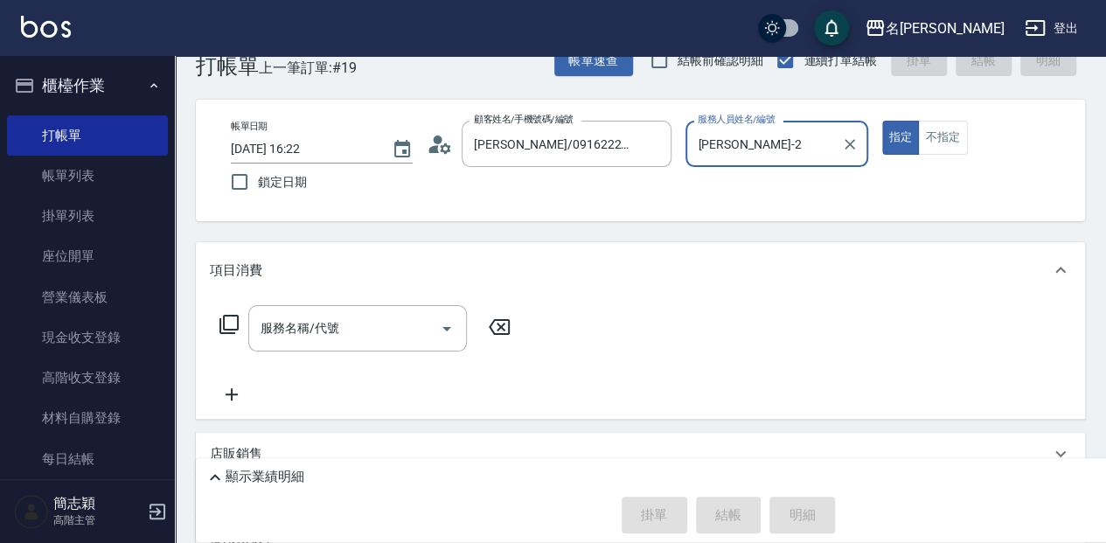
scroll to position [175, 0]
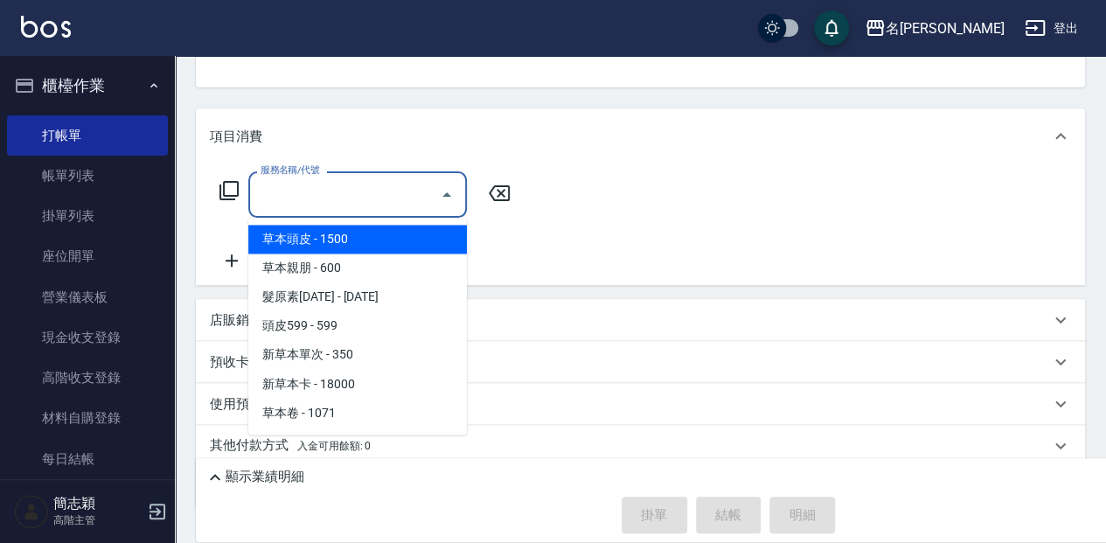
click at [370, 199] on input "服務名稱/代號" at bounding box center [344, 194] width 177 height 31
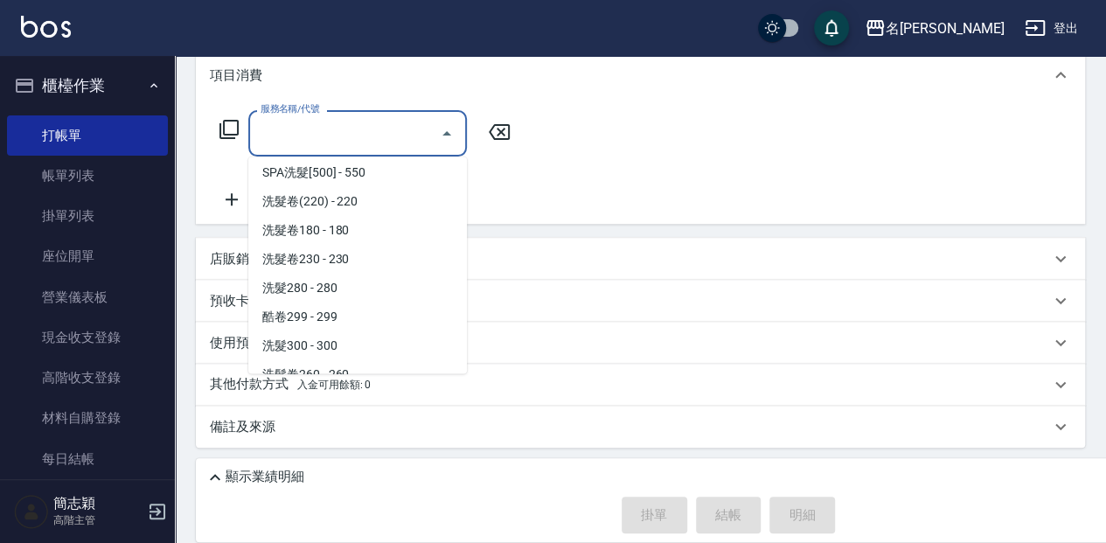
scroll to position [700, 0]
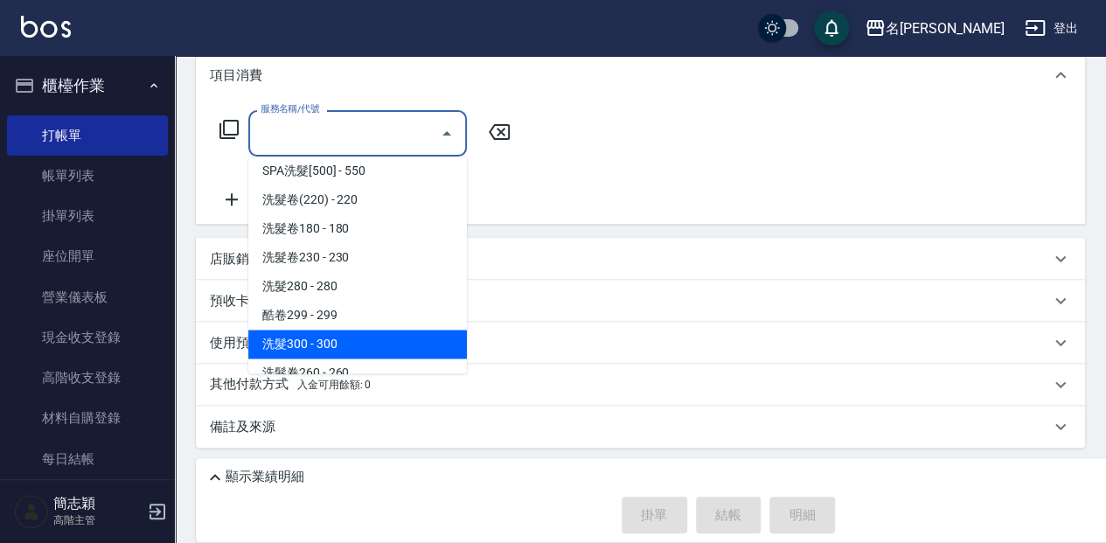
click at [381, 346] on span "洗髮300 - 300" at bounding box center [357, 344] width 219 height 29
type input "洗髮300(221)"
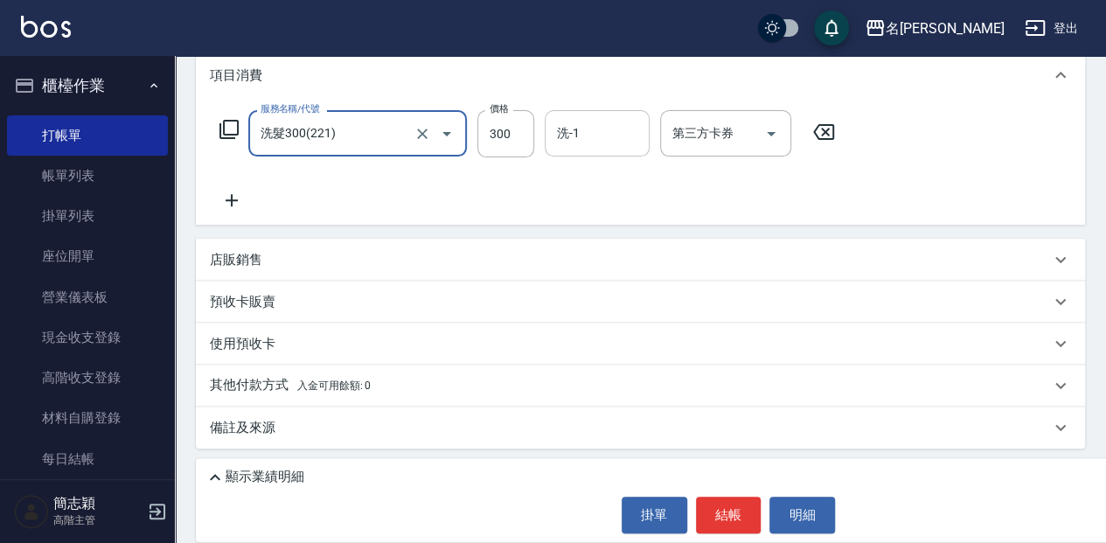
drag, startPoint x: 587, startPoint y: 136, endPoint x: 589, endPoint y: 168, distance: 31.5
click at [587, 138] on input "洗-1" at bounding box center [597, 133] width 89 height 31
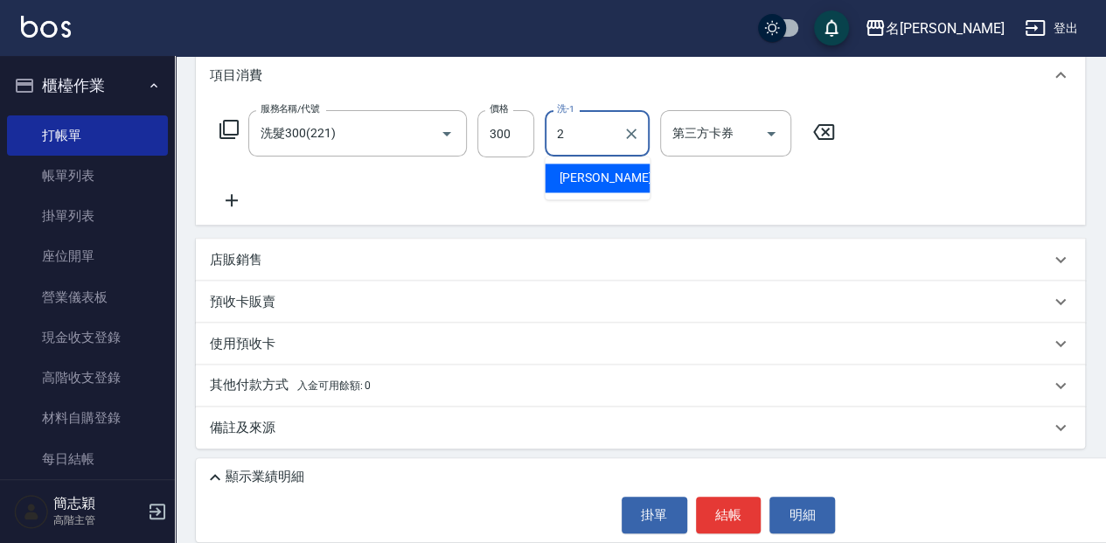
click at [638, 171] on div "[PERSON_NAME] -2" at bounding box center [597, 178] width 105 height 29
type input "[PERSON_NAME]-2"
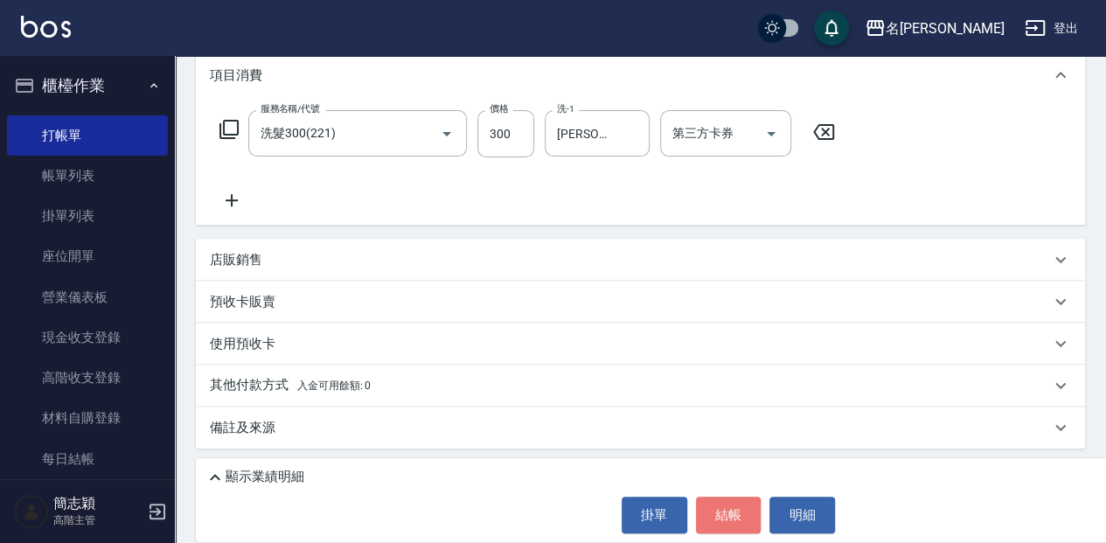
click at [743, 511] on button "結帳" at bounding box center [729, 515] width 66 height 37
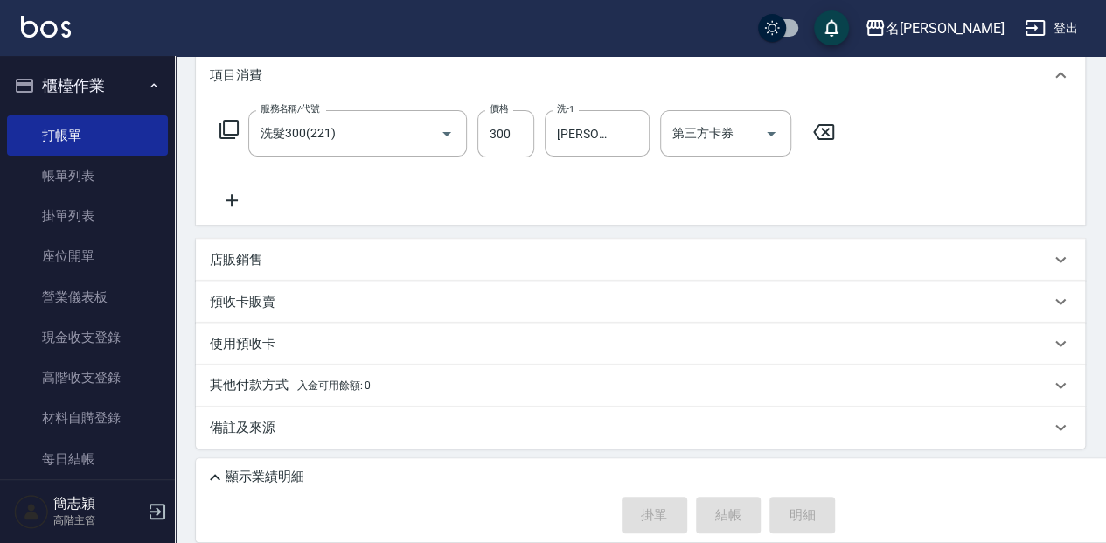
type input "[DATE] 16:31"
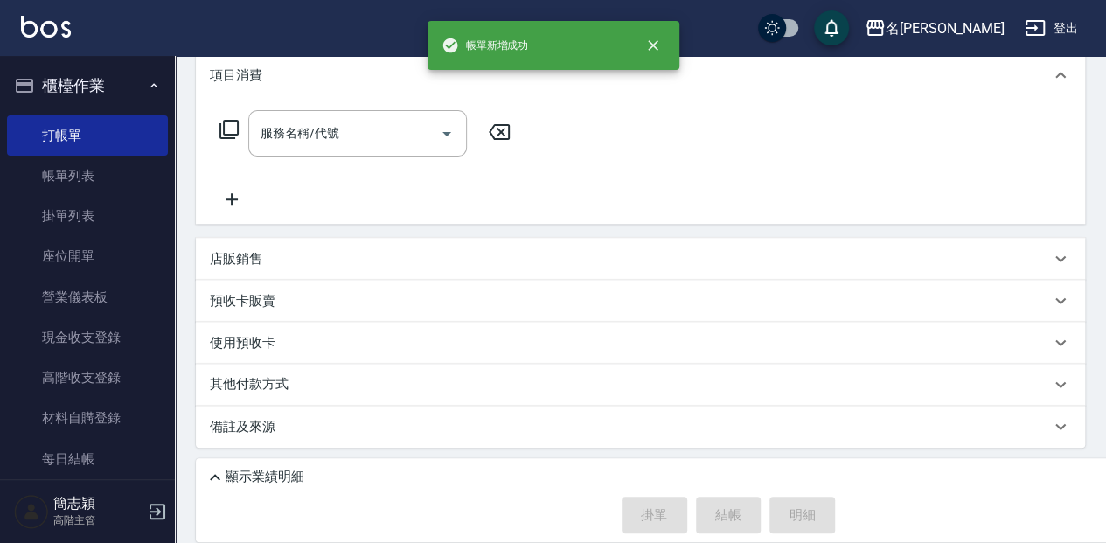
scroll to position [0, 0]
